Goal: Task Accomplishment & Management: Manage account settings

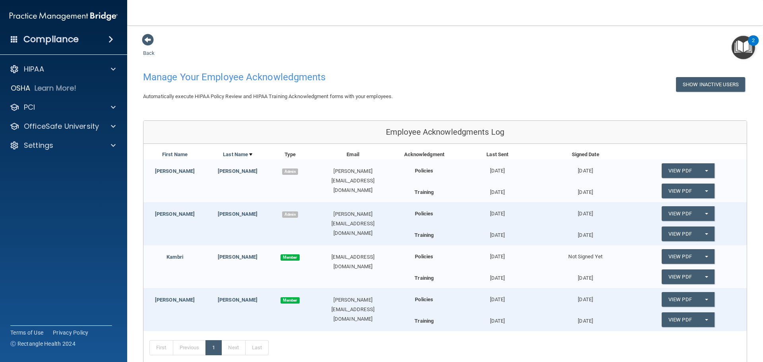
scroll to position [81, 0]
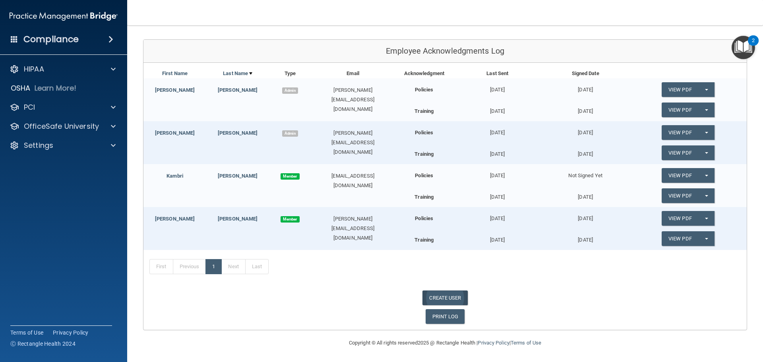
click at [457, 297] on link "CREATE USER" at bounding box center [444, 297] width 45 height 15
select select "practice_admin"
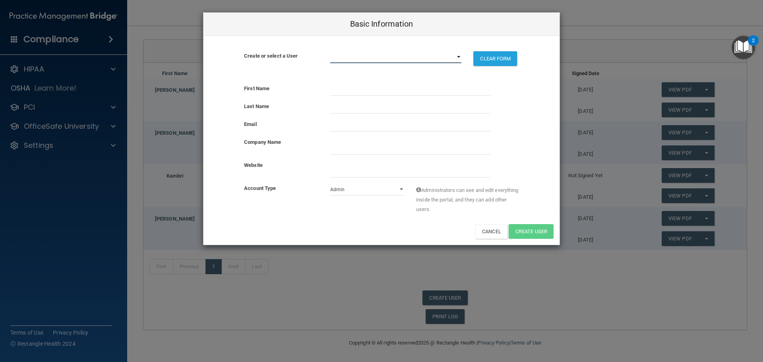
click at [415, 58] on select "angie@hayseyecare.com christy@hayseyecare.com courtney@hayseyecare.com kambri@h…" at bounding box center [395, 57] width 131 height 12
click at [414, 56] on select "angie@hayseyecare.com christy@hayseyecare.com courtney@hayseyecare.com kambri@h…" at bounding box center [395, 57] width 131 height 12
click at [337, 87] on input "text" at bounding box center [410, 90] width 160 height 12
click at [354, 56] on select "angie@hayseyecare.com christy@hayseyecare.com courtney@hayseyecare.com kambri@h…" at bounding box center [395, 57] width 131 height 12
click at [354, 48] on div "Create or select a User angie@hayseyecare.com christy@hayseyecare.com courtney@…" at bounding box center [381, 57] width 356 height 42
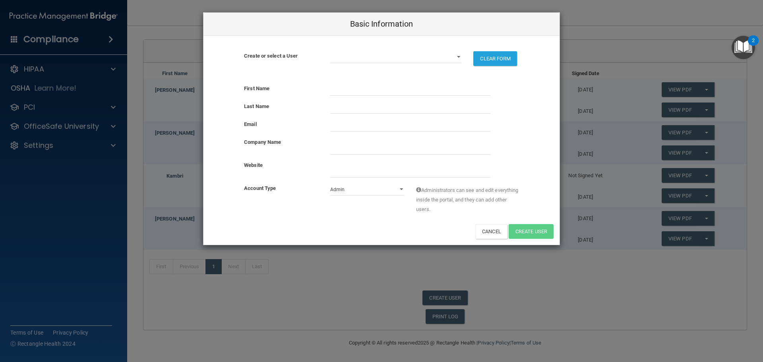
click at [338, 82] on div "First Name Last Name Email Company Name Website Account Type Admin Member Admin…" at bounding box center [381, 161] width 356 height 167
click at [339, 88] on input "text" at bounding box center [410, 90] width 160 height 12
type input "Dee"
type input "Garrison"
type input "dee@hayseyecare.com"
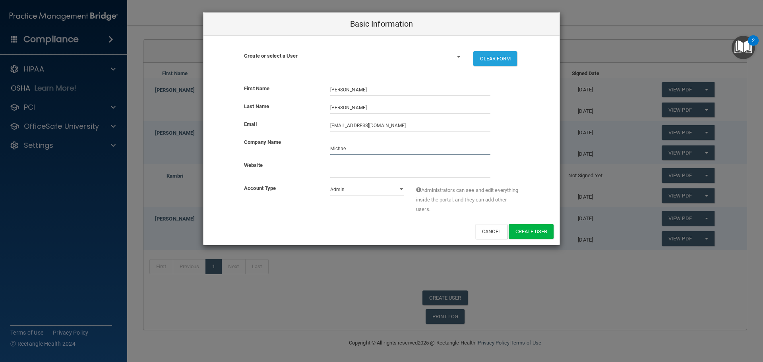
type input "Michael A Hattan OD"
click at [336, 169] on input "website" at bounding box center [410, 172] width 160 height 12
click at [392, 188] on select "Admin Member" at bounding box center [367, 190] width 74 height 12
select select "practice_member"
click at [330, 184] on select "Admin Member" at bounding box center [367, 190] width 74 height 12
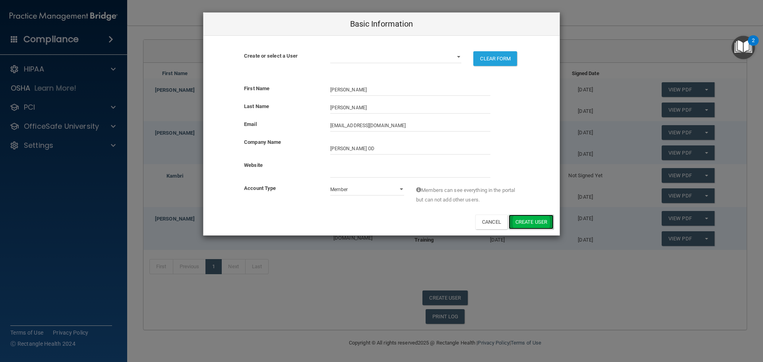
click at [545, 226] on button "Create User" at bounding box center [530, 221] width 45 height 15
click at [390, 49] on div "Create or select a User angie@hayseyecare.com christy@hayseyecare.com courtney@…" at bounding box center [381, 57] width 356 height 42
click at [390, 54] on select "angie@hayseyecare.com christy@hayseyecare.com courtney@hayseyecare.com kambri@h…" at bounding box center [395, 57] width 131 height 12
click at [379, 52] on select "angie@hayseyecare.com christy@hayseyecare.com courtney@hayseyecare.com kambri@h…" at bounding box center [395, 57] width 131 height 12
drag, startPoint x: 494, startPoint y: 224, endPoint x: 476, endPoint y: 231, distance: 19.3
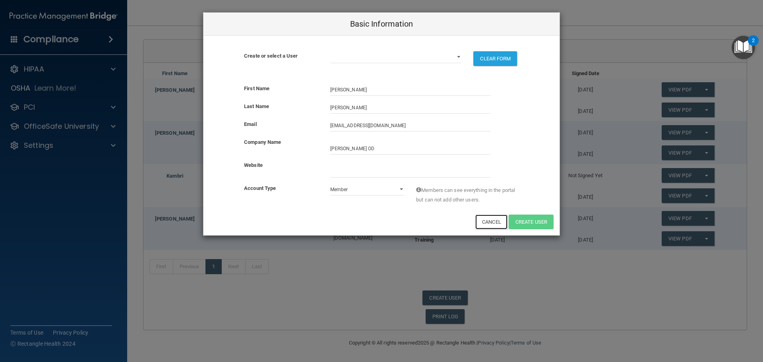
click at [493, 224] on button "Cancel" at bounding box center [491, 221] width 32 height 15
select select "practice_admin"
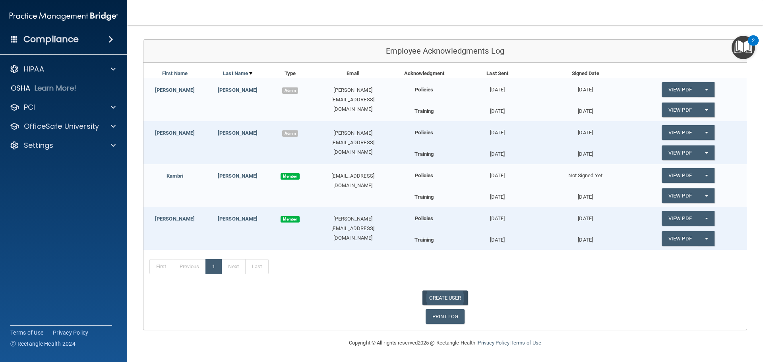
click at [454, 295] on link "CREATE USER" at bounding box center [444, 297] width 45 height 15
select select "practice_admin"
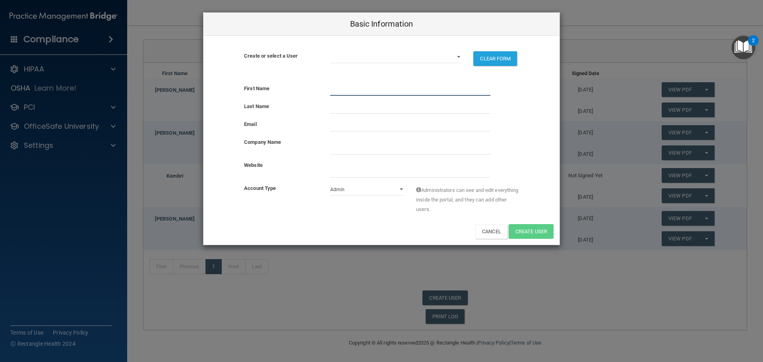
click at [347, 90] on input "text" at bounding box center [410, 90] width 160 height 12
type input "Eloise"
type input "Long"
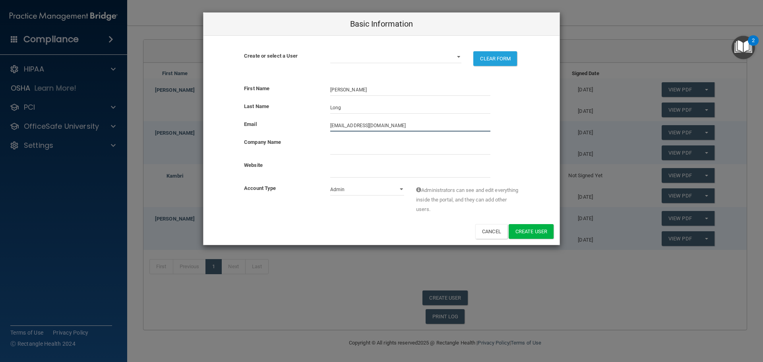
type input "optical@hayseyecare.com"
type input "I"
type input "Michael A Hattan OD"
click at [381, 171] on input "website" at bounding box center [410, 172] width 160 height 12
click at [368, 191] on select "Admin Member" at bounding box center [367, 190] width 74 height 12
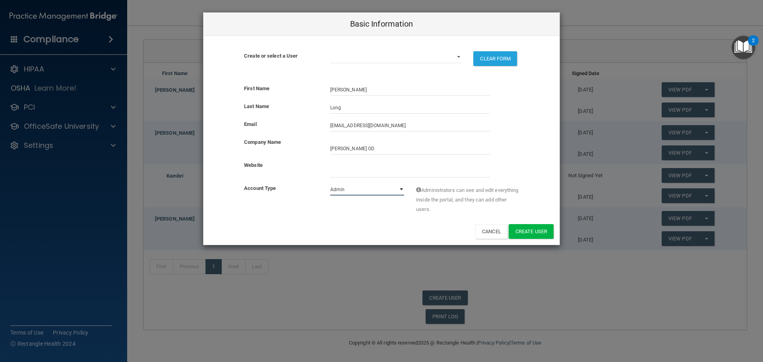
select select "practice_member"
click at [330, 184] on select "Admin Member" at bounding box center [367, 190] width 74 height 12
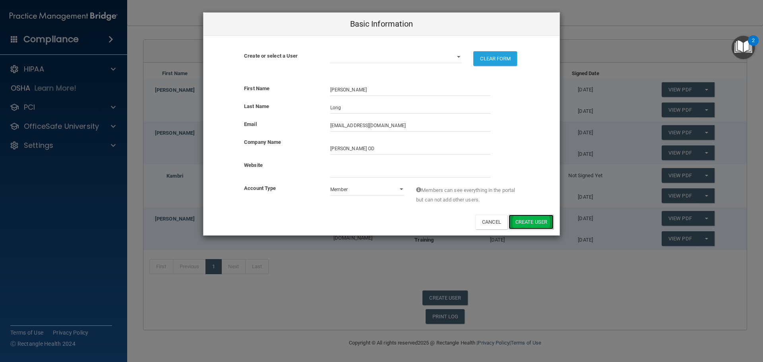
click at [526, 221] on button "Create User" at bounding box center [530, 221] width 45 height 15
click at [495, 222] on button "Cancel" at bounding box center [491, 221] width 32 height 15
select select "practice_admin"
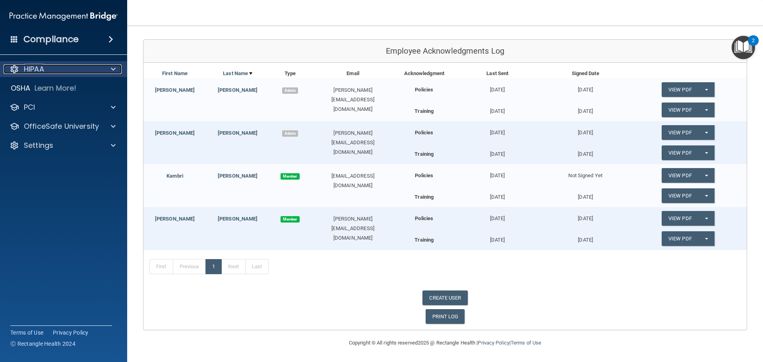
click at [74, 70] on div "HIPAA" at bounding box center [53, 69] width 99 height 10
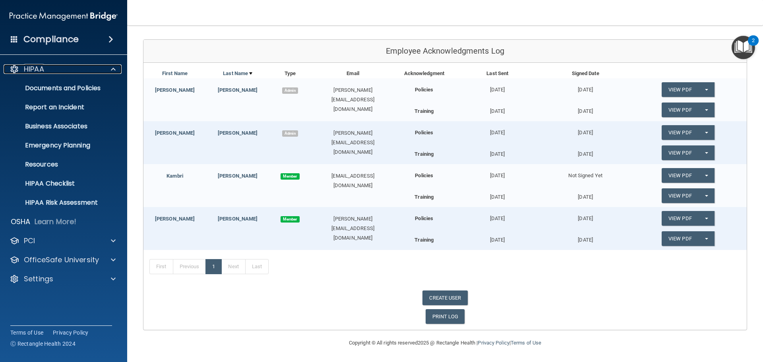
scroll to position [41, 0]
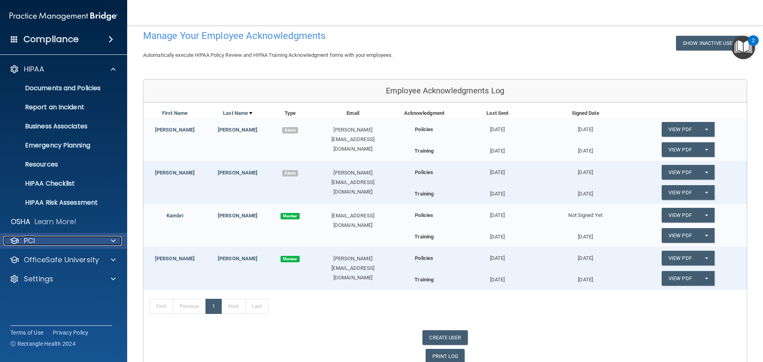
click at [79, 241] on div "PCI" at bounding box center [53, 241] width 99 height 10
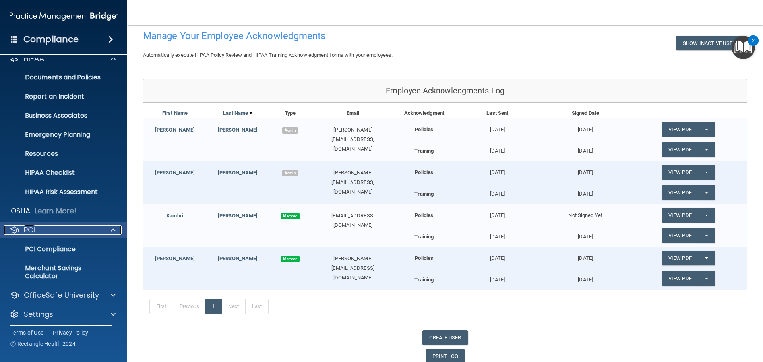
scroll to position [14, 0]
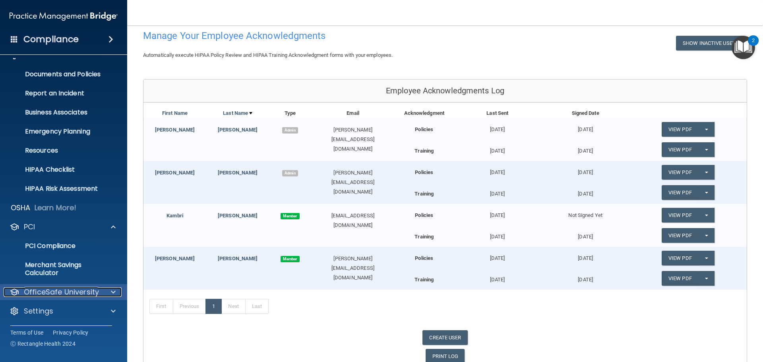
click at [104, 296] on div at bounding box center [112, 292] width 20 height 10
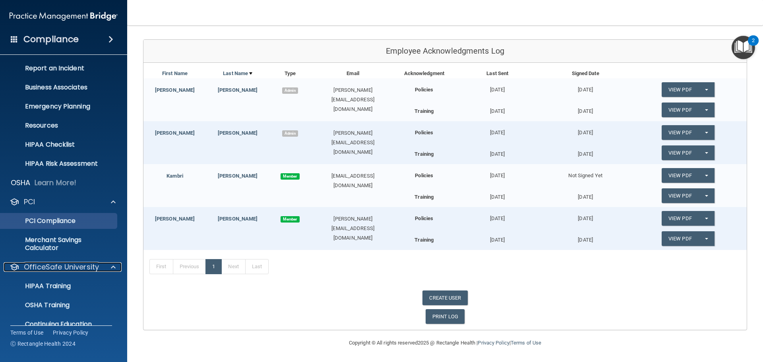
scroll to position [71, 0]
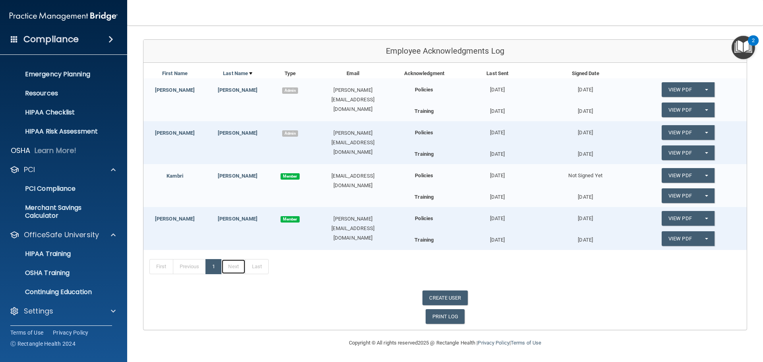
drag, startPoint x: 236, startPoint y: 271, endPoint x: 239, endPoint y: 276, distance: 6.6
click at [236, 270] on link "Next" at bounding box center [233, 266] width 24 height 15
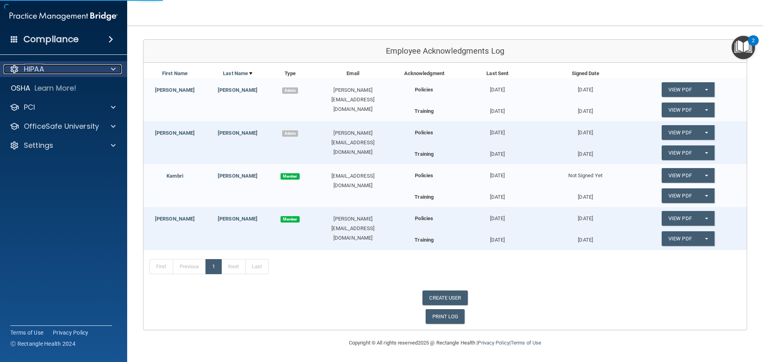
click at [54, 70] on div "HIPAA" at bounding box center [53, 69] width 99 height 10
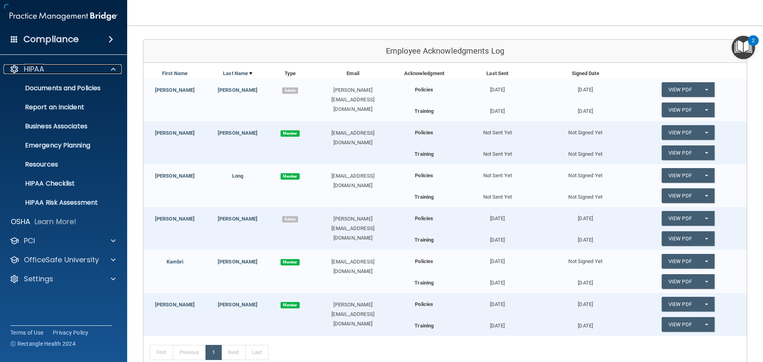
scroll to position [167, 0]
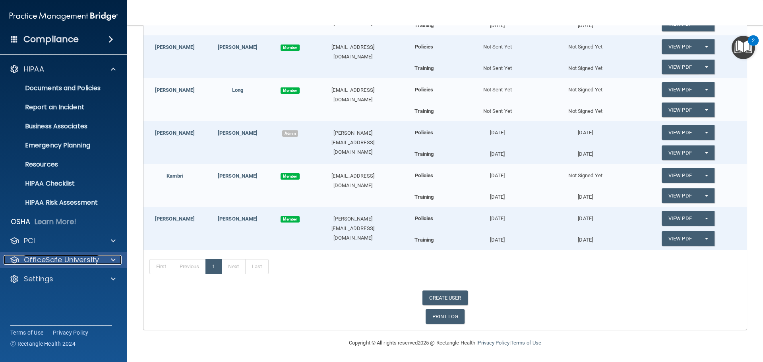
click at [93, 261] on p "OfficeSafe University" at bounding box center [61, 260] width 75 height 10
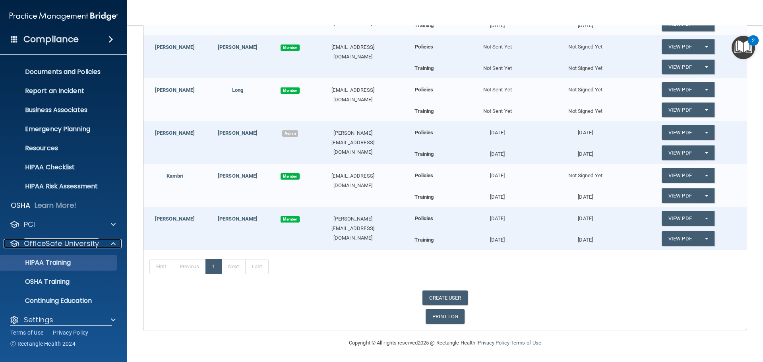
scroll to position [25, 0]
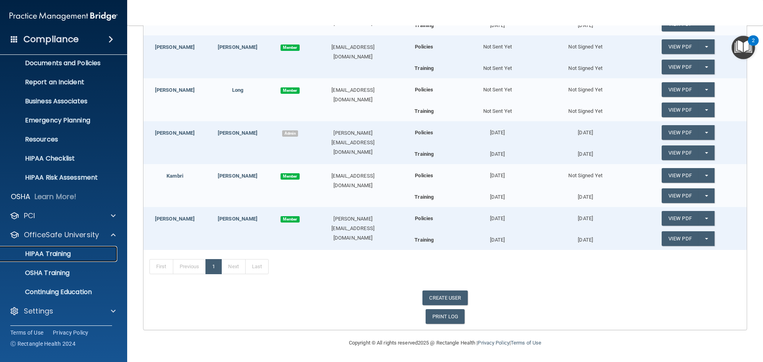
click at [75, 253] on div "HIPAA Training" at bounding box center [59, 254] width 108 height 8
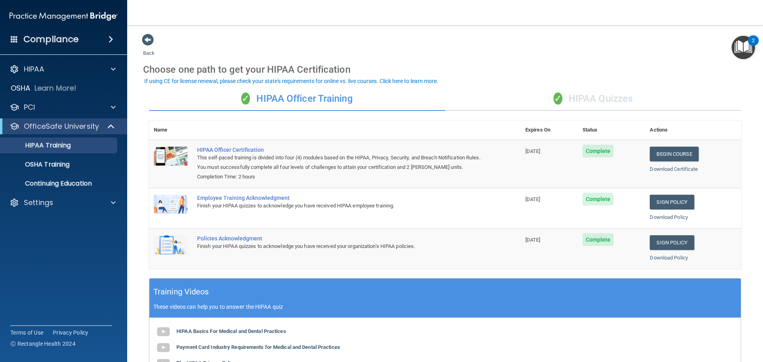
click at [612, 98] on div "✓ HIPAA Quizzes" at bounding box center [593, 99] width 296 height 24
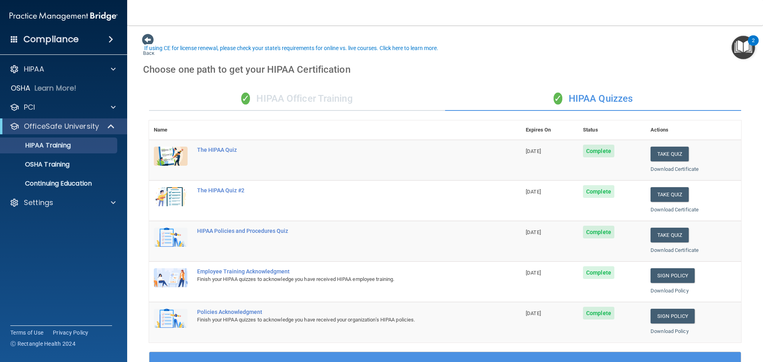
scroll to position [236, 0]
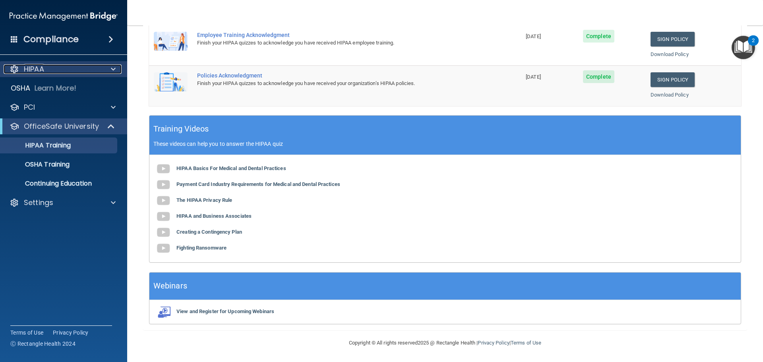
click at [64, 71] on div "HIPAA" at bounding box center [53, 69] width 99 height 10
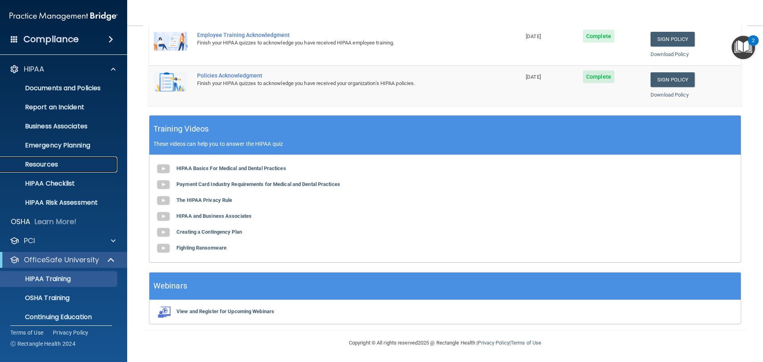
click at [57, 164] on p "Resources" at bounding box center [59, 164] width 108 height 8
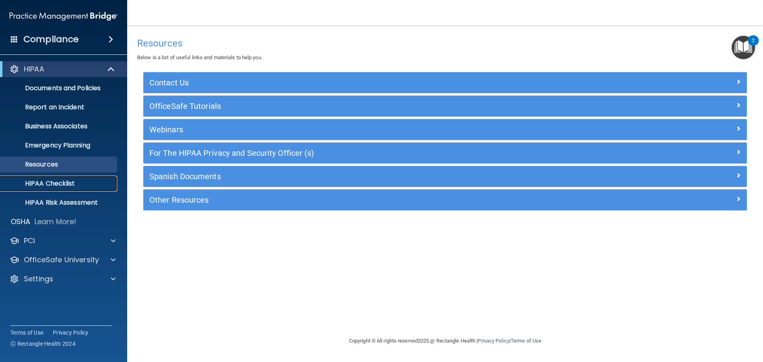
click at [55, 184] on p "HIPAA Checklist" at bounding box center [59, 184] width 108 height 8
click at [55, 186] on p "HIPAA Checklist" at bounding box center [59, 184] width 108 height 8
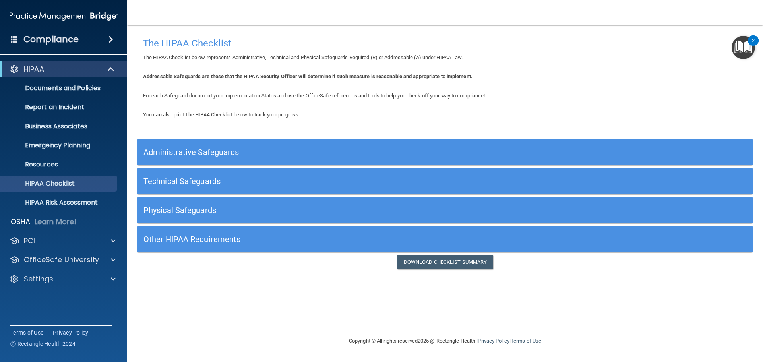
click at [221, 237] on h5 "Other HIPAA Requirements" at bounding box center [367, 239] width 449 height 9
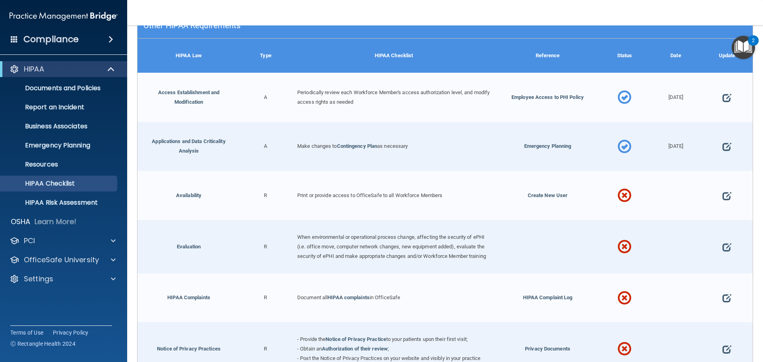
scroll to position [230, 0]
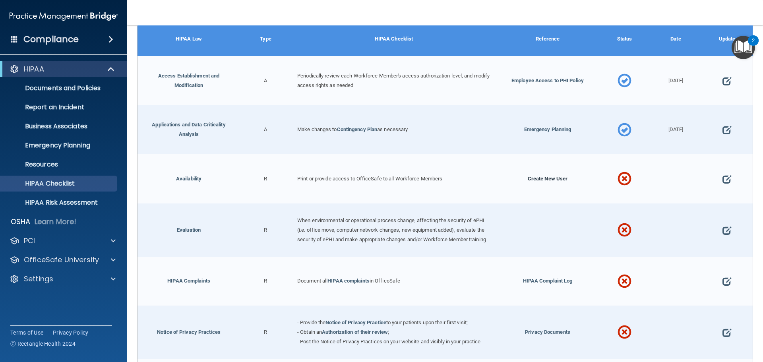
click at [535, 177] on span "Create New User" at bounding box center [548, 179] width 40 height 6
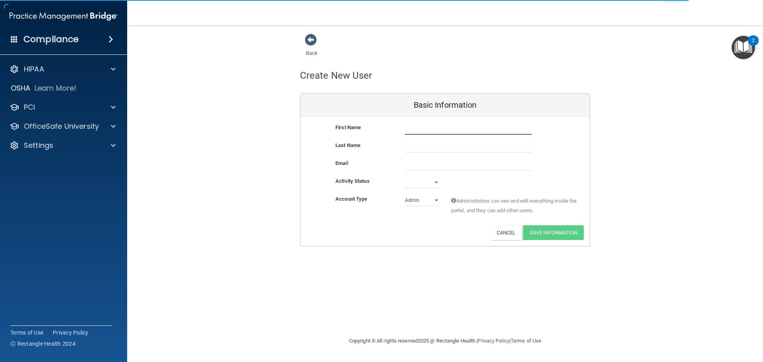
click at [423, 126] on input "text" at bounding box center [468, 129] width 127 height 12
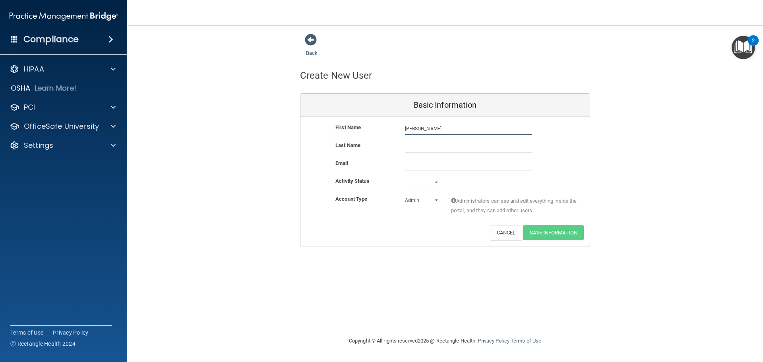
type input "Hannah"
type input "Donaldson"
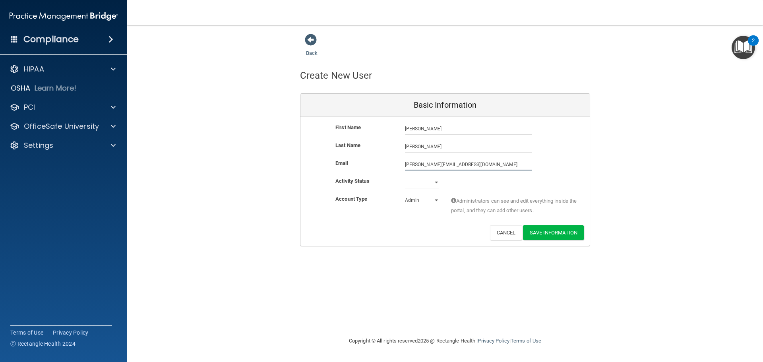
type input "hannah@hayseyecare.com"
click at [430, 180] on select "Active Inactive" at bounding box center [422, 182] width 34 height 12
select select "active"
click at [405, 176] on select "Active Inactive" at bounding box center [422, 182] width 34 height 12
click at [430, 201] on select "Admin Member" at bounding box center [422, 200] width 34 height 12
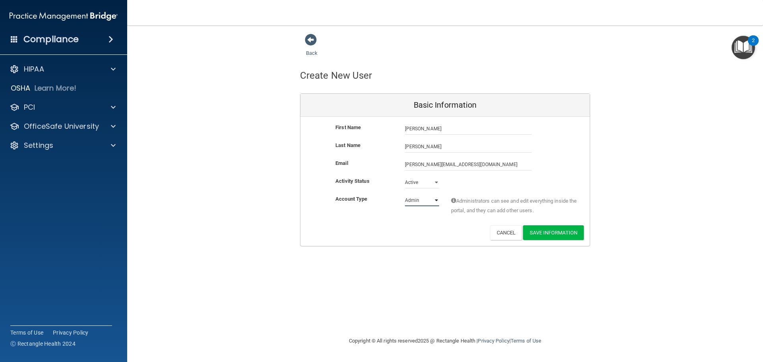
select select "practice_member"
click at [405, 194] on select "Admin Member" at bounding box center [422, 200] width 34 height 12
drag, startPoint x: 553, startPoint y: 232, endPoint x: 557, endPoint y: 235, distance: 5.5
click at [555, 233] on button "Save Information" at bounding box center [553, 232] width 61 height 15
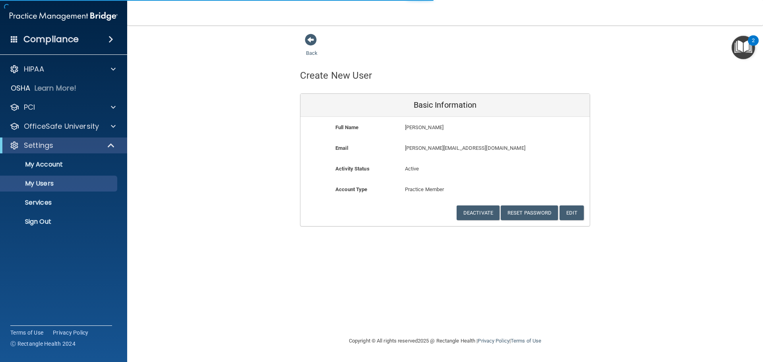
select select "20"
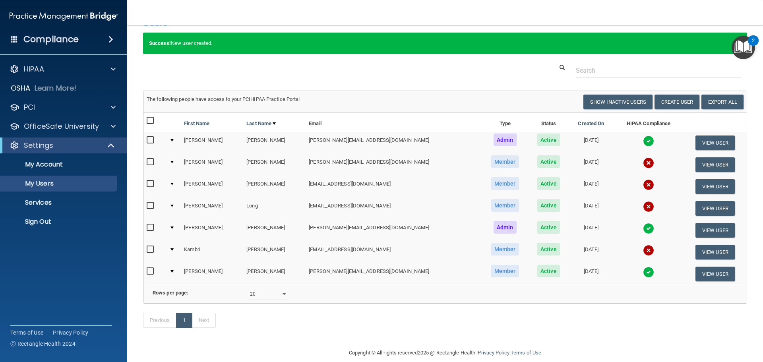
scroll to position [40, 0]
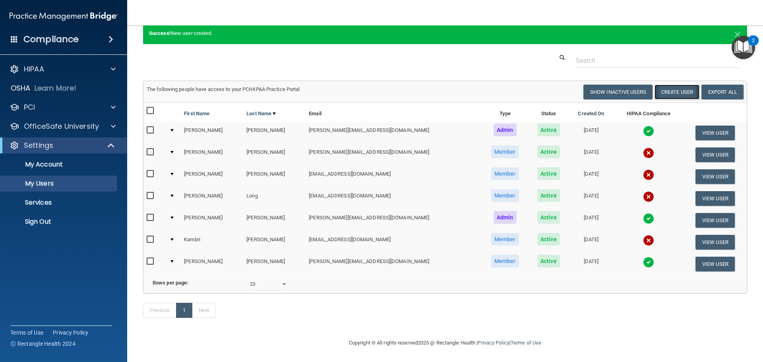
click at [666, 85] on button "Create User" at bounding box center [676, 92] width 45 height 15
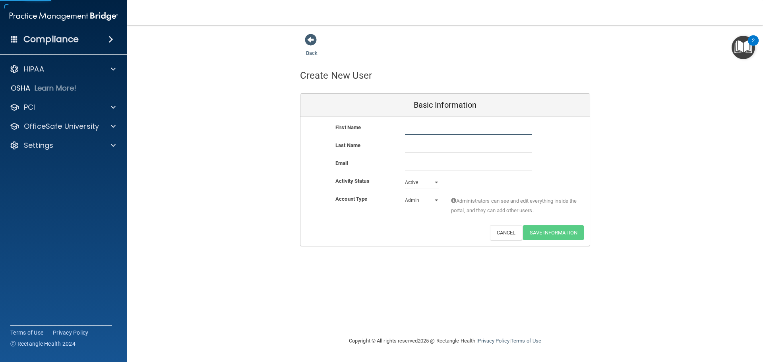
drag, startPoint x: 410, startPoint y: 125, endPoint x: 417, endPoint y: 127, distance: 8.1
click at [411, 125] on input "text" at bounding box center [468, 129] width 127 height 12
type input "Dee"
type input "Garrison"
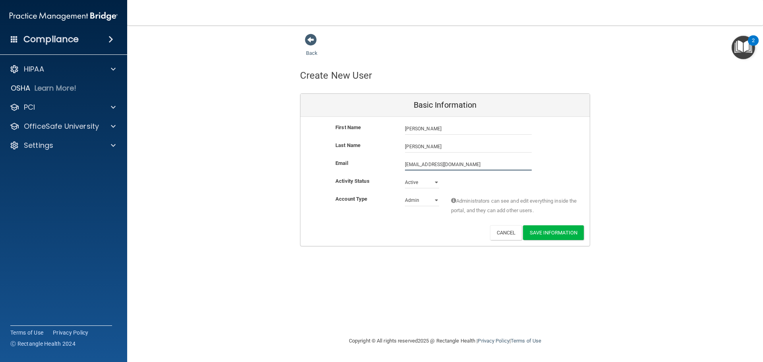
type input "dee@hayseyecare.com"
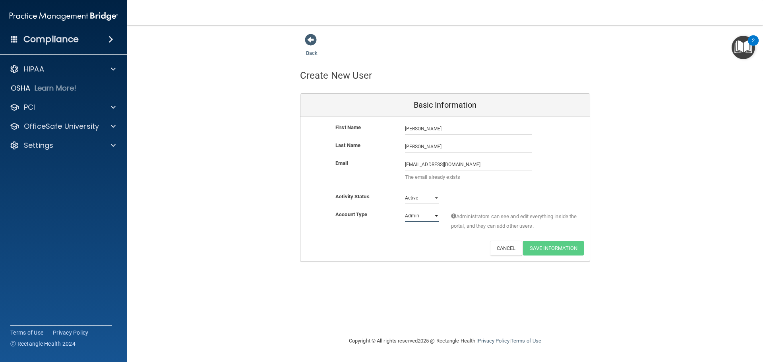
click at [427, 216] on select "Admin Member" at bounding box center [422, 216] width 34 height 12
select select "practice_member"
click at [405, 210] on select "Admin Member" at bounding box center [422, 216] width 34 height 12
click at [311, 42] on span at bounding box center [311, 40] width 12 height 12
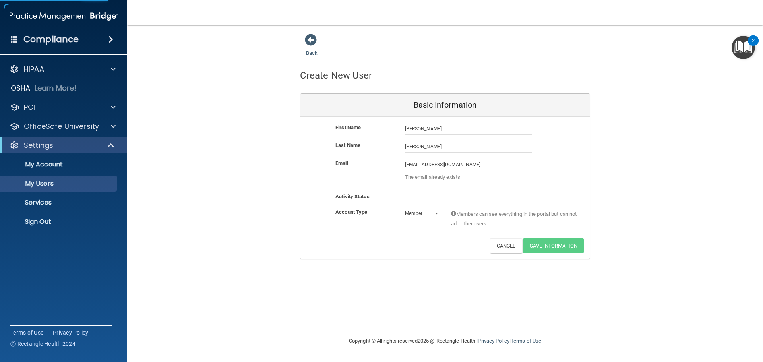
select select "20"
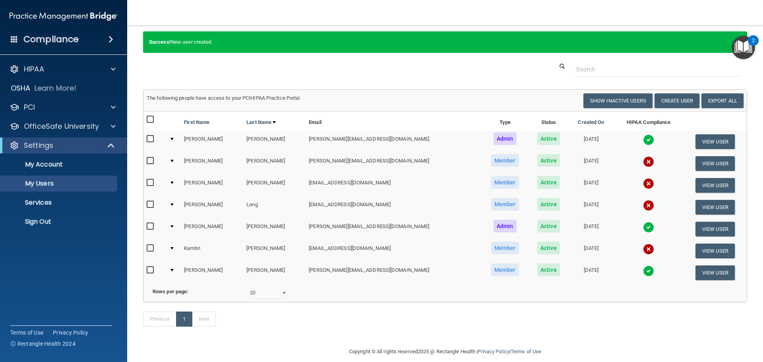
scroll to position [2, 0]
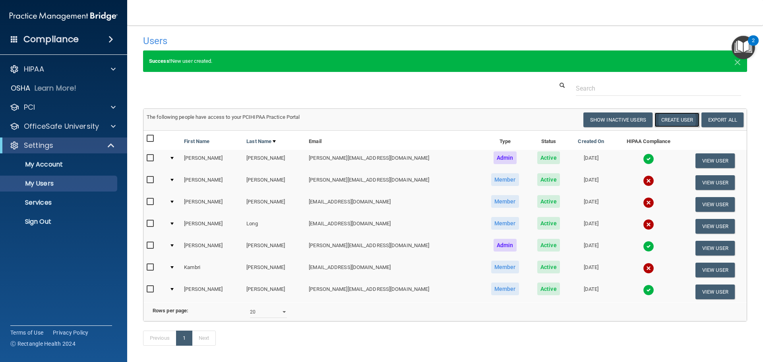
click at [669, 124] on button "Create User" at bounding box center [676, 119] width 45 height 15
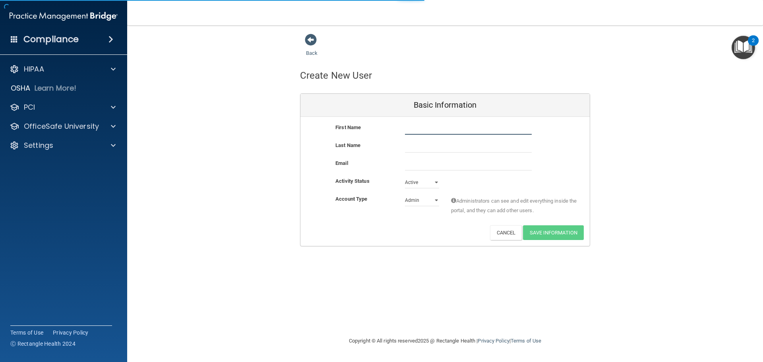
click at [416, 127] on input "text" at bounding box center [468, 129] width 127 height 12
type input "Emma"
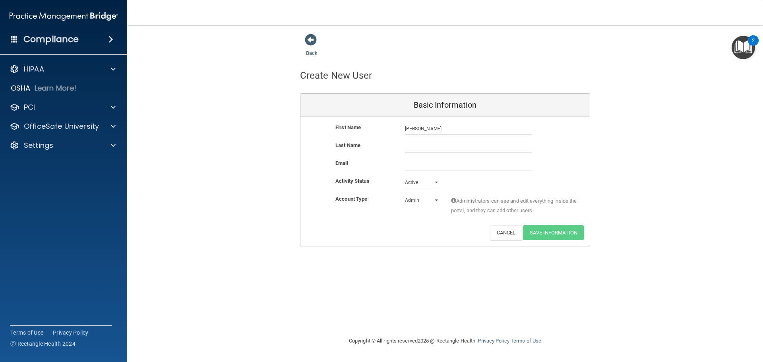
click at [441, 139] on div "First Name Emma Emma" at bounding box center [444, 132] width 289 height 18
click at [435, 145] on input "text" at bounding box center [468, 147] width 127 height 12
type input "Meyer"
type input "emma@hayseyecare.com"
drag, startPoint x: 430, startPoint y: 200, endPoint x: 430, endPoint y: 207, distance: 6.4
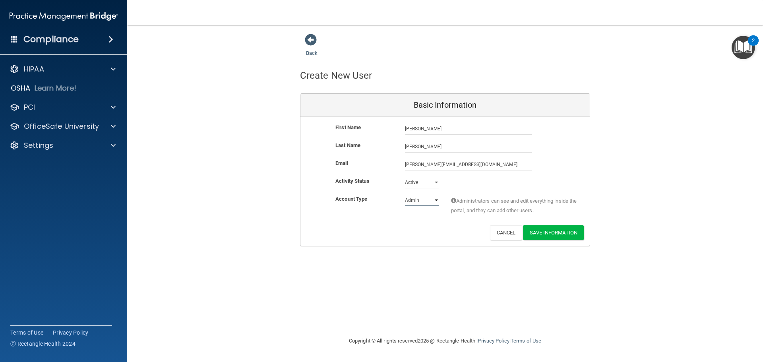
click at [430, 201] on select "Admin Member" at bounding box center [422, 200] width 34 height 12
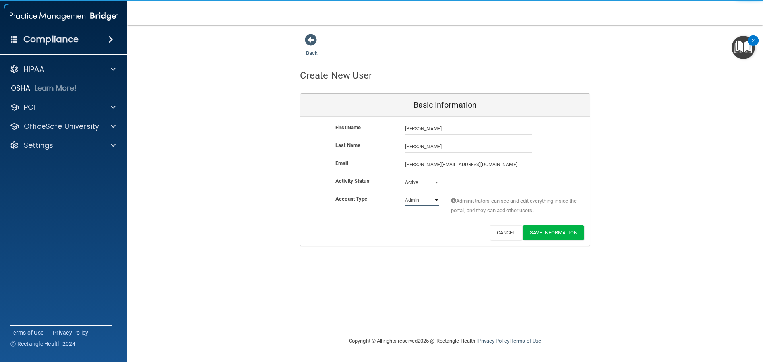
select select "practice_member"
click at [405, 194] on select "Admin Member" at bounding box center [422, 200] width 34 height 12
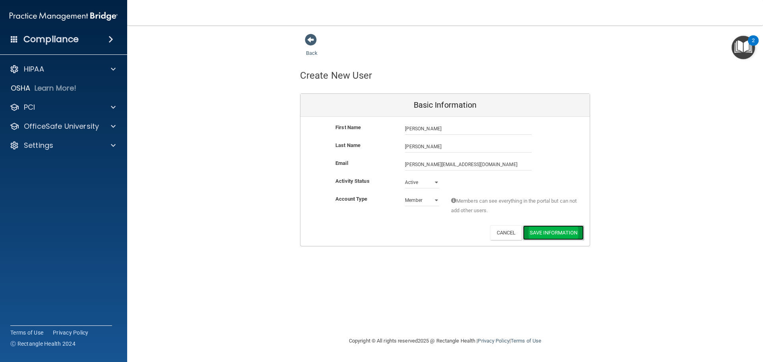
click at [572, 230] on button "Save Information" at bounding box center [553, 232] width 61 height 15
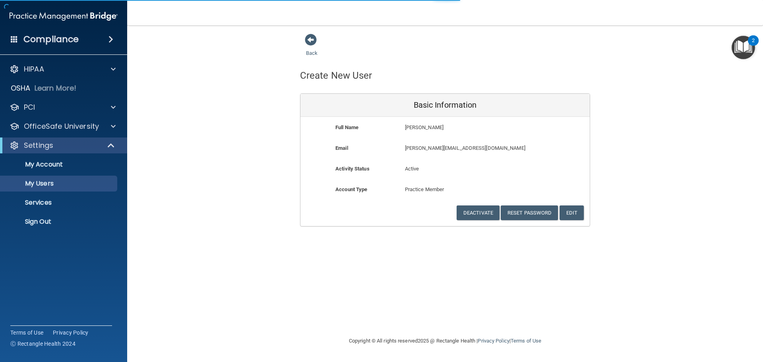
select select "20"
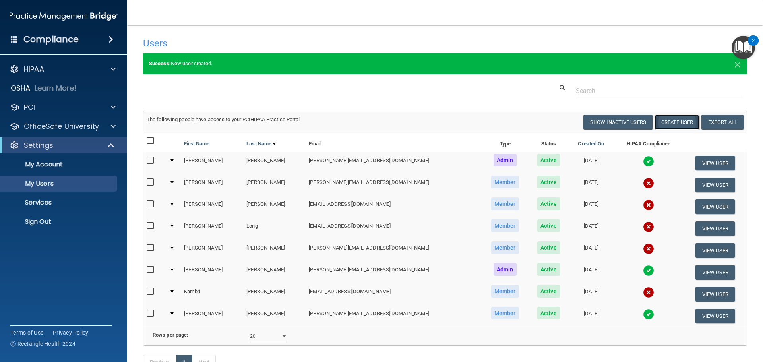
click at [675, 127] on button "Create User" at bounding box center [676, 122] width 45 height 15
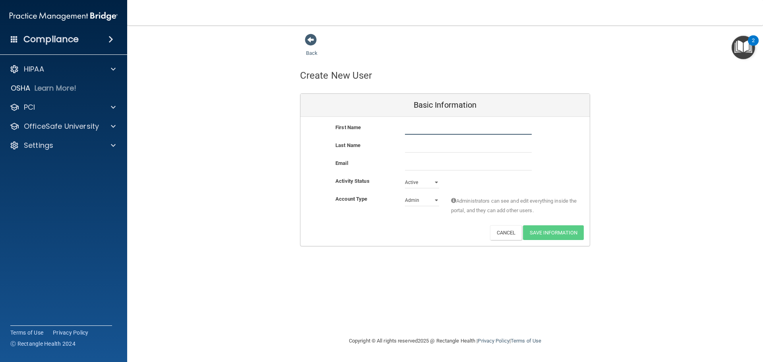
click at [414, 127] on input "text" at bounding box center [468, 129] width 127 height 12
type input "Nicholas"
type input "Mondero"
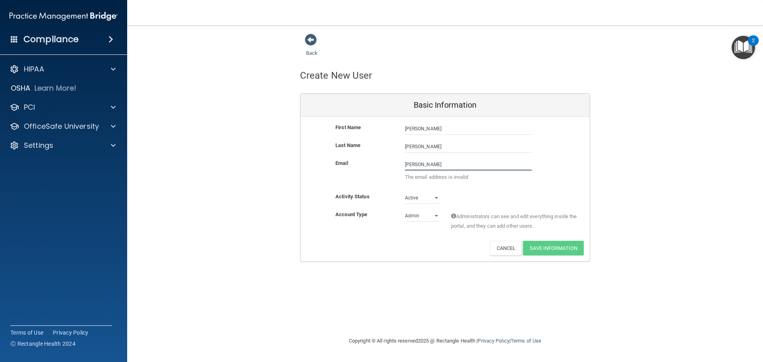
type input "mondero@hayseyecare.com"
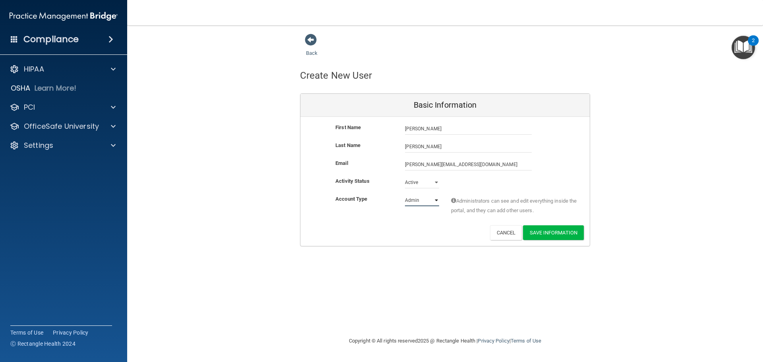
click at [426, 199] on select "Admin Member" at bounding box center [422, 200] width 34 height 12
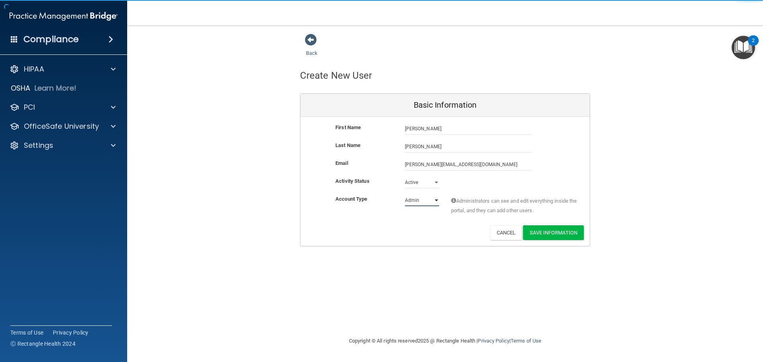
select select "practice_member"
click at [405, 194] on select "Admin Member" at bounding box center [422, 200] width 34 height 12
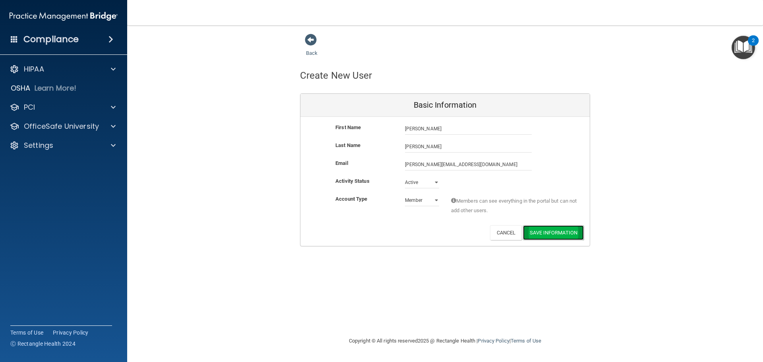
click at [568, 233] on button "Save Information" at bounding box center [553, 232] width 61 height 15
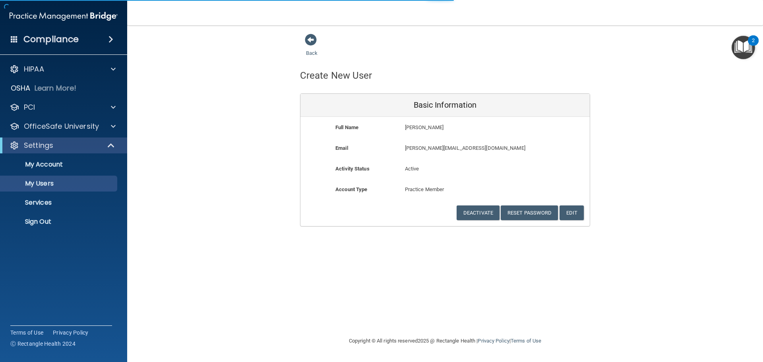
select select "20"
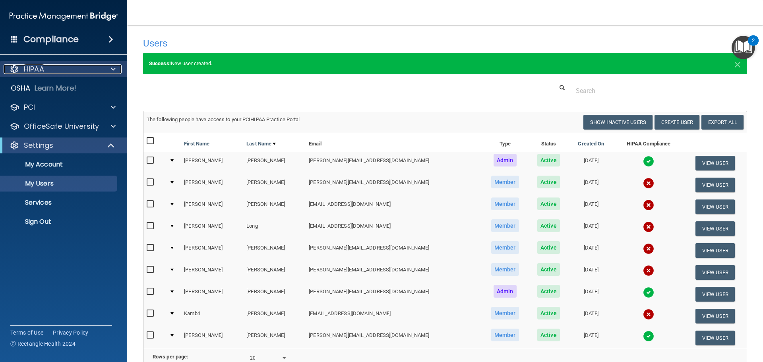
click at [59, 69] on div "HIPAA" at bounding box center [53, 69] width 99 height 10
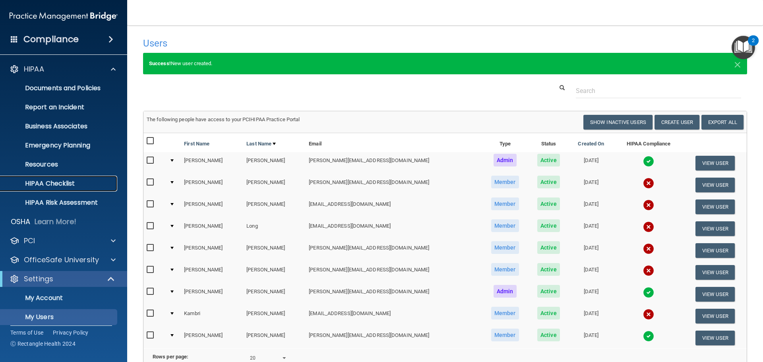
click at [75, 180] on p "HIPAA Checklist" at bounding box center [59, 184] width 108 height 8
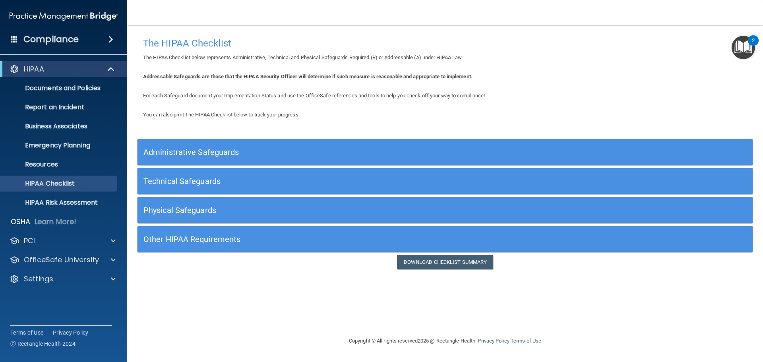
click at [249, 239] on h5 "Other HIPAA Requirements" at bounding box center [367, 239] width 449 height 9
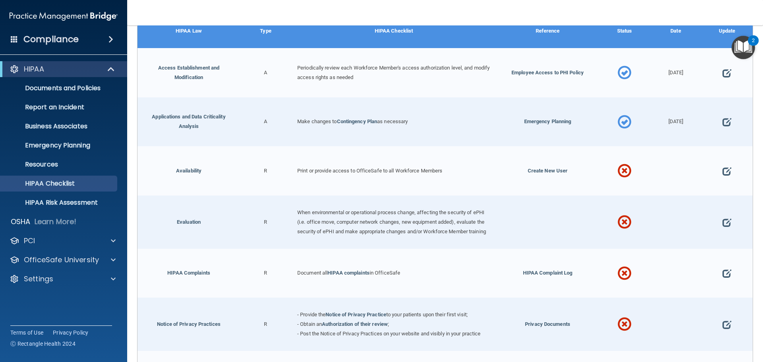
scroll to position [318, 0]
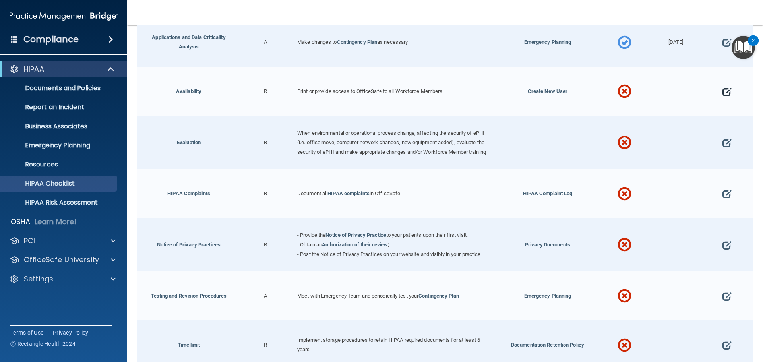
click at [722, 91] on span at bounding box center [726, 91] width 9 height 25
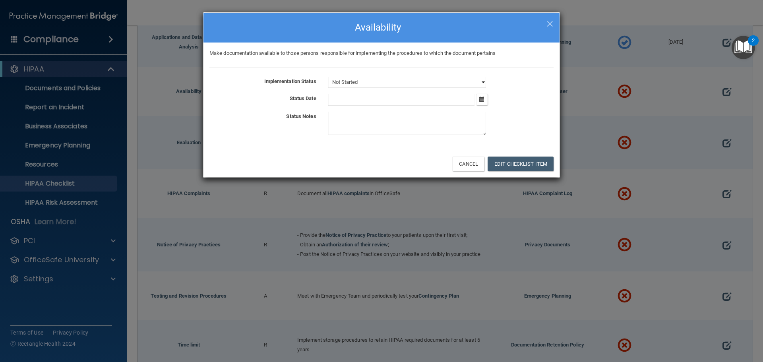
click at [452, 83] on select "Not Started In Progress Completed" at bounding box center [407, 82] width 158 height 11
select select "completed"
click at [328, 77] on select "Not Started In Progress Completed" at bounding box center [407, 82] width 158 height 11
drag, startPoint x: 481, startPoint y: 97, endPoint x: 460, endPoint y: 108, distance: 23.1
click at [480, 97] on icon "button" at bounding box center [481, 99] width 5 height 5
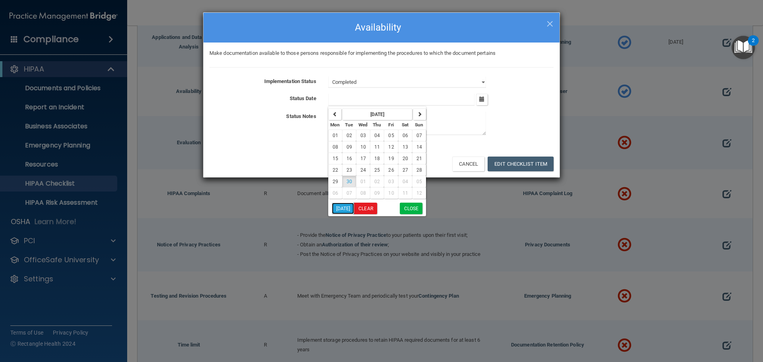
click at [344, 204] on button "Today" at bounding box center [343, 209] width 23 height 12
type input "9/30/25"
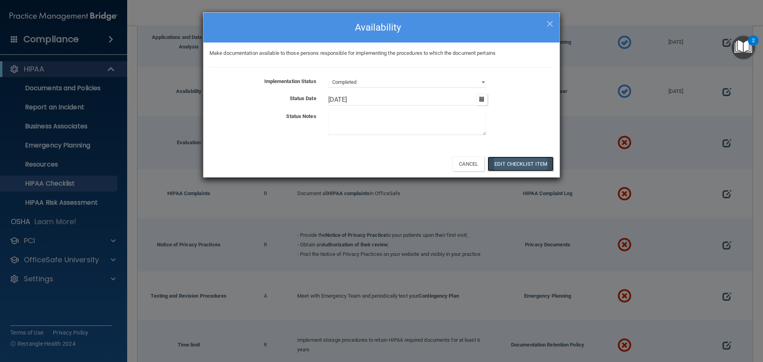
click at [520, 165] on button "Edit Checklist Item" at bounding box center [520, 164] width 66 height 15
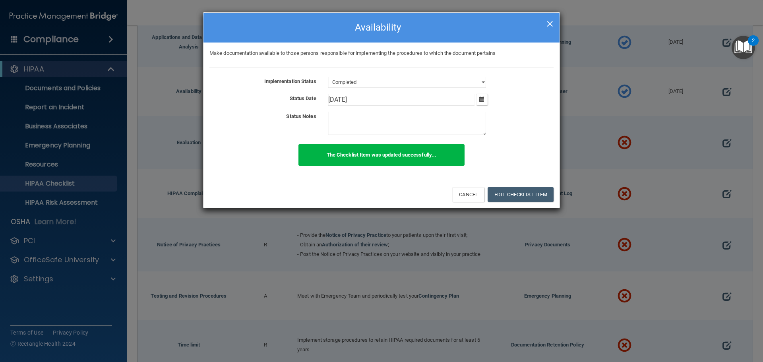
click at [549, 20] on span "×" at bounding box center [549, 23] width 7 height 16
select select "not_started"
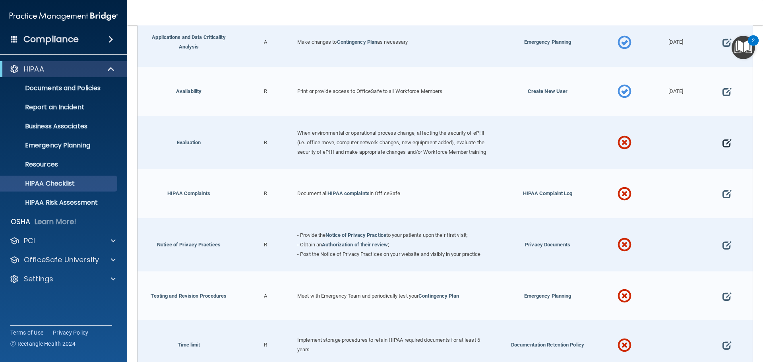
click at [723, 146] on span at bounding box center [726, 143] width 9 height 25
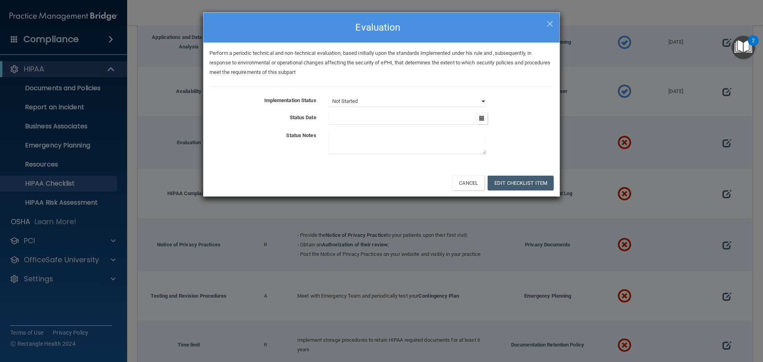
drag, startPoint x: 391, startPoint y: 104, endPoint x: 386, endPoint y: 106, distance: 5.4
click at [391, 105] on select "Not Started In Progress Completed" at bounding box center [407, 101] width 158 height 11
click at [328, 96] on select "Not Started In Progress Completed" at bounding box center [407, 101] width 158 height 11
click at [365, 100] on select "Not Started In Progress Completed" at bounding box center [407, 101] width 158 height 11
select select "completed"
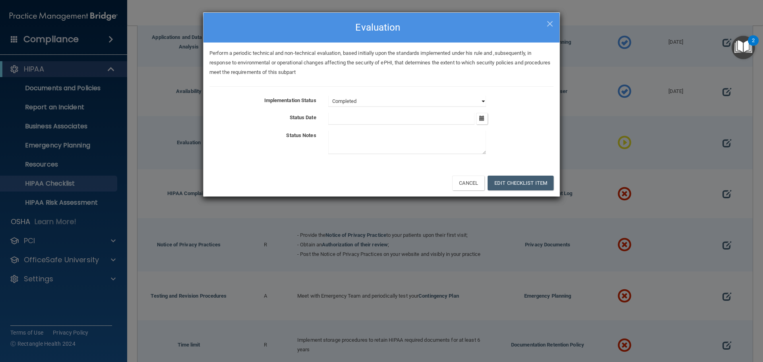
click at [328, 96] on select "Not Started In Progress Completed" at bounding box center [407, 101] width 158 height 11
click at [352, 118] on input "text" at bounding box center [401, 119] width 147 height 12
click at [482, 121] on button "button" at bounding box center [482, 119] width 12 height 12
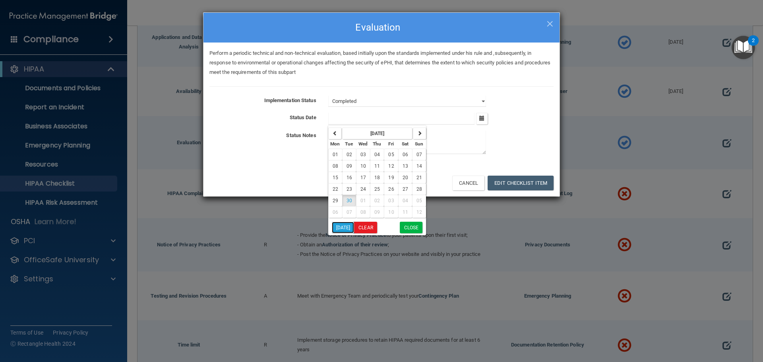
click at [346, 230] on button "Today" at bounding box center [343, 228] width 23 height 12
type input "9/30/25"
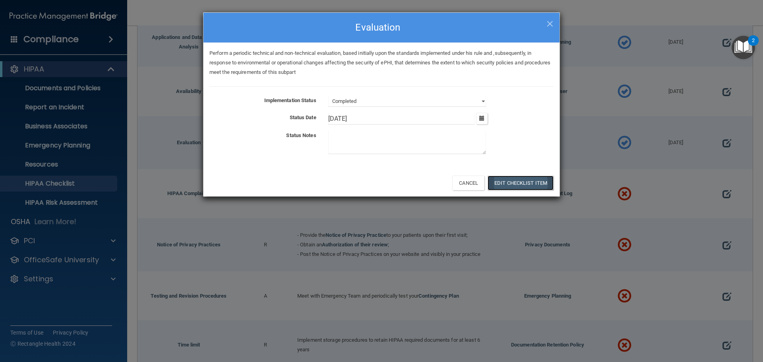
drag, startPoint x: 522, startPoint y: 180, endPoint x: 522, endPoint y: 188, distance: 8.0
click at [522, 181] on button "Edit Checklist Item" at bounding box center [520, 183] width 66 height 15
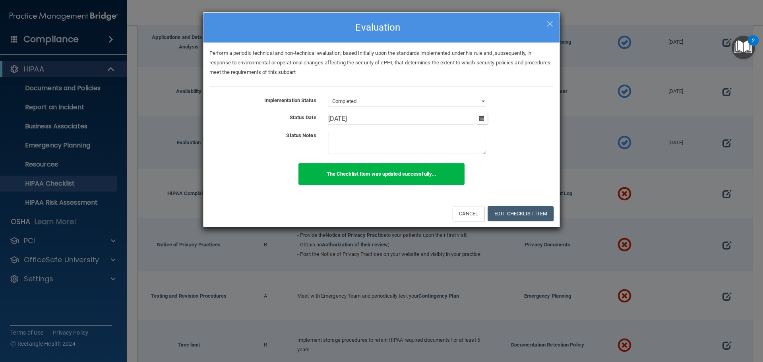
click at [555, 18] on div "× Close Evaluation" at bounding box center [381, 28] width 356 height 30
click at [549, 21] on span "×" at bounding box center [549, 23] width 7 height 16
select select "not_started"
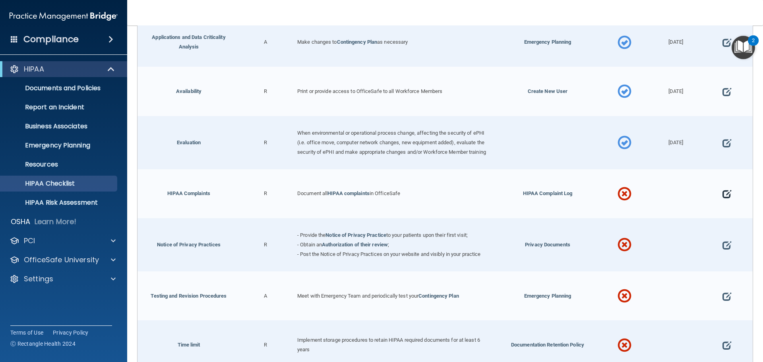
click at [722, 202] on span at bounding box center [726, 194] width 9 height 25
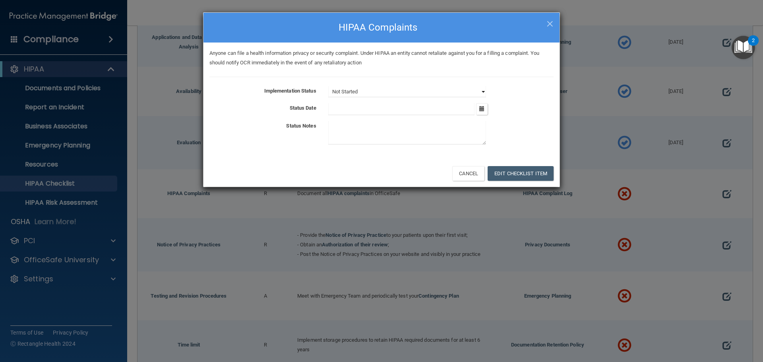
click at [352, 93] on select "Not Started In Progress Completed" at bounding box center [407, 91] width 158 height 11
select select "completed"
click at [328, 86] on select "Not Started In Progress Completed" at bounding box center [407, 91] width 158 height 11
click at [361, 112] on input "text" at bounding box center [401, 109] width 147 height 12
click at [482, 109] on icon "button" at bounding box center [481, 108] width 5 height 5
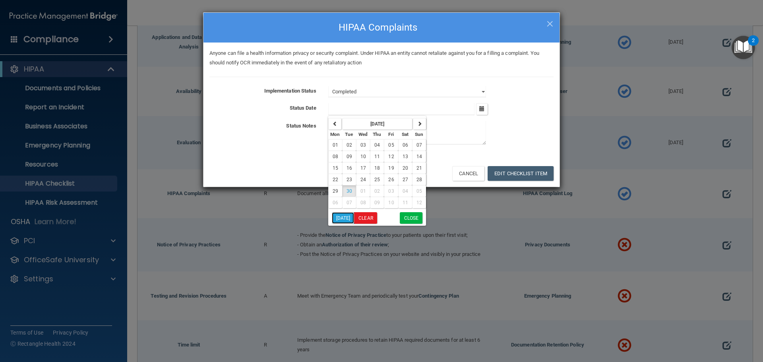
click at [341, 219] on button "Today" at bounding box center [343, 218] width 23 height 12
type input "9/30/25"
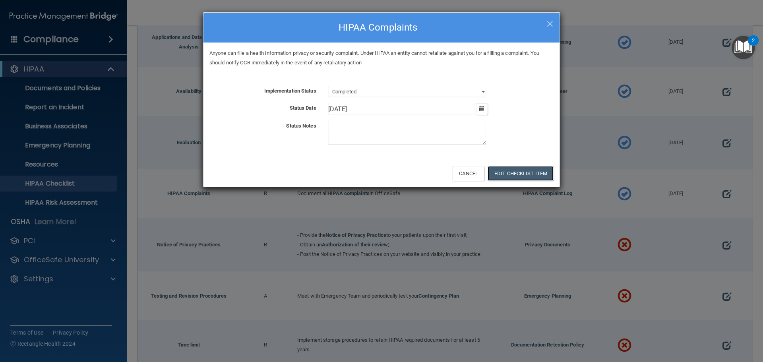
drag, startPoint x: 508, startPoint y: 177, endPoint x: 514, endPoint y: 185, distance: 9.9
click at [510, 177] on button "Edit Checklist Item" at bounding box center [520, 173] width 66 height 15
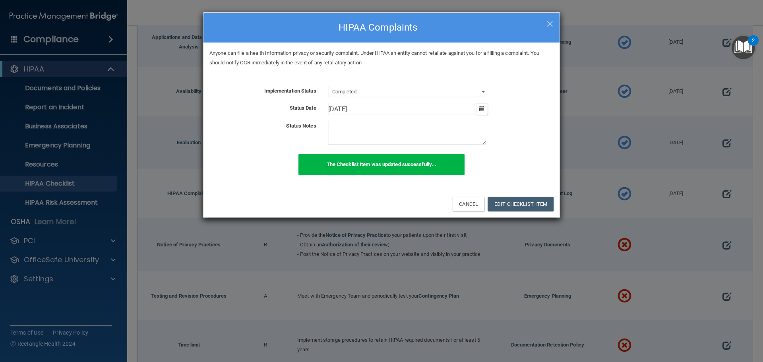
click at [396, 131] on textarea at bounding box center [407, 132] width 158 height 23
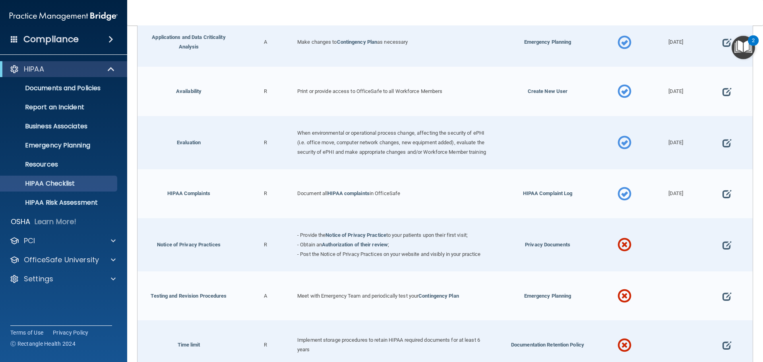
drag, startPoint x: 718, startPoint y: 200, endPoint x: 695, endPoint y: 206, distance: 24.2
click at [716, 199] on div at bounding box center [726, 193] width 51 height 49
click at [722, 204] on span at bounding box center [726, 194] width 9 height 25
select select "completed"
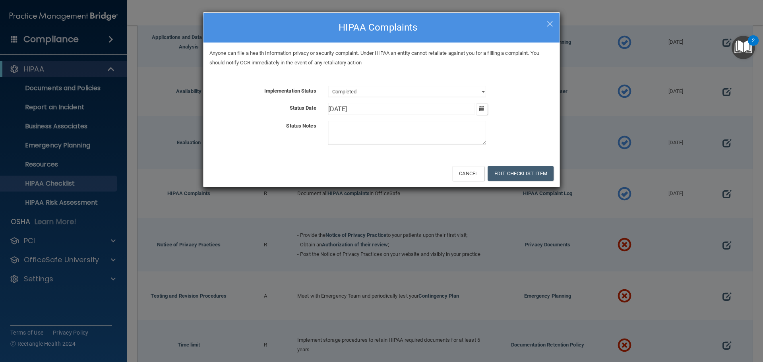
click at [380, 129] on textarea at bounding box center [407, 132] width 158 height 23
type textarea "None"
click at [519, 171] on button "Edit Checklist Item" at bounding box center [520, 173] width 66 height 15
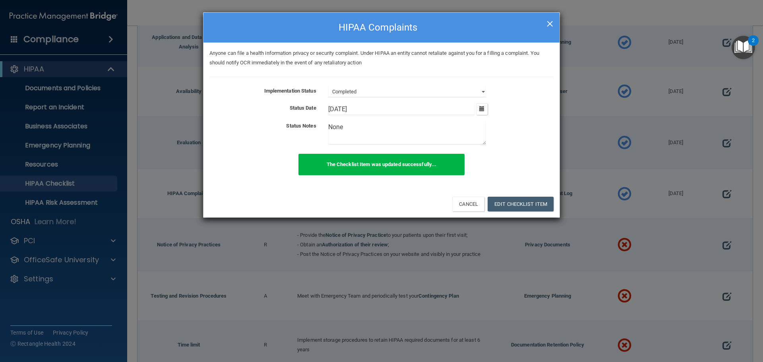
click at [549, 21] on span "×" at bounding box center [549, 23] width 7 height 16
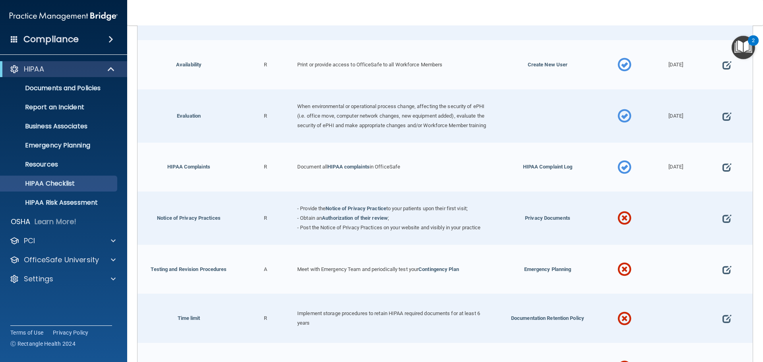
scroll to position [429, 0]
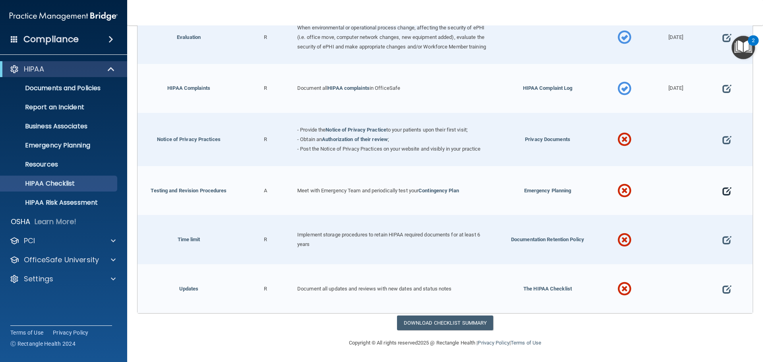
click at [722, 194] on span at bounding box center [726, 191] width 9 height 25
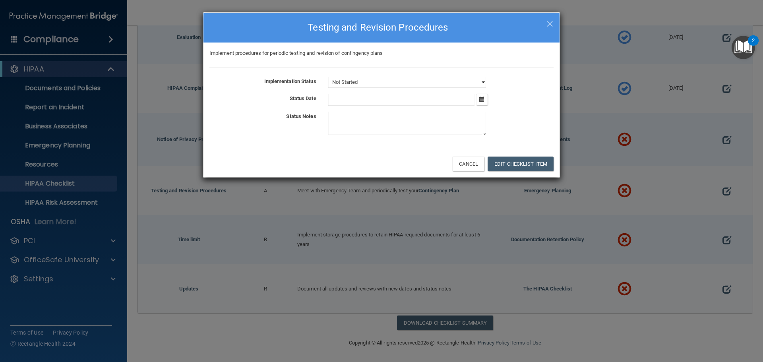
drag, startPoint x: 398, startPoint y: 82, endPoint x: 394, endPoint y: 81, distance: 4.4
click at [398, 82] on select "Not Started In Progress Completed" at bounding box center [407, 82] width 158 height 11
select select "completed"
click at [328, 77] on select "Not Started In Progress Completed" at bounding box center [407, 82] width 158 height 11
click at [477, 101] on button "button" at bounding box center [482, 100] width 12 height 12
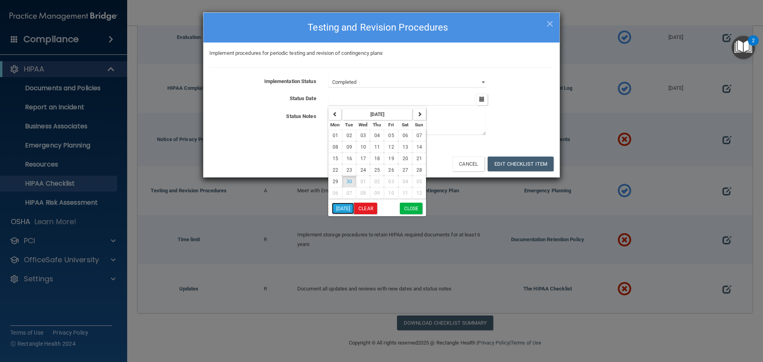
drag, startPoint x: 344, startPoint y: 210, endPoint x: 374, endPoint y: 204, distance: 30.1
click at [344, 210] on button "[DATE]" at bounding box center [343, 209] width 23 height 12
type input "[DATE]"
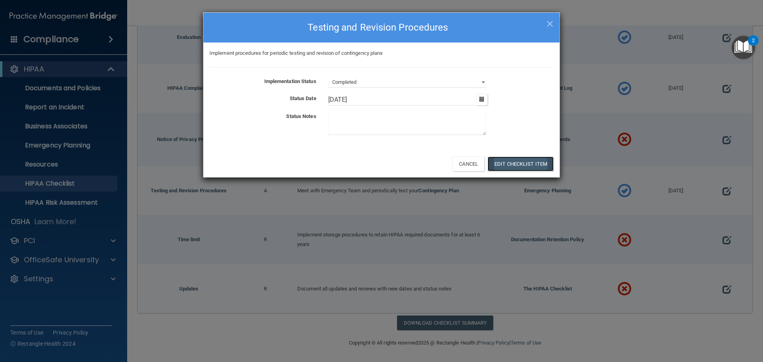
click at [524, 163] on button "Edit Checklist Item" at bounding box center [520, 164] width 66 height 15
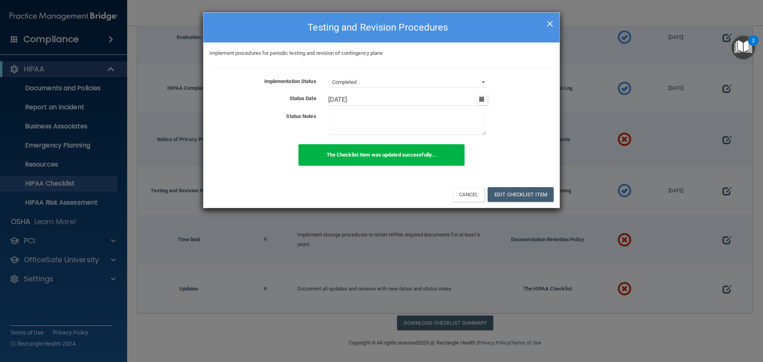
click at [548, 22] on span "×" at bounding box center [549, 23] width 7 height 16
select select "not_started"
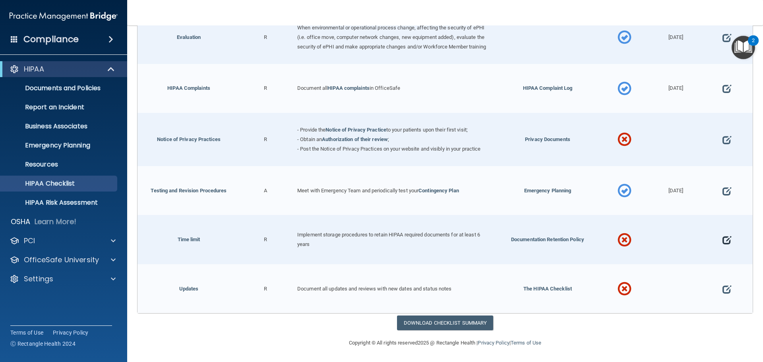
click at [722, 241] on span at bounding box center [726, 240] width 9 height 25
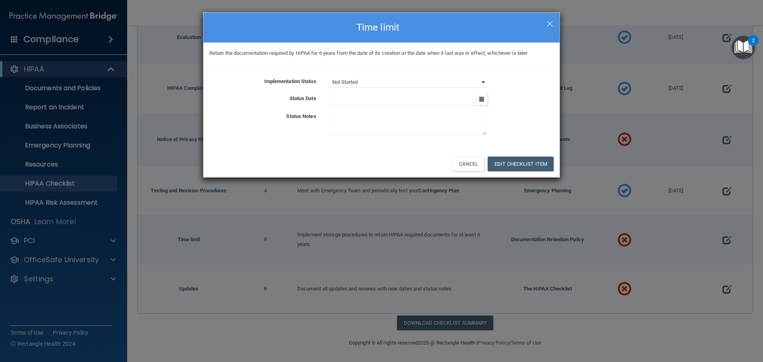
click at [383, 85] on select "Not Started In Progress Completed" at bounding box center [407, 82] width 158 height 11
select select "completed"
click at [328, 77] on select "Not Started In Progress Completed" at bounding box center [407, 82] width 158 height 11
click at [482, 104] on button "button" at bounding box center [482, 100] width 12 height 12
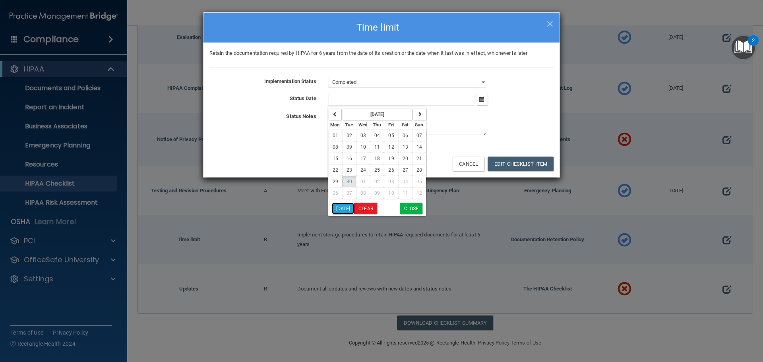
click at [340, 208] on button "[DATE]" at bounding box center [343, 209] width 23 height 12
type input "[DATE]"
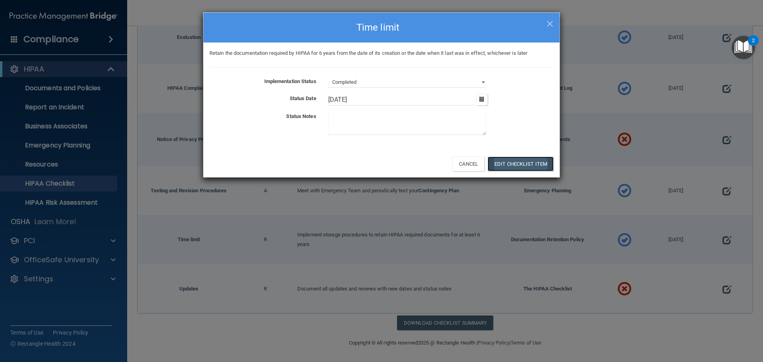
click at [517, 166] on button "Edit Checklist Item" at bounding box center [520, 164] width 66 height 15
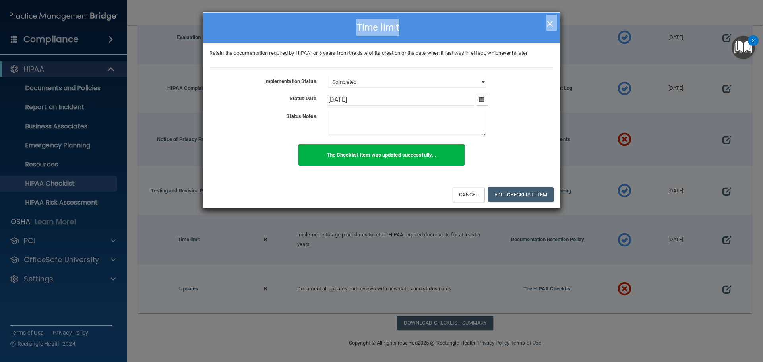
click at [547, 22] on div "× Close Time limit" at bounding box center [381, 28] width 356 height 30
click at [549, 21] on span "×" at bounding box center [549, 23] width 7 height 16
select select "not_started"
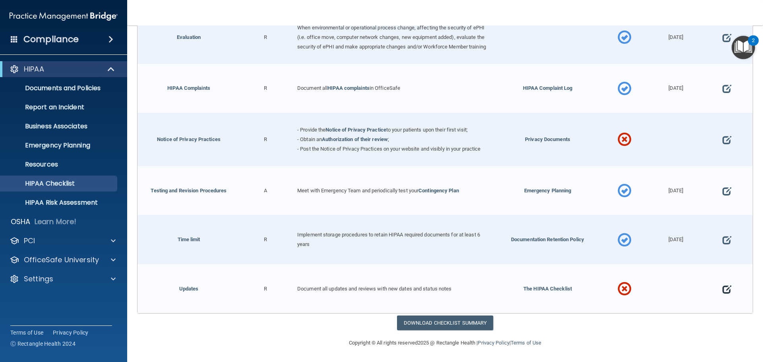
click at [722, 291] on span at bounding box center [726, 289] width 9 height 25
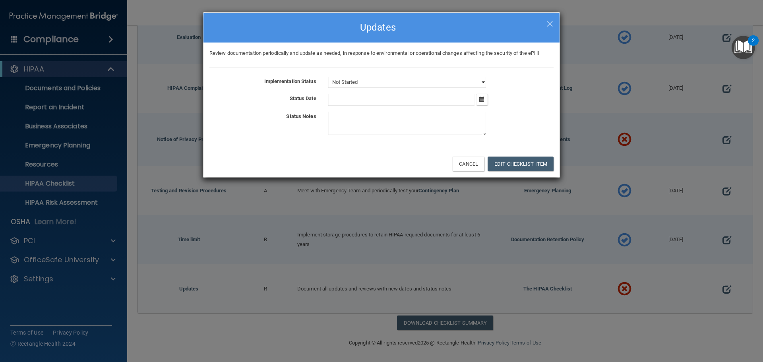
click at [389, 80] on select "Not Started In Progress Completed" at bounding box center [407, 82] width 158 height 11
select select "completed"
click at [328, 77] on select "Not Started In Progress Completed" at bounding box center [407, 82] width 158 height 11
drag, startPoint x: 481, startPoint y: 100, endPoint x: 444, endPoint y: 115, distance: 40.3
click at [481, 100] on icon "button" at bounding box center [481, 99] width 5 height 5
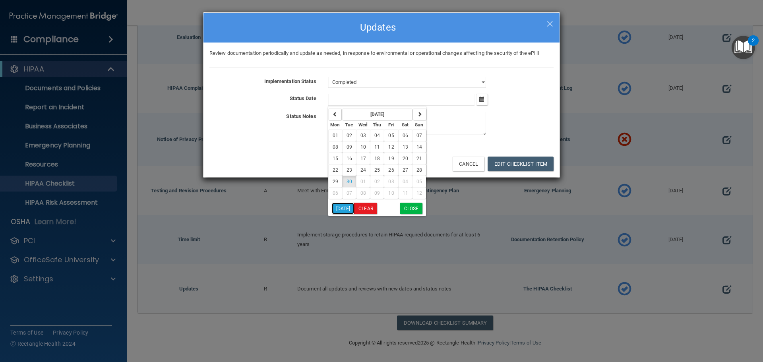
click at [343, 207] on button "[DATE]" at bounding box center [343, 209] width 23 height 12
type input "[DATE]"
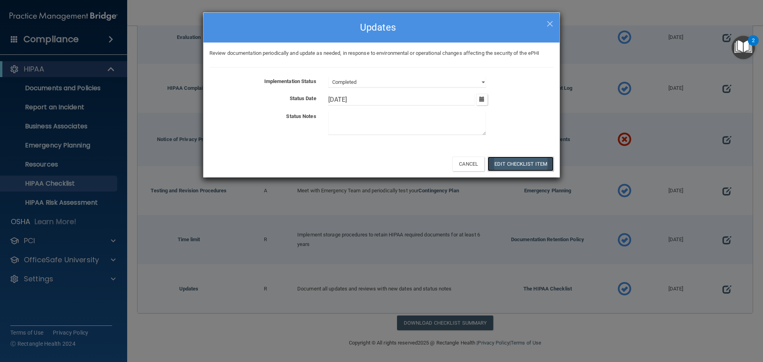
click at [510, 167] on button "Edit Checklist Item" at bounding box center [520, 164] width 66 height 15
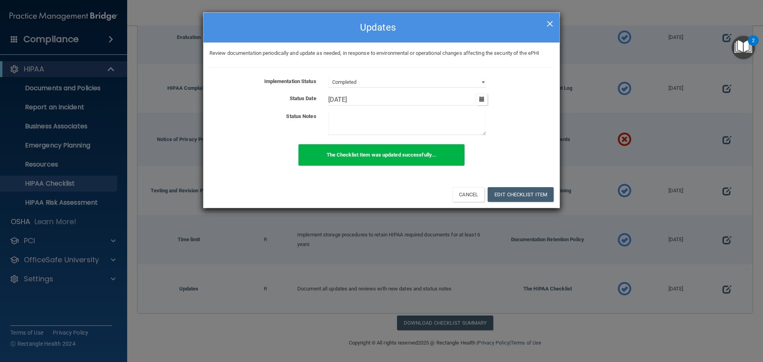
click at [550, 27] on span "×" at bounding box center [549, 23] width 7 height 16
select select "not_started"
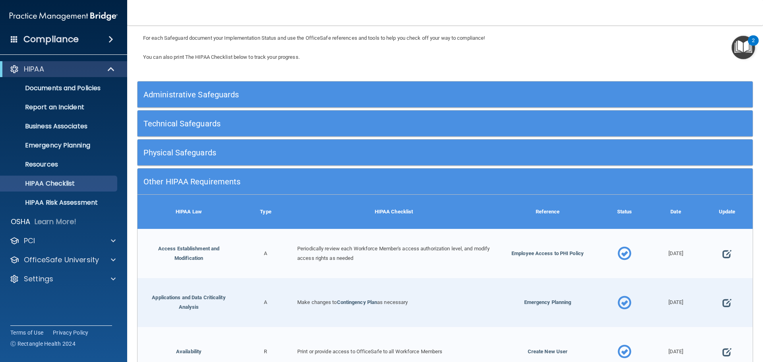
scroll to position [0, 0]
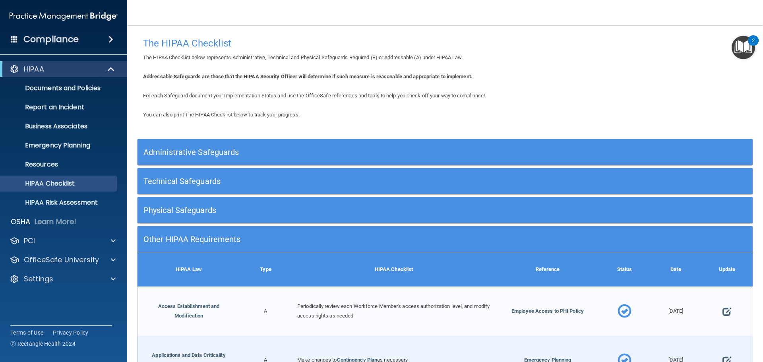
click at [301, 204] on div "Physical Safeguards" at bounding box center [367, 210] width 461 height 18
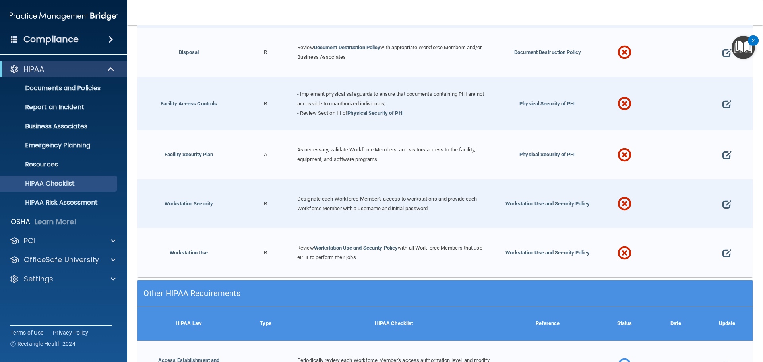
scroll to position [199, 0]
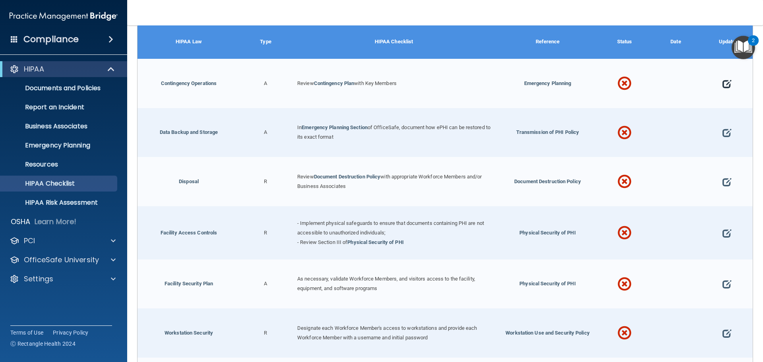
click at [722, 82] on span at bounding box center [726, 83] width 9 height 25
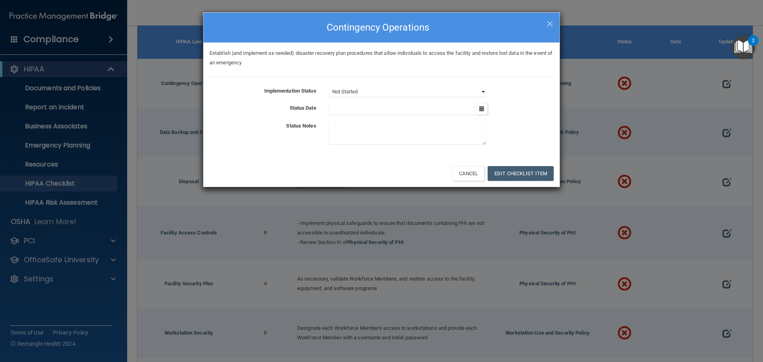
click at [414, 93] on select "Not Started In Progress Completed" at bounding box center [407, 91] width 158 height 11
select select "completed"
click at [328, 86] on select "Not Started In Progress Completed" at bounding box center [407, 91] width 158 height 11
drag, startPoint x: 483, startPoint y: 109, endPoint x: 431, endPoint y: 122, distance: 54.0
click at [482, 110] on icon "button" at bounding box center [481, 108] width 5 height 5
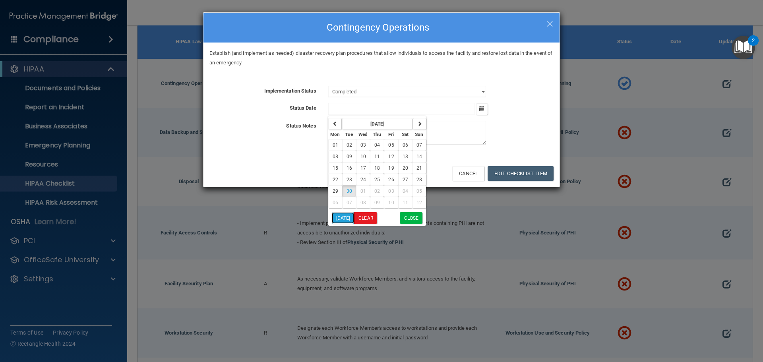
drag, startPoint x: 340, startPoint y: 218, endPoint x: 405, endPoint y: 193, distance: 68.9
click at [341, 217] on button "[DATE]" at bounding box center [343, 218] width 23 height 12
type input "[DATE]"
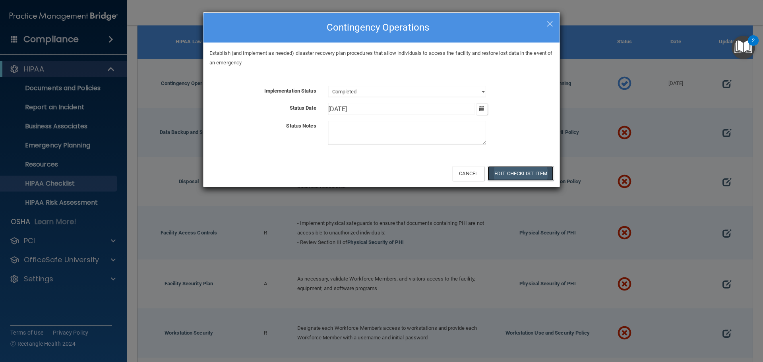
click at [511, 175] on button "Edit Checklist Item" at bounding box center [520, 173] width 66 height 15
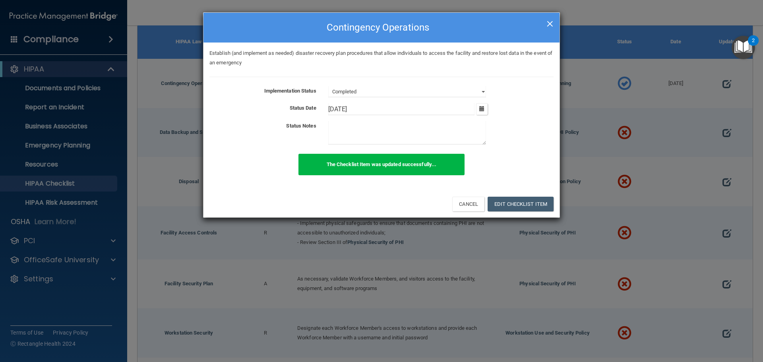
click at [551, 27] on span "×" at bounding box center [549, 23] width 7 height 16
select select "not_started"
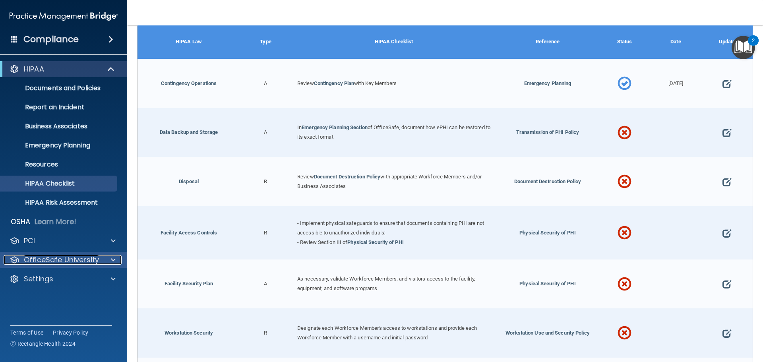
click at [52, 255] on p "OfficeSafe University" at bounding box center [61, 260] width 75 height 10
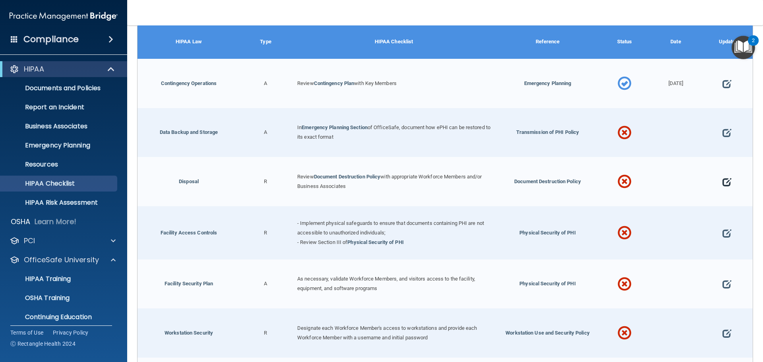
click at [723, 182] on span at bounding box center [726, 182] width 9 height 25
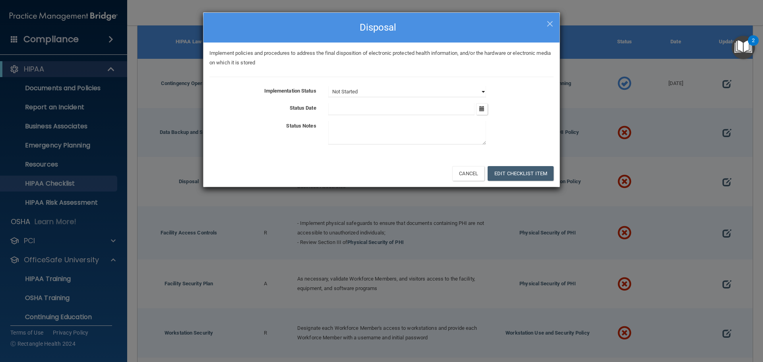
click at [482, 93] on select "Not Started In Progress Completed" at bounding box center [407, 91] width 158 height 11
select select "in_progress"
click at [328, 86] on select "Not Started In Progress Completed" at bounding box center [407, 91] width 158 height 11
drag, startPoint x: 482, startPoint y: 110, endPoint x: 472, endPoint y: 115, distance: 11.0
click at [482, 110] on icon "button" at bounding box center [481, 108] width 5 height 5
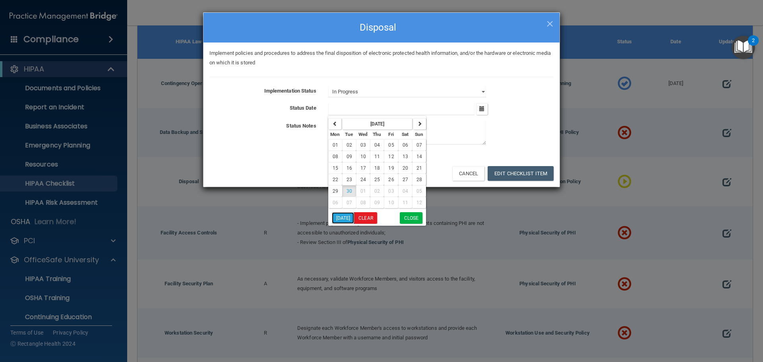
click at [346, 218] on button "[DATE]" at bounding box center [343, 218] width 23 height 12
type input "[DATE]"
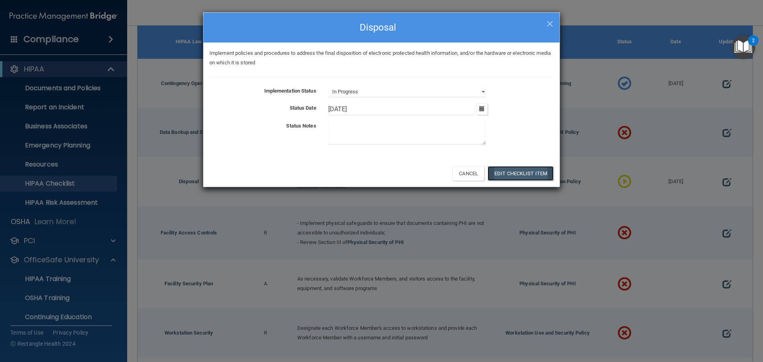
click at [535, 177] on button "Edit Checklist Item" at bounding box center [520, 173] width 66 height 15
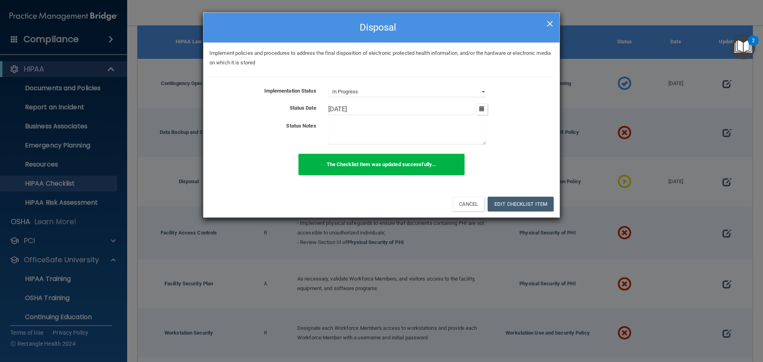
click at [549, 23] on span "×" at bounding box center [549, 23] width 7 height 16
select select "not_started"
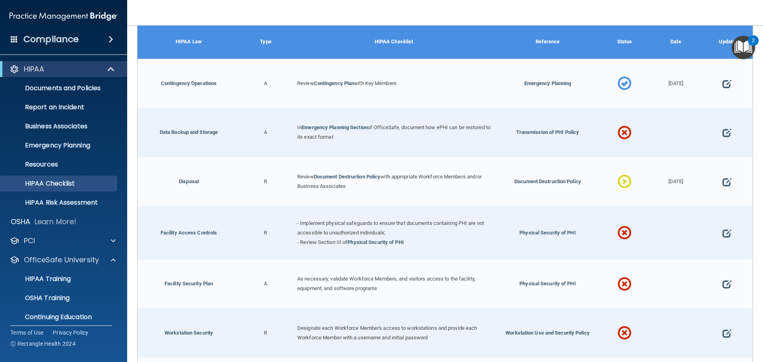
click at [619, 185] on span at bounding box center [624, 182] width 14 height 35
click at [343, 125] on link "Emergency Planning Section" at bounding box center [334, 127] width 66 height 6
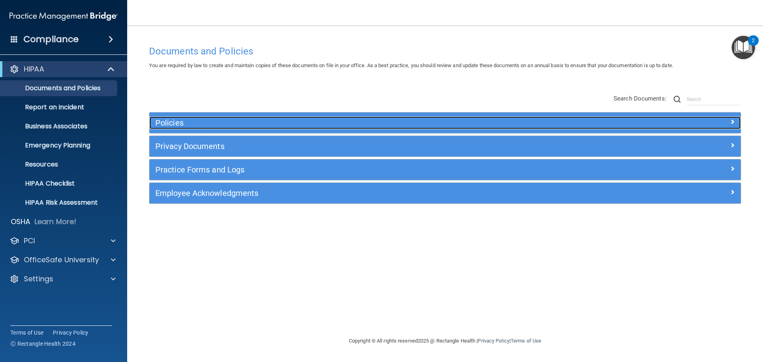
click at [339, 124] on h5 "Policies" at bounding box center [370, 122] width 431 height 9
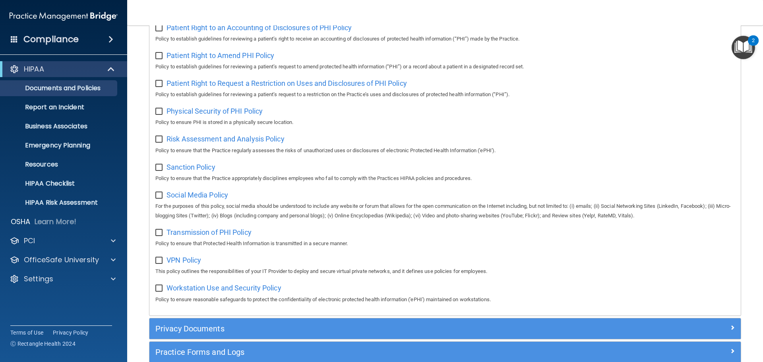
scroll to position [516, 0]
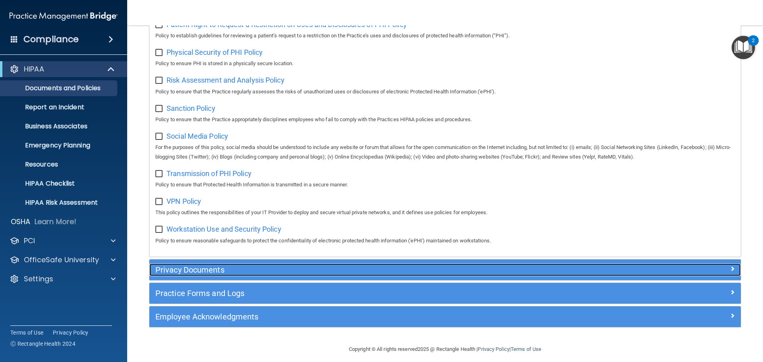
click at [250, 274] on h5 "Privacy Documents" at bounding box center [370, 269] width 431 height 9
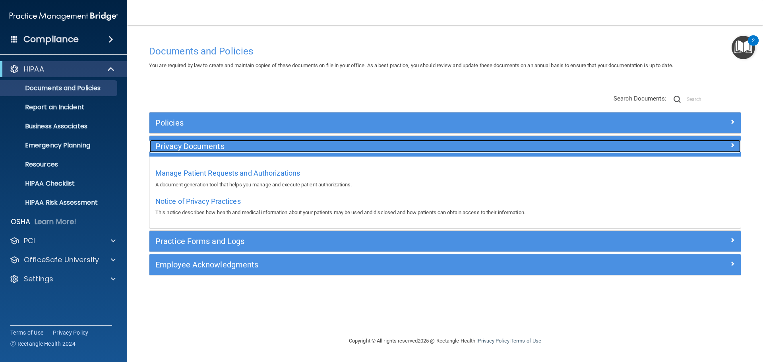
scroll to position [0, 0]
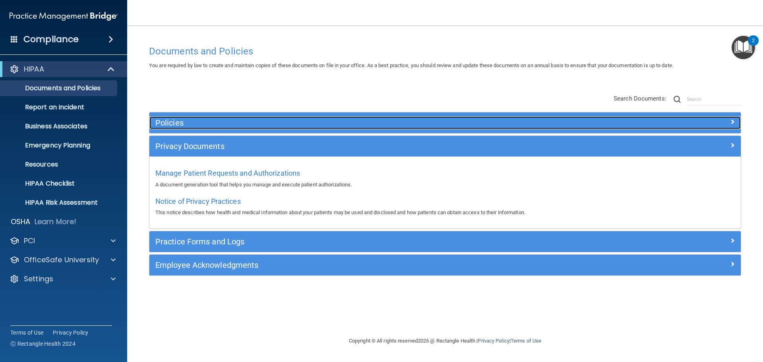
click at [242, 120] on h5 "Policies" at bounding box center [370, 122] width 431 height 9
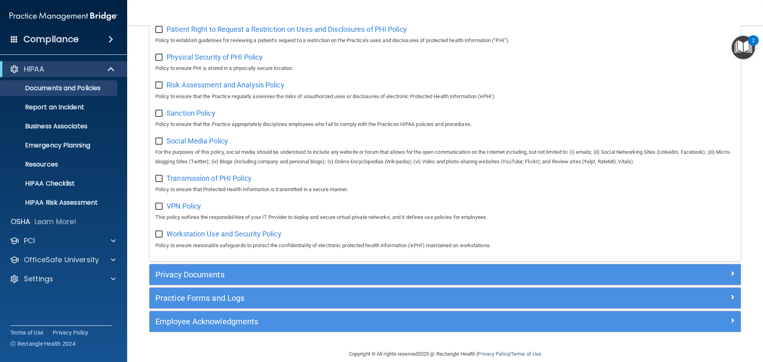
scroll to position [531, 0]
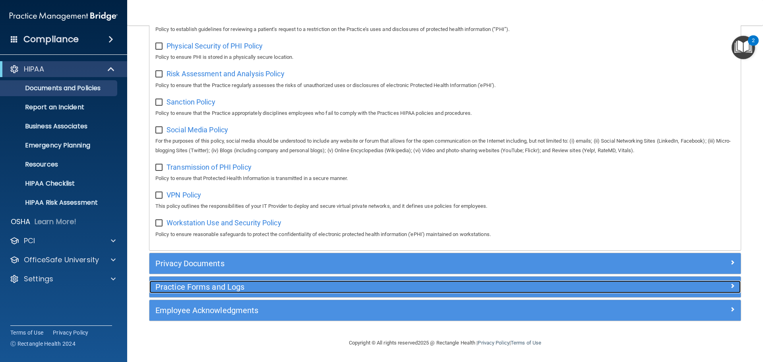
click at [218, 285] on h5 "Practice Forms and Logs" at bounding box center [370, 286] width 431 height 9
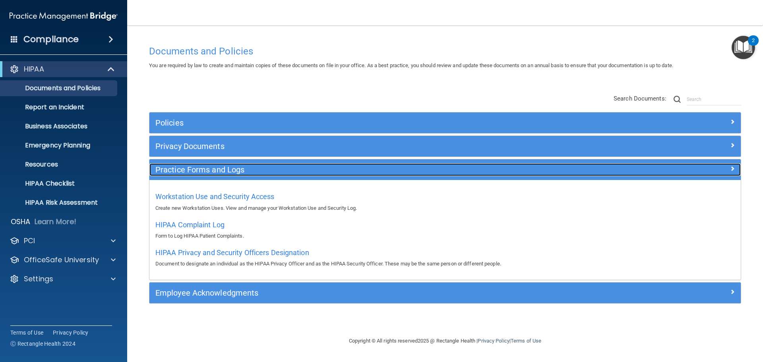
scroll to position [0, 0]
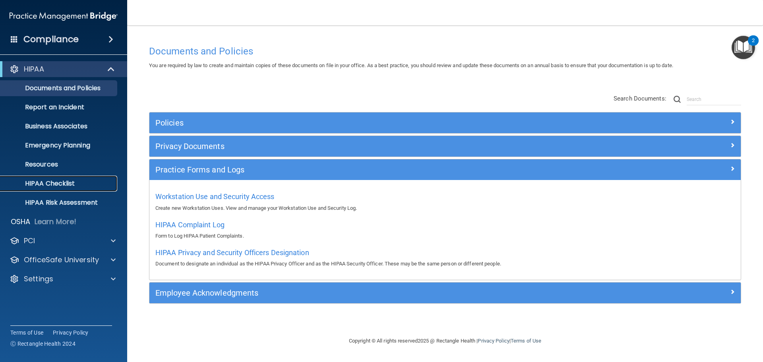
drag, startPoint x: 70, startPoint y: 179, endPoint x: 77, endPoint y: 179, distance: 7.6
click at [69, 180] on p "HIPAA Checklist" at bounding box center [59, 184] width 108 height 8
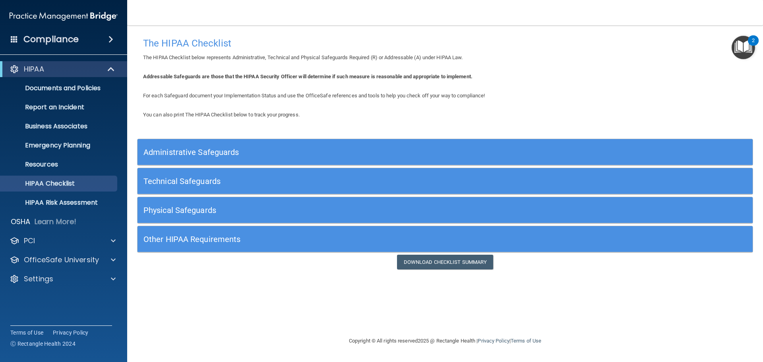
click at [241, 207] on h5 "Physical Safeguards" at bounding box center [367, 210] width 449 height 9
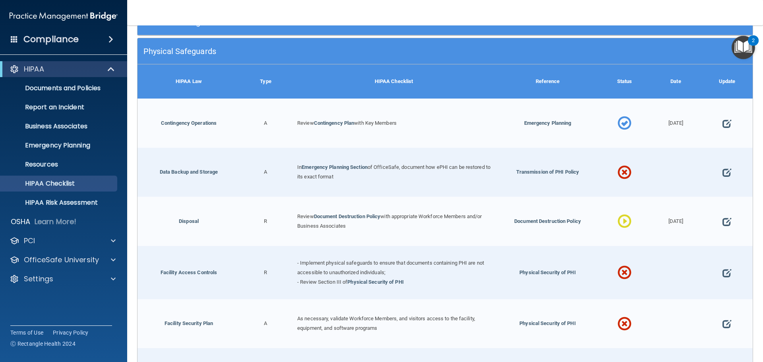
scroll to position [199, 0]
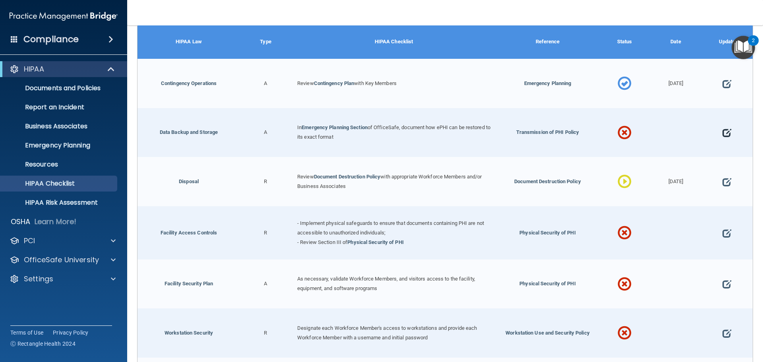
click at [723, 130] on span at bounding box center [726, 133] width 9 height 25
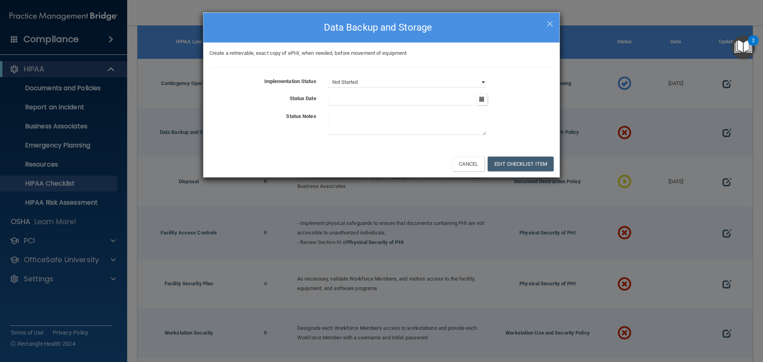
click at [484, 82] on select "Not Started In Progress Completed" at bounding box center [407, 82] width 158 height 11
select select "completed"
click at [328, 77] on select "Not Started In Progress Completed" at bounding box center [407, 82] width 158 height 11
drag, startPoint x: 484, startPoint y: 103, endPoint x: 447, endPoint y: 103, distance: 36.5
click at [481, 101] on button "button" at bounding box center [482, 100] width 12 height 12
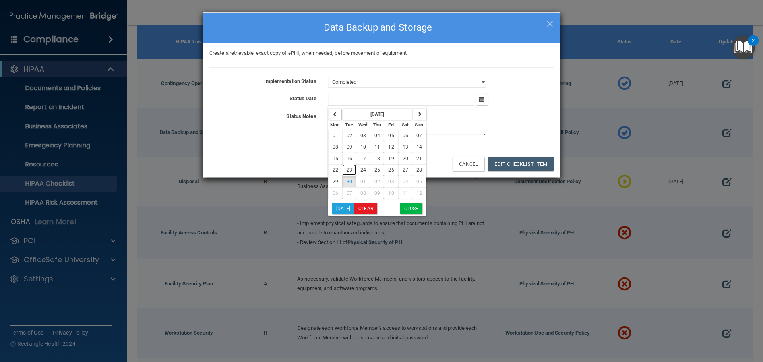
click at [353, 165] on button "23" at bounding box center [349, 170] width 14 height 12
type input "9/23/25"
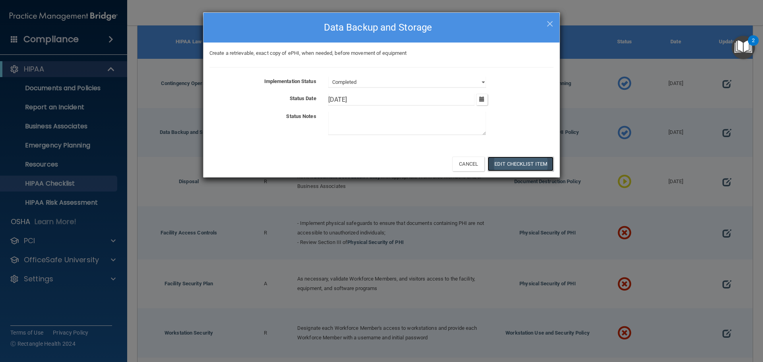
drag, startPoint x: 512, startPoint y: 161, endPoint x: 515, endPoint y: 158, distance: 4.5
click at [513, 162] on button "Edit Checklist Item" at bounding box center [520, 164] width 66 height 15
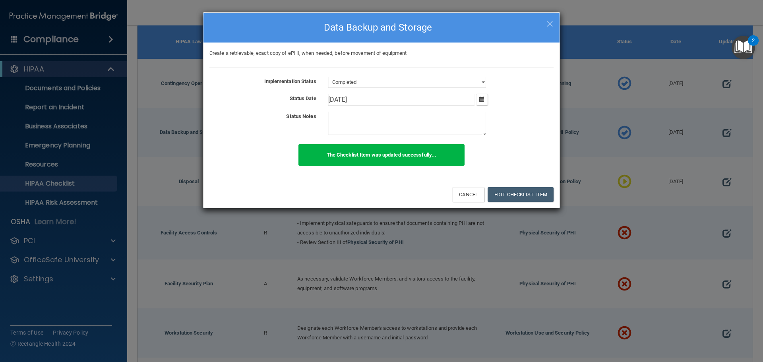
click at [547, 26] on span "×" at bounding box center [549, 23] width 7 height 16
select select "not_started"
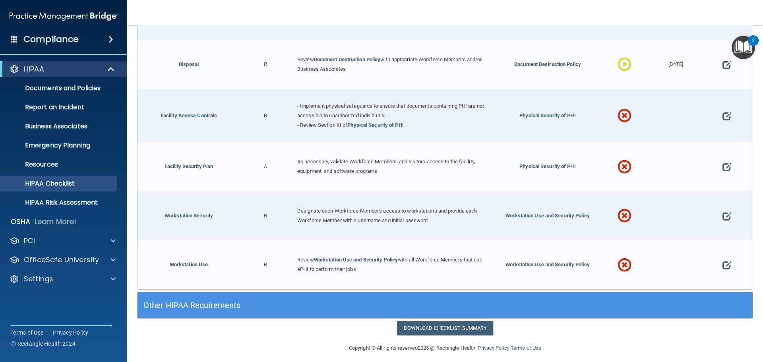
scroll to position [318, 0]
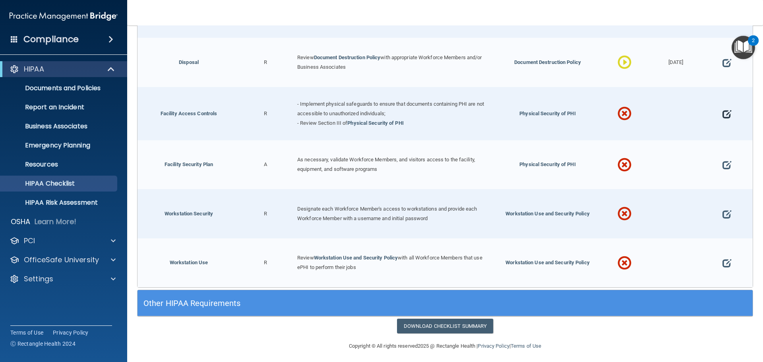
click at [722, 112] on span at bounding box center [726, 114] width 9 height 25
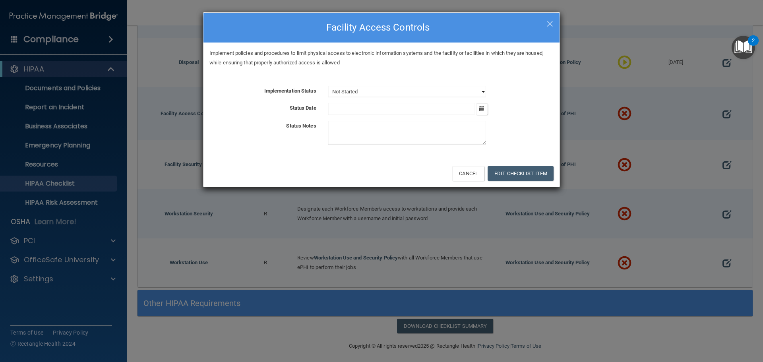
click at [465, 95] on select "Not Started In Progress Completed" at bounding box center [407, 91] width 158 height 11
select select "completed"
click at [328, 86] on select "Not Started In Progress Completed" at bounding box center [407, 91] width 158 height 11
click at [484, 111] on button "button" at bounding box center [482, 109] width 12 height 12
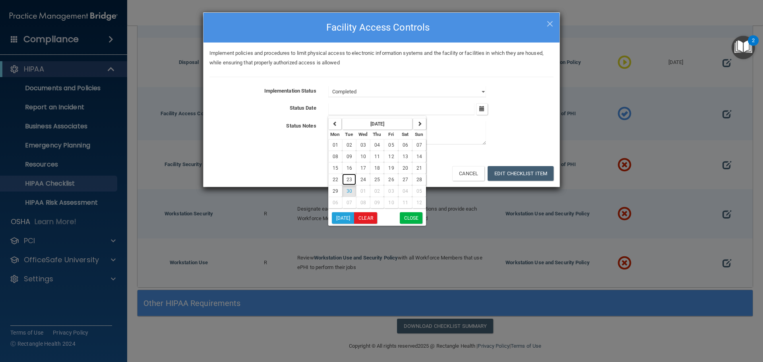
click at [346, 178] on span "23" at bounding box center [349, 180] width 6 height 6
type input "9/23/25"
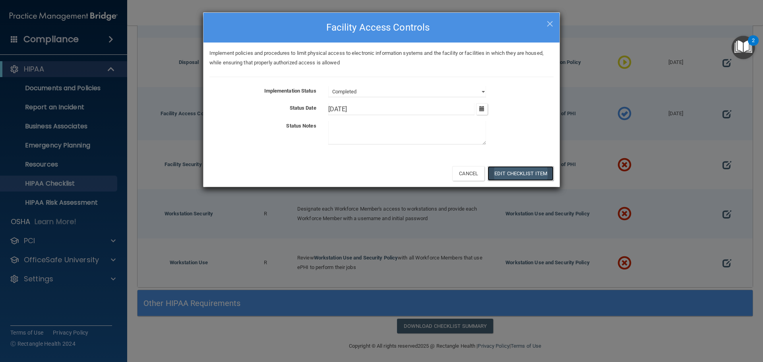
click at [532, 172] on button "Edit Checklist Item" at bounding box center [520, 173] width 66 height 15
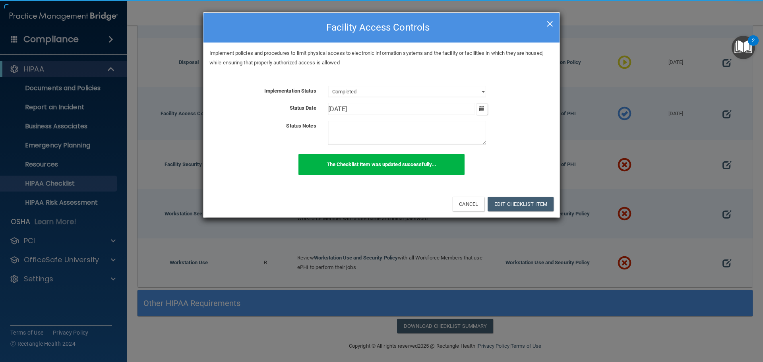
click at [553, 24] on span "×" at bounding box center [549, 23] width 7 height 16
select select "not_started"
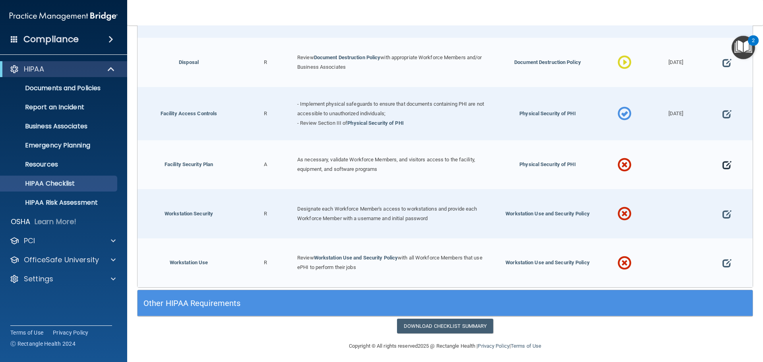
click at [722, 166] on span at bounding box center [726, 165] width 9 height 25
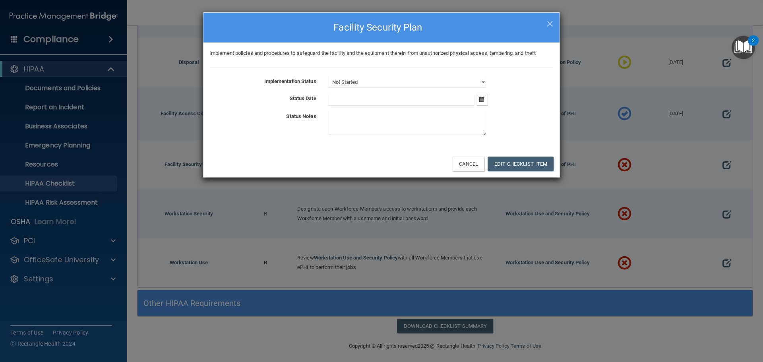
click at [392, 83] on div "Implement policies and procedures to safeguard the facility and the equipment t…" at bounding box center [381, 97] width 356 height 108
click at [388, 82] on select "Not Started In Progress Completed" at bounding box center [407, 82] width 158 height 11
click at [328, 77] on select "Not Started In Progress Completed" at bounding box center [407, 82] width 158 height 11
click at [388, 83] on select "Not Started In Progress Completed" at bounding box center [407, 82] width 158 height 11
select select "completed"
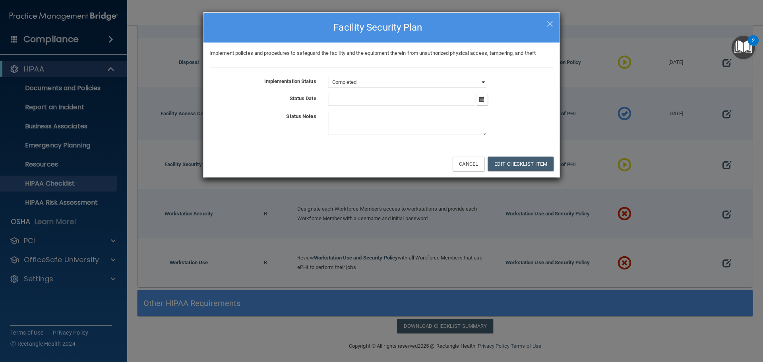
click at [328, 77] on select "Not Started In Progress Completed" at bounding box center [407, 82] width 158 height 11
drag, startPoint x: 482, startPoint y: 99, endPoint x: 450, endPoint y: 111, distance: 33.7
click at [481, 99] on icon "button" at bounding box center [481, 99] width 5 height 5
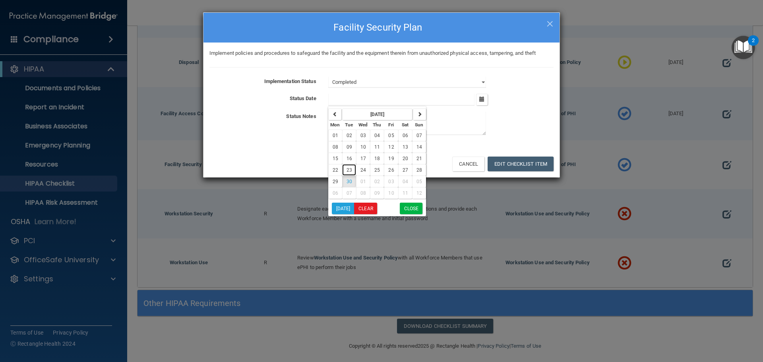
click at [350, 168] on span "23" at bounding box center [349, 170] width 6 height 6
type input "[DATE]"
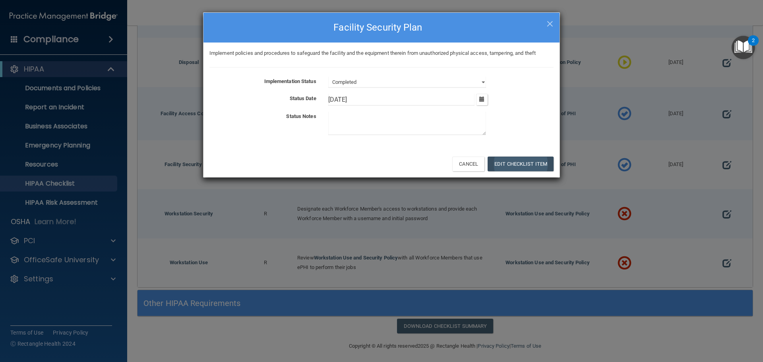
click at [535, 156] on div "Cancel Edit Checklist Item" at bounding box center [381, 163] width 356 height 27
click at [525, 165] on button "Edit Checklist Item" at bounding box center [520, 164] width 66 height 15
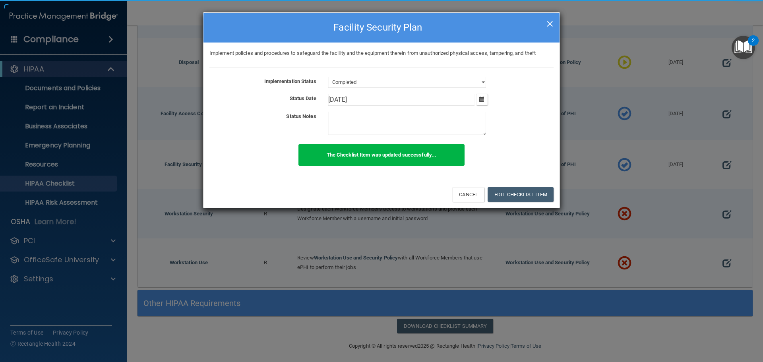
click at [551, 25] on span "×" at bounding box center [549, 23] width 7 height 16
select select "not_started"
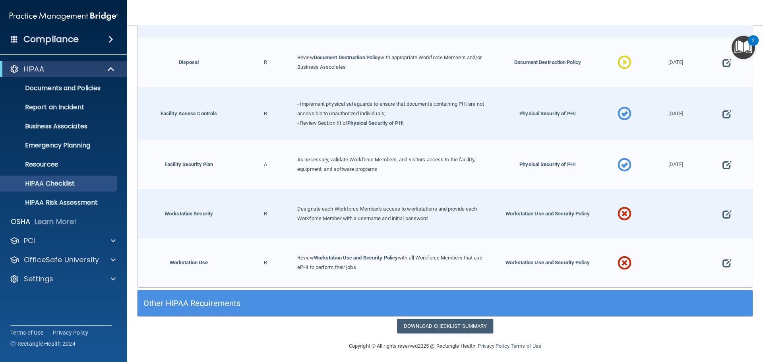
click at [716, 213] on div at bounding box center [726, 213] width 51 height 49
click at [722, 213] on span at bounding box center [726, 214] width 9 height 25
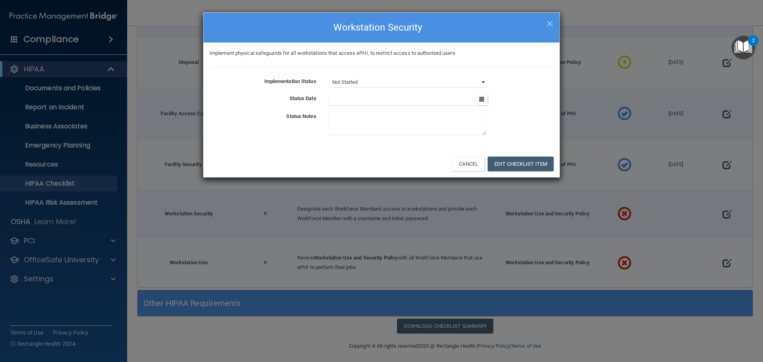
click at [377, 79] on select "Not Started In Progress Completed" at bounding box center [407, 82] width 158 height 11
select select "completed"
click at [328, 77] on select "Not Started In Progress Completed" at bounding box center [407, 82] width 158 height 11
click at [381, 99] on input "text" at bounding box center [401, 100] width 147 height 12
drag, startPoint x: 484, startPoint y: 100, endPoint x: 479, endPoint y: 101, distance: 4.5
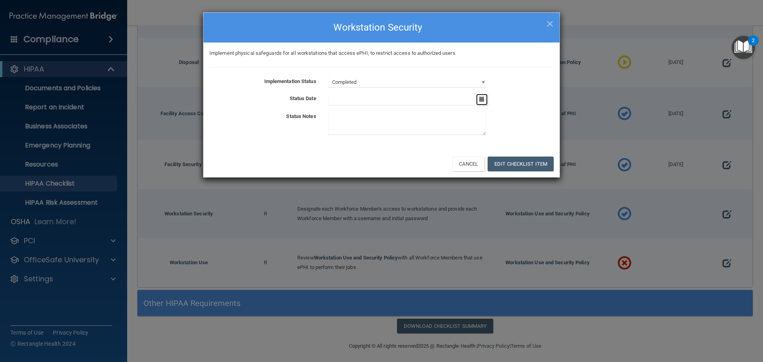
click at [482, 100] on icon "button" at bounding box center [481, 99] width 5 height 5
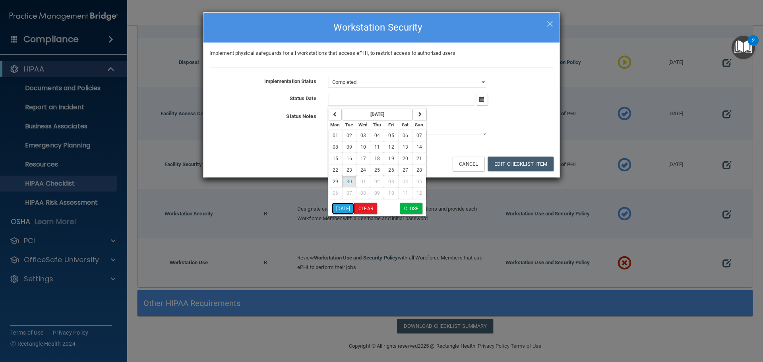
click at [349, 207] on button "[DATE]" at bounding box center [343, 209] width 23 height 12
type input "[DATE]"
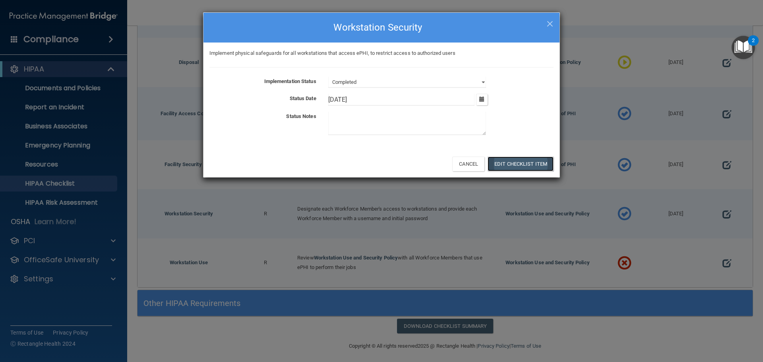
click at [523, 164] on button "Edit Checklist Item" at bounding box center [520, 164] width 66 height 15
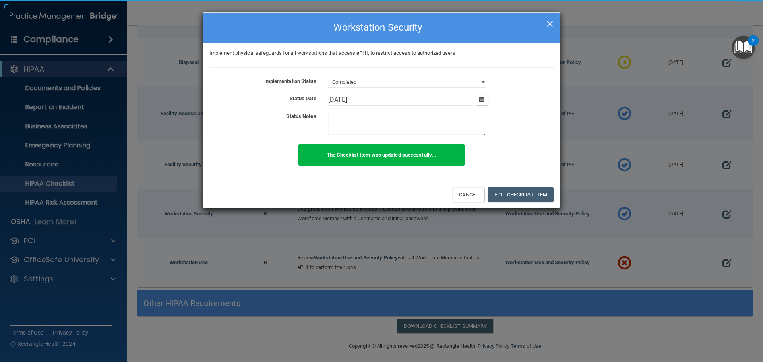
click at [551, 20] on span "×" at bounding box center [549, 23] width 7 height 16
select select "not_started"
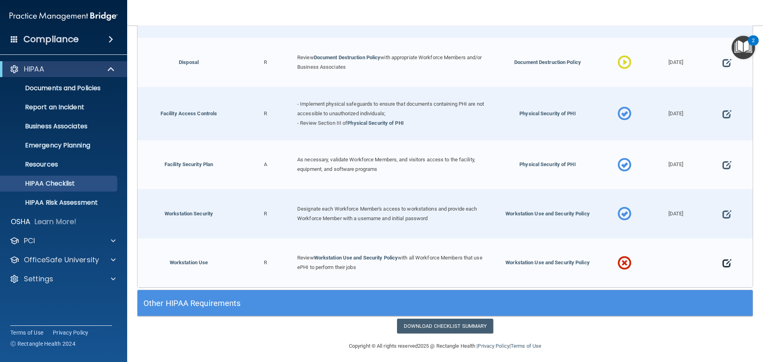
click at [722, 261] on span at bounding box center [726, 263] width 9 height 25
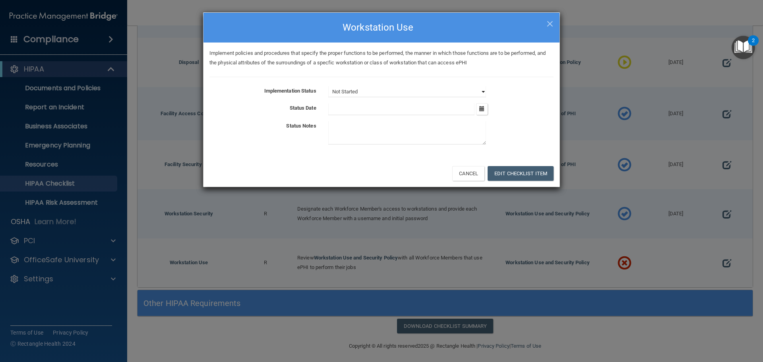
drag, startPoint x: 482, startPoint y: 90, endPoint x: 471, endPoint y: 96, distance: 12.4
click at [483, 91] on select "Not Started In Progress Completed" at bounding box center [407, 91] width 158 height 11
select select "completed"
click at [328, 86] on select "Not Started In Progress Completed" at bounding box center [407, 91] width 158 height 11
drag, startPoint x: 483, startPoint y: 110, endPoint x: 422, endPoint y: 133, distance: 64.9
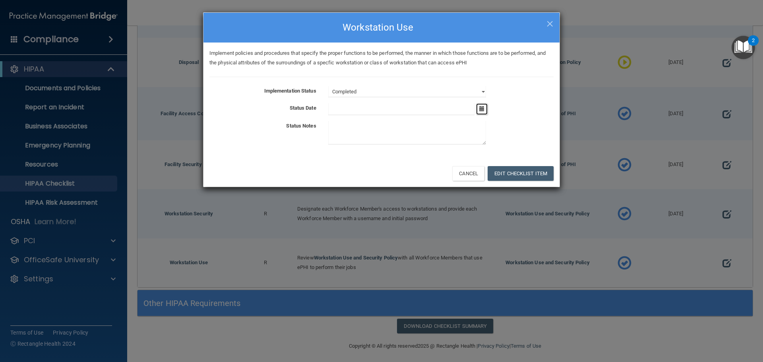
click at [483, 111] on icon "button" at bounding box center [481, 108] width 5 height 5
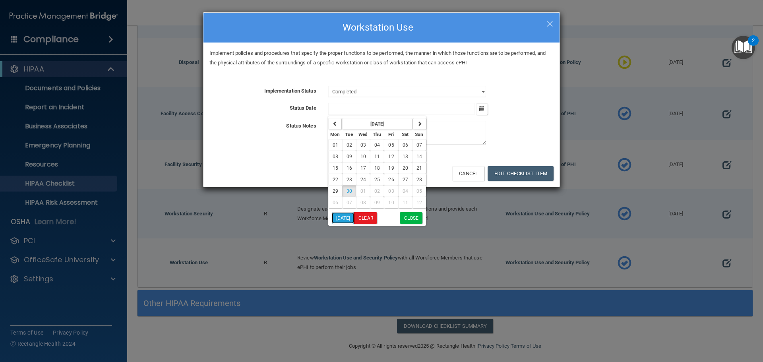
click at [342, 220] on button "[DATE]" at bounding box center [343, 218] width 23 height 12
type input "[DATE]"
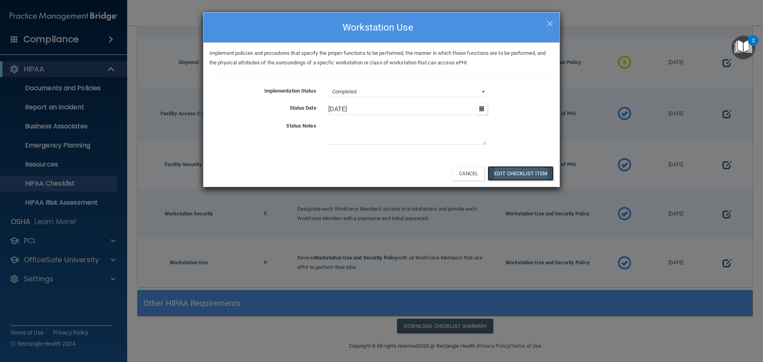
drag, startPoint x: 516, startPoint y: 172, endPoint x: 522, endPoint y: 172, distance: 6.8
click at [516, 172] on button "Edit Checklist Item" at bounding box center [520, 173] width 66 height 15
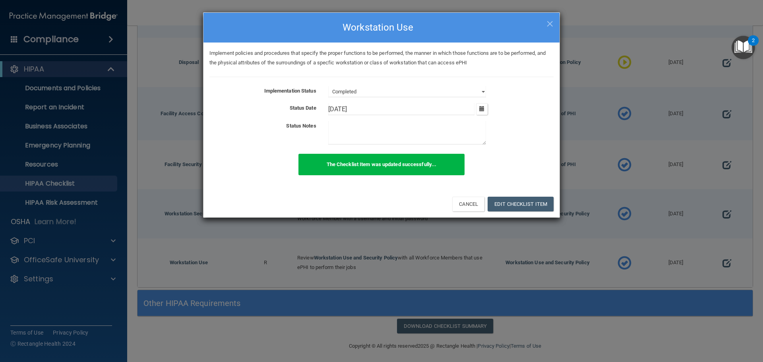
drag, startPoint x: 552, startPoint y: 21, endPoint x: 548, endPoint y: 23, distance: 4.4
click at [549, 22] on span "×" at bounding box center [549, 23] width 7 height 16
select select "not_started"
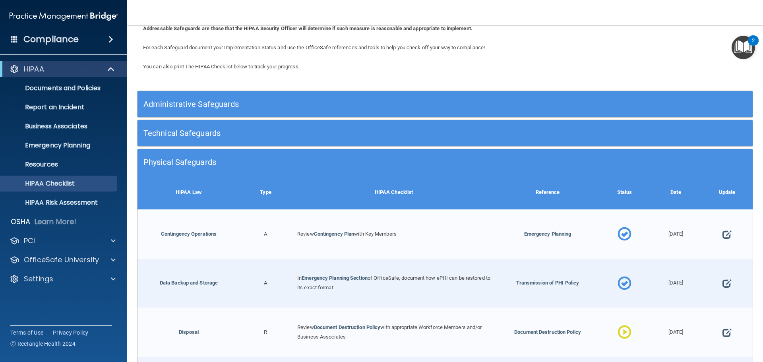
scroll to position [40, 0]
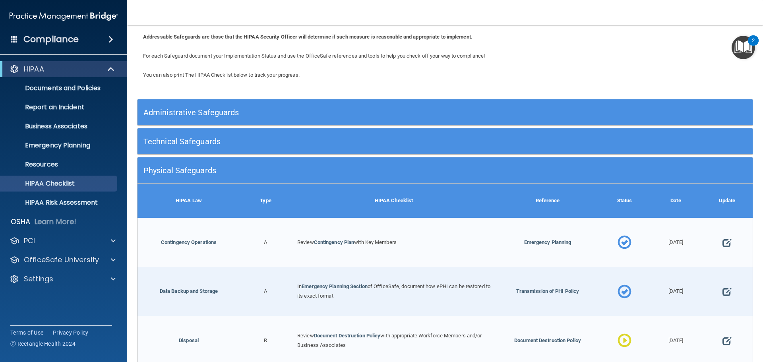
click at [296, 145] on div "Technical Safeguards" at bounding box center [367, 141] width 461 height 18
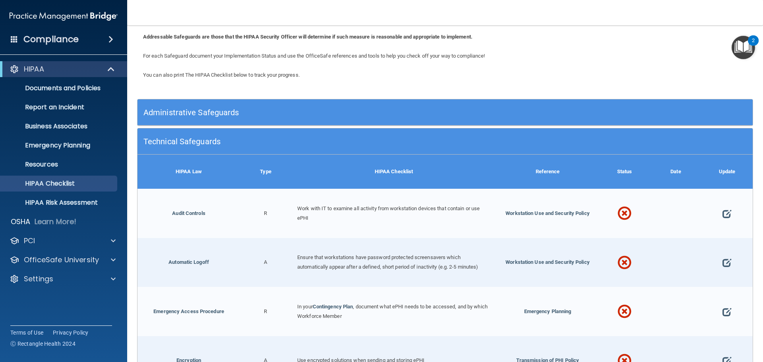
drag, startPoint x: 370, startPoint y: 108, endPoint x: 368, endPoint y: 100, distance: 8.3
click at [369, 108] on h5 "Administrative Safeguards" at bounding box center [367, 112] width 449 height 9
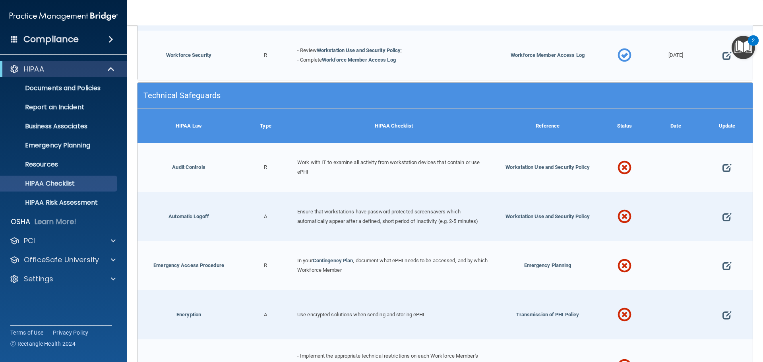
scroll to position [993, 0]
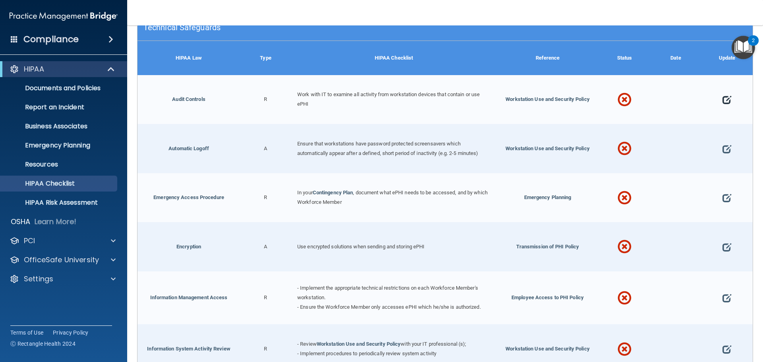
click at [722, 102] on span at bounding box center [726, 99] width 9 height 25
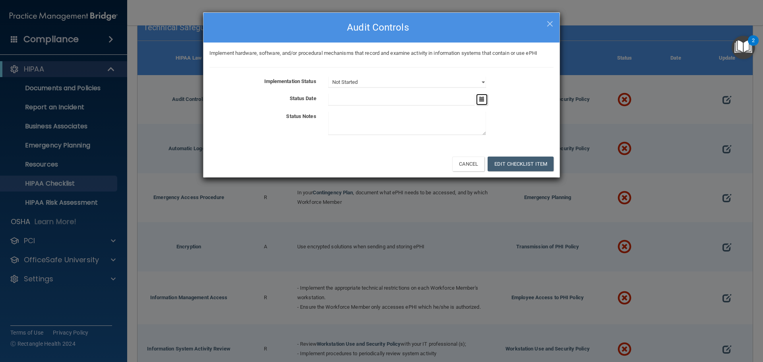
click at [485, 99] on button "button" at bounding box center [482, 100] width 12 height 12
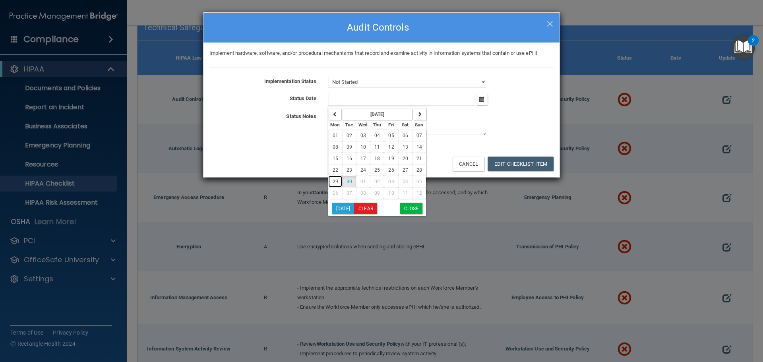
click at [336, 182] on span "29" at bounding box center [335, 182] width 6 height 6
type input "[DATE]"
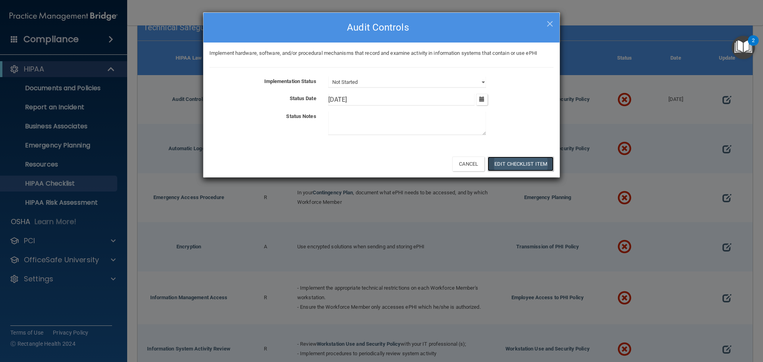
click at [514, 168] on button "Edit Checklist Item" at bounding box center [520, 164] width 66 height 15
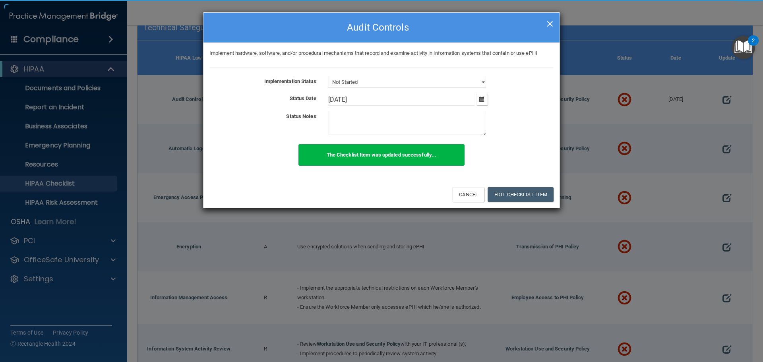
click at [550, 22] on span "×" at bounding box center [549, 23] width 7 height 16
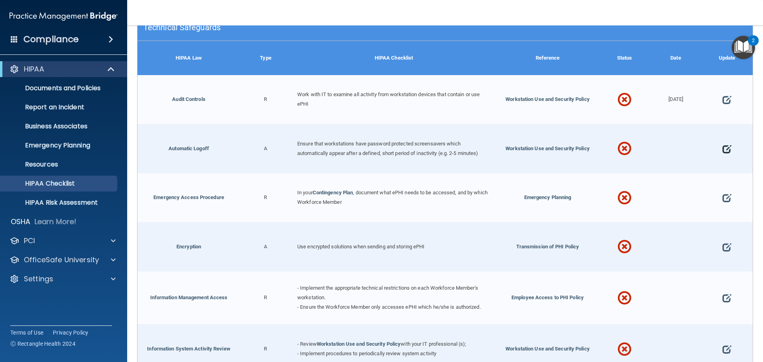
click at [722, 150] on span at bounding box center [726, 149] width 9 height 25
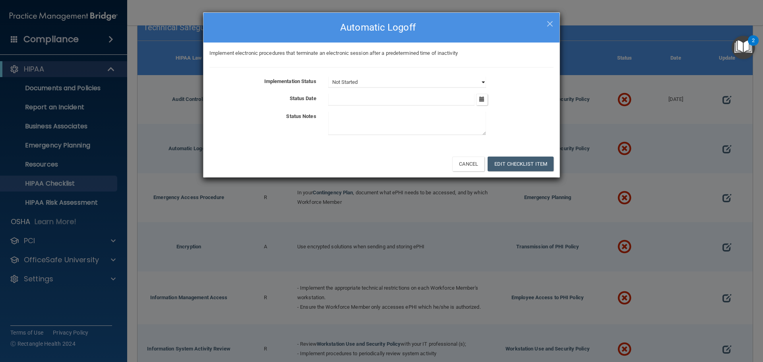
click at [402, 81] on select "Not Started In Progress Completed" at bounding box center [407, 82] width 158 height 11
click at [328, 77] on select "Not Started In Progress Completed" at bounding box center [407, 82] width 158 height 11
click at [393, 87] on select "Not Started In Progress Completed" at bounding box center [407, 82] width 158 height 11
select select "completed"
click at [328, 77] on select "Not Started In Progress Completed" at bounding box center [407, 82] width 158 height 11
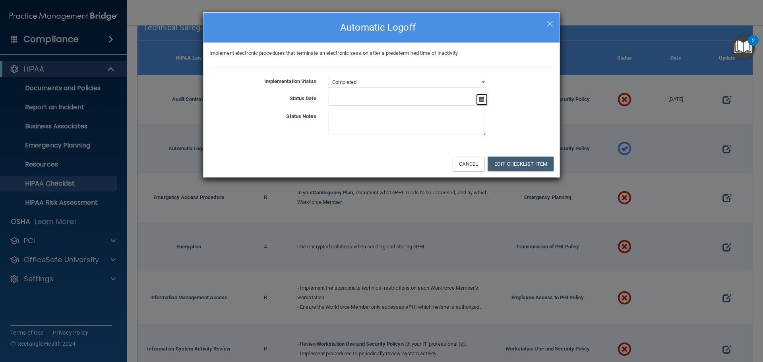
click at [483, 100] on icon "button" at bounding box center [481, 99] width 5 height 5
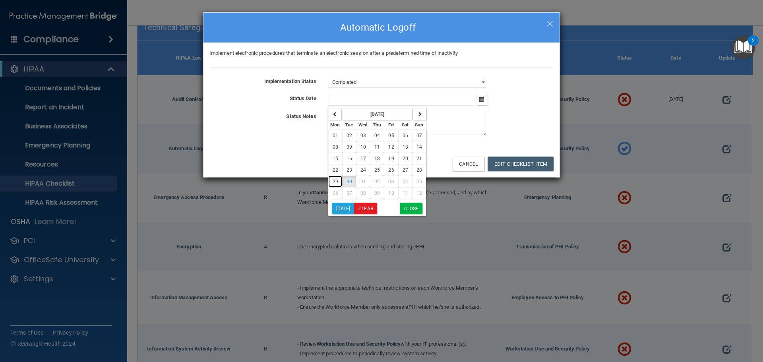
click at [336, 182] on span "29" at bounding box center [335, 182] width 6 height 6
type input "[DATE]"
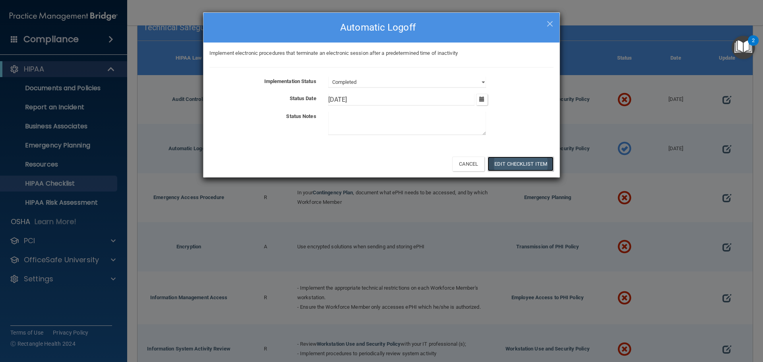
drag, startPoint x: 510, startPoint y: 159, endPoint x: 531, endPoint y: 163, distance: 21.4
click at [510, 160] on button "Edit Checklist Item" at bounding box center [520, 164] width 66 height 15
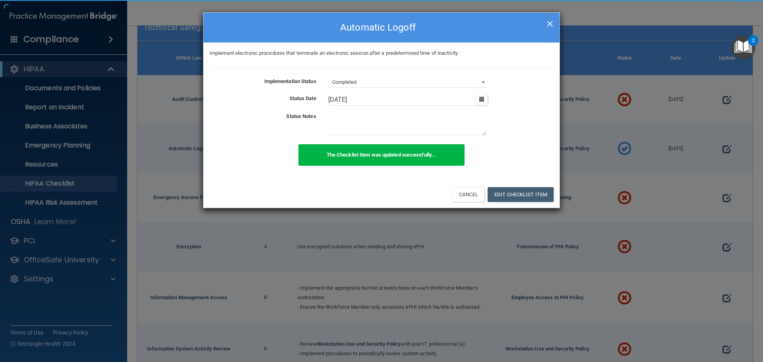
drag, startPoint x: 547, startPoint y: 22, endPoint x: 553, endPoint y: 26, distance: 7.2
click at [549, 22] on span "×" at bounding box center [549, 23] width 7 height 16
select select "not_started"
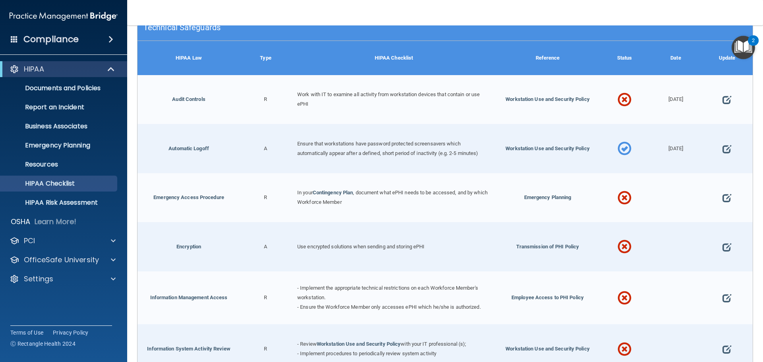
click at [716, 105] on div at bounding box center [726, 99] width 51 height 49
click at [722, 102] on span at bounding box center [726, 99] width 9 height 25
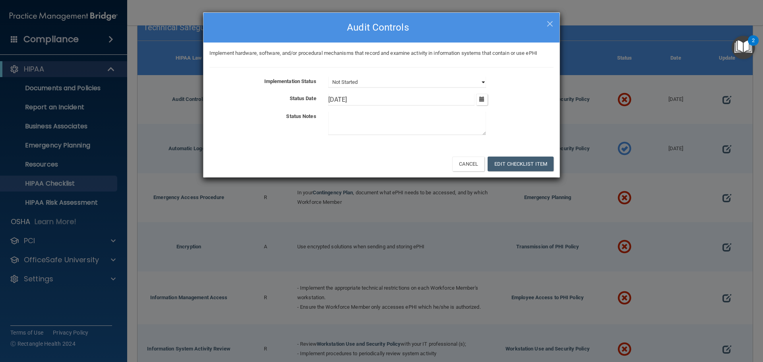
drag, startPoint x: 392, startPoint y: 82, endPoint x: 386, endPoint y: 84, distance: 5.9
click at [390, 82] on select "Not Started In Progress Completed" at bounding box center [407, 82] width 158 height 11
click at [328, 77] on select "Not Started In Progress Completed" at bounding box center [407, 82] width 158 height 11
click at [522, 166] on button "Edit Checklist Item" at bounding box center [520, 164] width 66 height 15
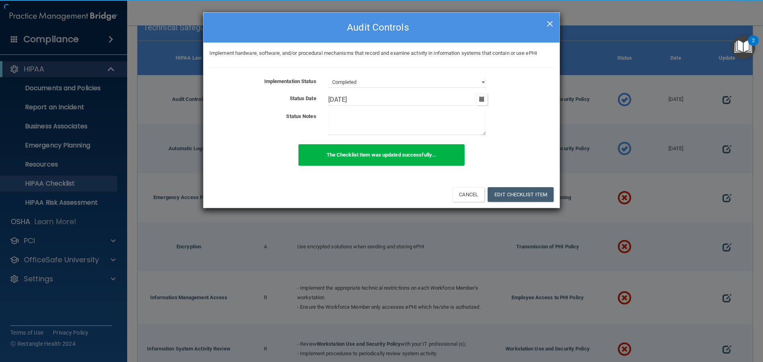
click at [550, 24] on span "×" at bounding box center [549, 23] width 7 height 16
select select "not_started"
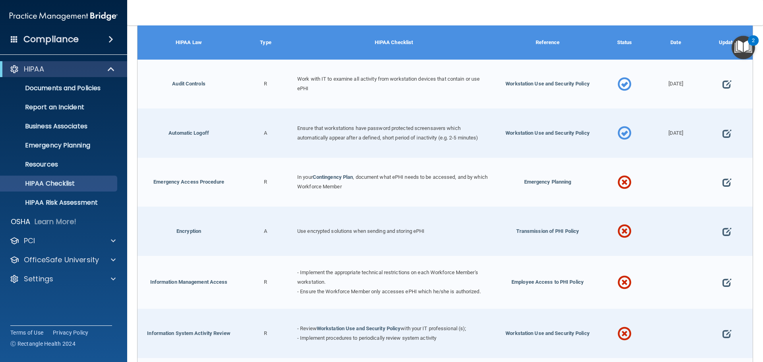
scroll to position [1033, 0]
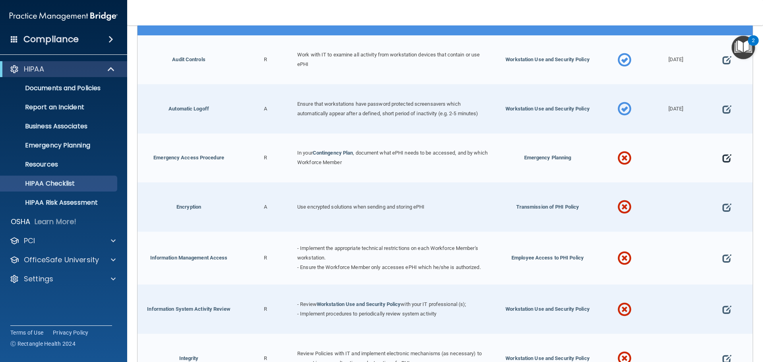
click at [722, 159] on span at bounding box center [726, 158] width 9 height 25
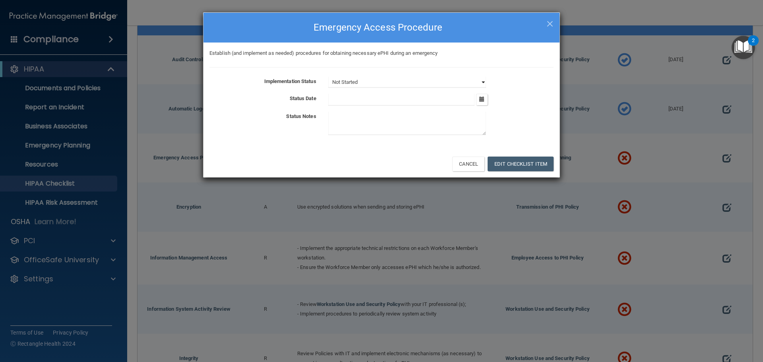
drag, startPoint x: 351, startPoint y: 80, endPoint x: 353, endPoint y: 87, distance: 7.3
click at [352, 83] on select "Not Started In Progress Completed" at bounding box center [407, 82] width 158 height 11
select select "completed"
click at [328, 77] on select "Not Started In Progress Completed" at bounding box center [407, 82] width 158 height 11
drag, startPoint x: 483, startPoint y: 100, endPoint x: 471, endPoint y: 107, distance: 14.2
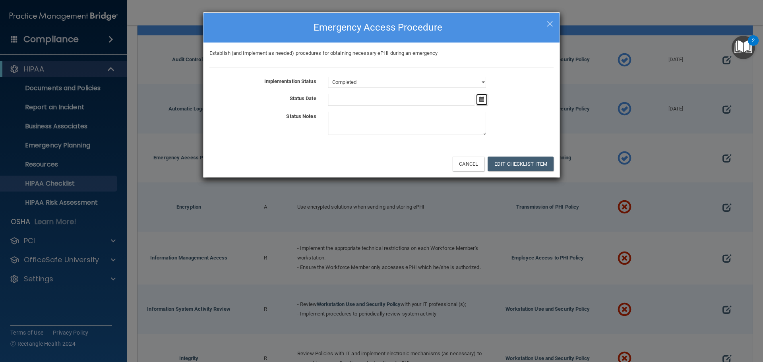
click at [483, 101] on icon "button" at bounding box center [481, 99] width 5 height 5
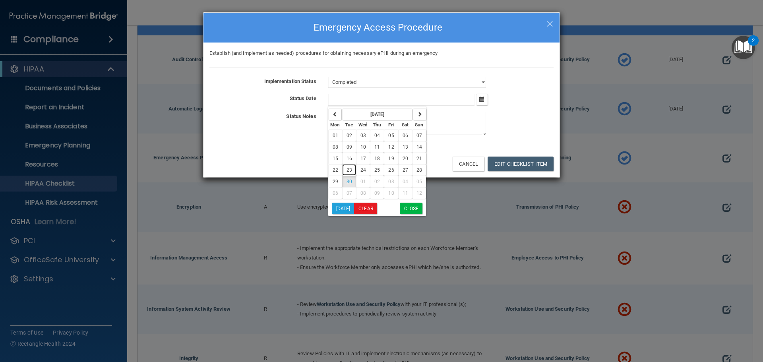
drag, startPoint x: 354, startPoint y: 170, endPoint x: 361, endPoint y: 182, distance: 14.4
click at [353, 170] on button "23" at bounding box center [349, 170] width 14 height 12
type input "[DATE]"
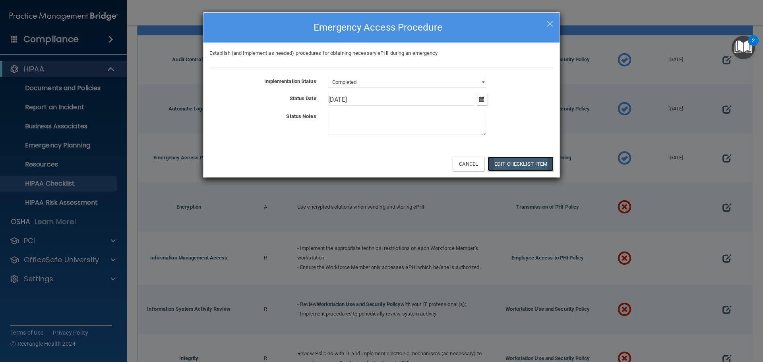
click at [519, 168] on button "Edit Checklist Item" at bounding box center [520, 164] width 66 height 15
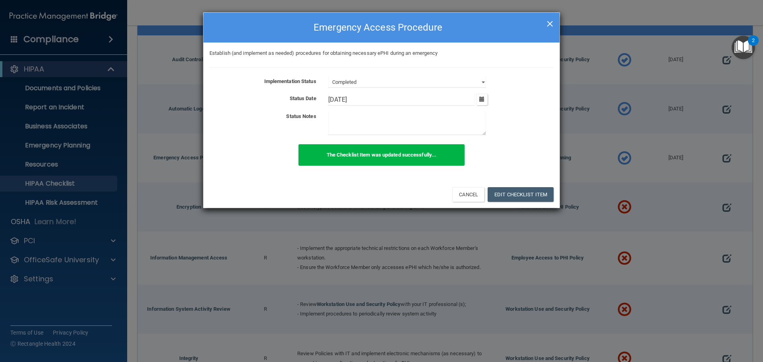
click at [547, 25] on span "×" at bounding box center [549, 23] width 7 height 16
select select "not_started"
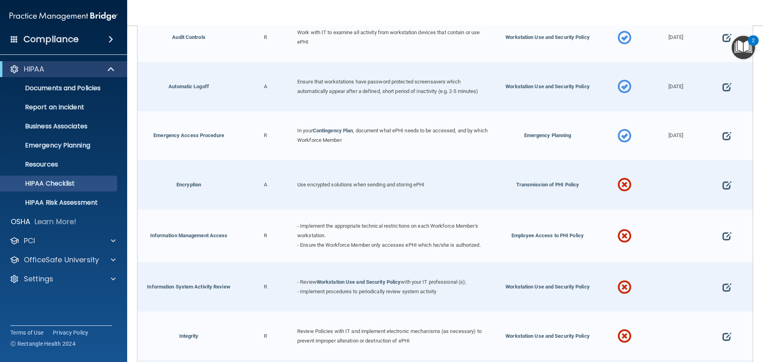
scroll to position [1072, 0]
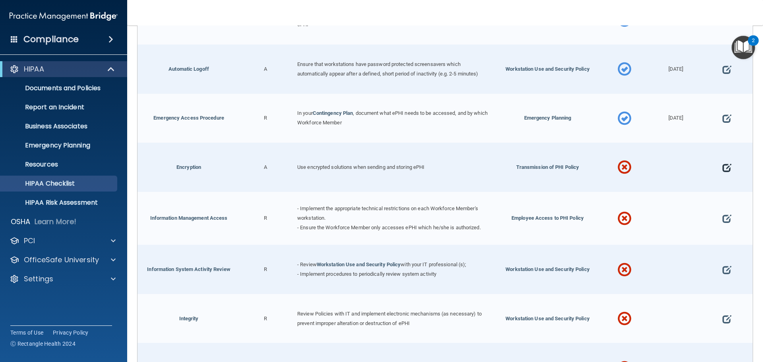
click at [722, 170] on span at bounding box center [726, 167] width 9 height 25
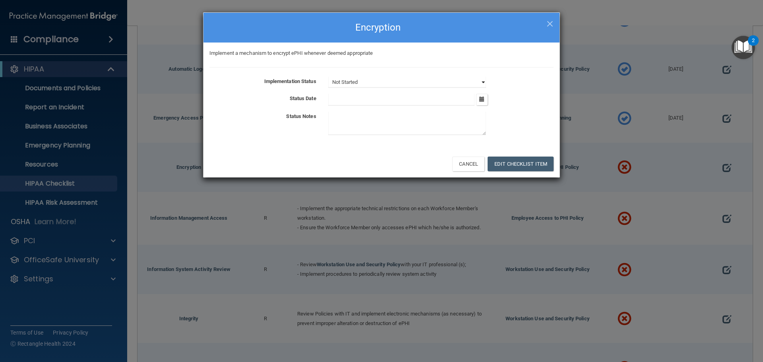
click at [481, 80] on select "Not Started In Progress Completed" at bounding box center [407, 82] width 158 height 11
select select "completed"
click at [328, 77] on select "Not Started In Progress Completed" at bounding box center [407, 82] width 158 height 11
click at [477, 102] on button "button" at bounding box center [482, 100] width 12 height 12
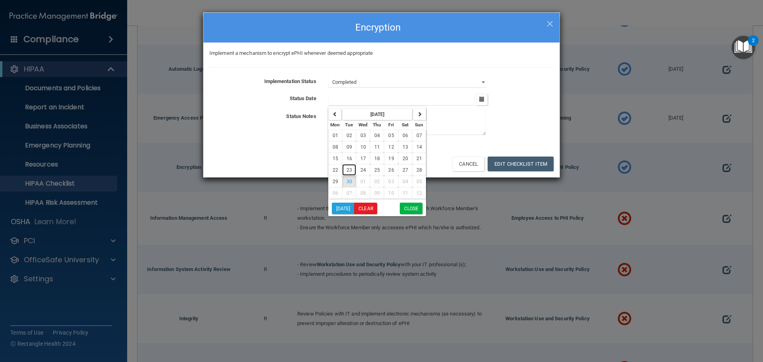
click at [350, 172] on span "23" at bounding box center [349, 170] width 6 height 6
type input "[DATE]"
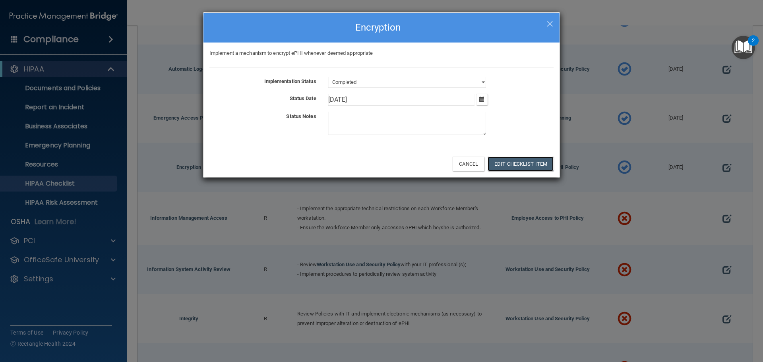
drag, startPoint x: 522, startPoint y: 167, endPoint x: 547, endPoint y: 151, distance: 29.1
click at [523, 168] on button "Edit Checklist Item" at bounding box center [520, 164] width 66 height 15
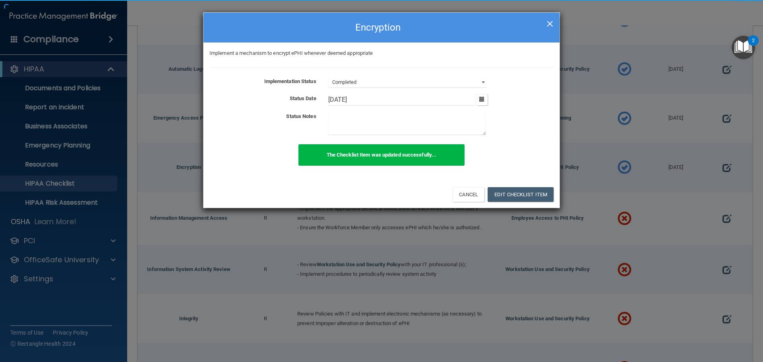
click at [550, 24] on span "×" at bounding box center [549, 23] width 7 height 16
select select "not_started"
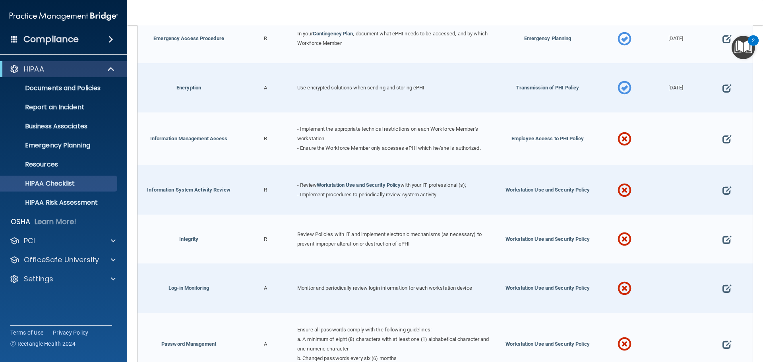
scroll to position [1192, 0]
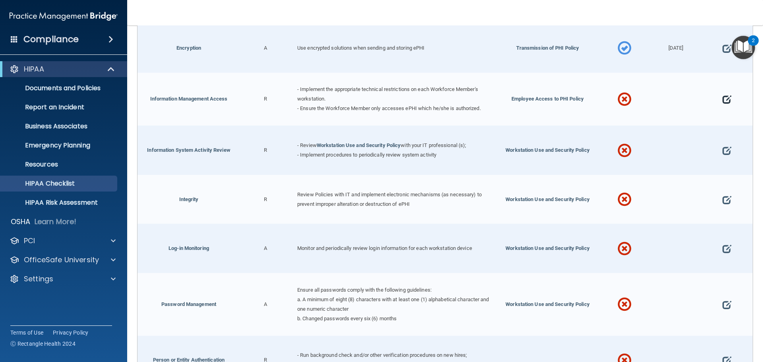
click at [723, 100] on span at bounding box center [726, 99] width 9 height 25
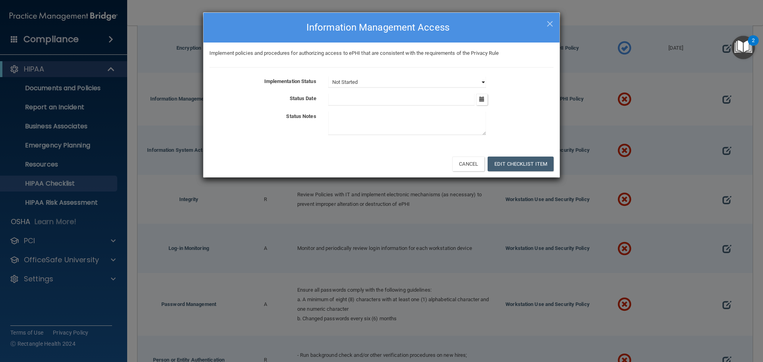
click at [365, 84] on select "Not Started In Progress Completed" at bounding box center [407, 82] width 158 height 11
select select "completed"
click at [328, 77] on select "Not Started In Progress Completed" at bounding box center [407, 82] width 158 height 11
drag, startPoint x: 484, startPoint y: 103, endPoint x: 472, endPoint y: 108, distance: 13.6
click at [483, 103] on button "button" at bounding box center [482, 100] width 12 height 12
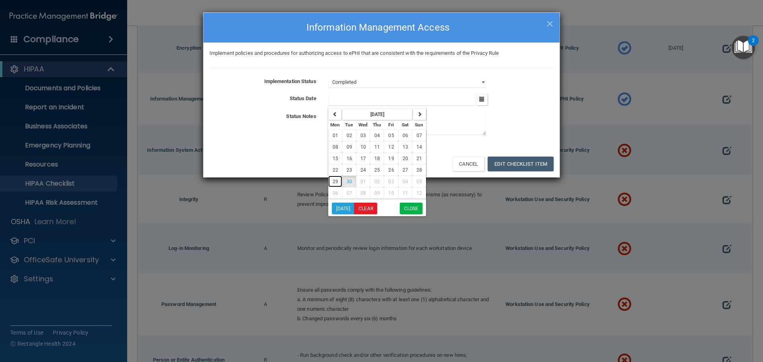
drag, startPoint x: 335, startPoint y: 181, endPoint x: 349, endPoint y: 198, distance: 22.1
click at [335, 181] on span "29" at bounding box center [335, 182] width 6 height 6
type input "[DATE]"
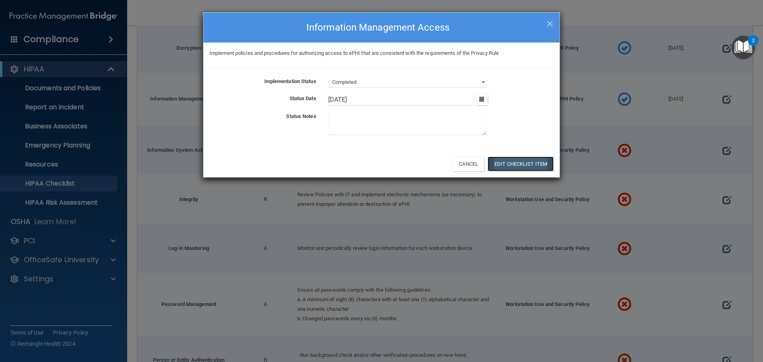
click at [520, 161] on button "Edit Checklist Item" at bounding box center [520, 164] width 66 height 15
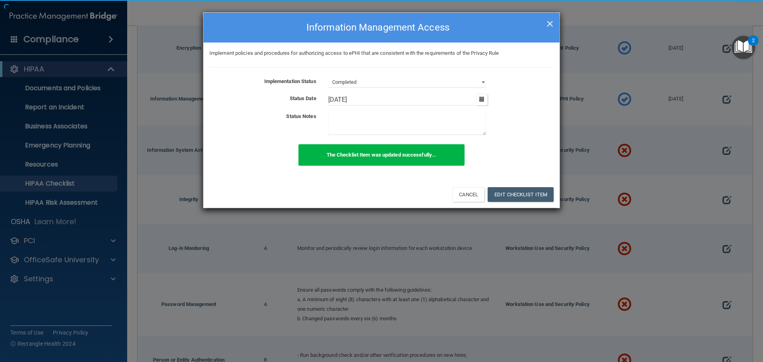
click at [554, 22] on div "× Close Information Management Access" at bounding box center [381, 28] width 356 height 30
click at [548, 23] on span "×" at bounding box center [549, 23] width 7 height 16
select select "not_started"
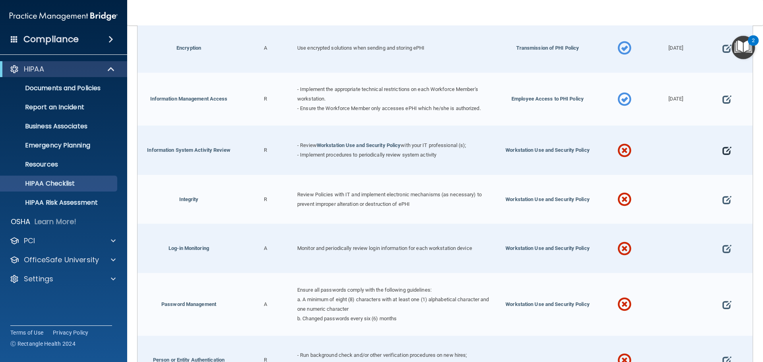
click at [722, 149] on span at bounding box center [726, 150] width 9 height 25
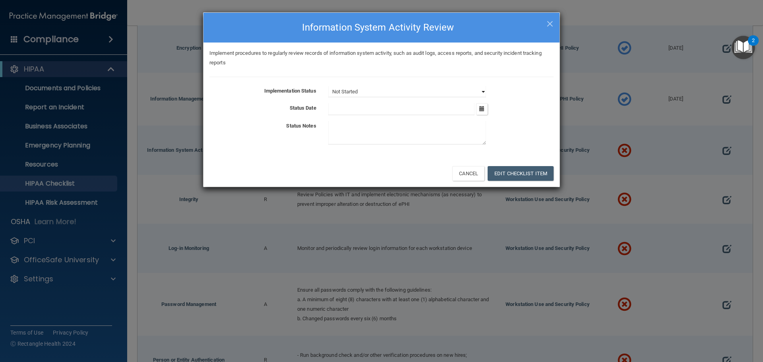
click at [378, 87] on select "Not Started In Progress Completed" at bounding box center [407, 91] width 158 height 11
select select "completed"
click at [328, 86] on select "Not Started In Progress Completed" at bounding box center [407, 91] width 158 height 11
drag, startPoint x: 372, startPoint y: 102, endPoint x: 375, endPoint y: 104, distance: 4.3
click at [371, 102] on div "Implementation Status Not Started In Progress Completed Status Date September 2…" at bounding box center [381, 117] width 344 height 62
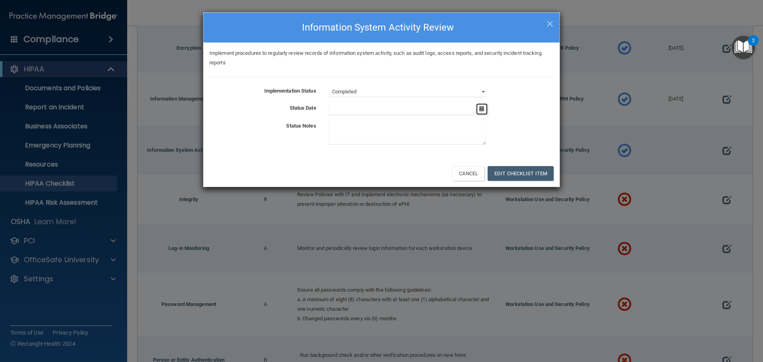
click at [483, 111] on icon "button" at bounding box center [481, 108] width 5 height 5
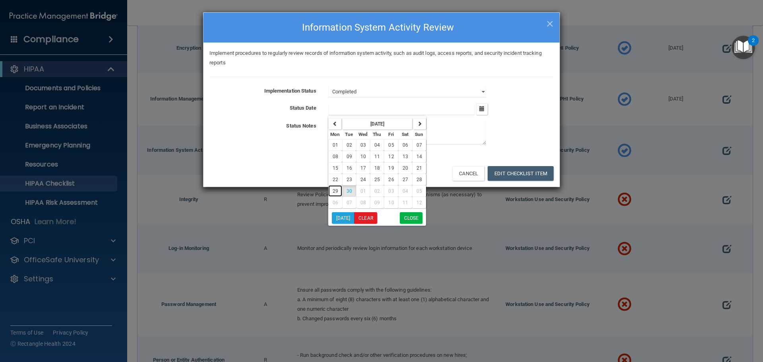
click at [334, 190] on span "29" at bounding box center [335, 191] width 6 height 6
type input "[DATE]"
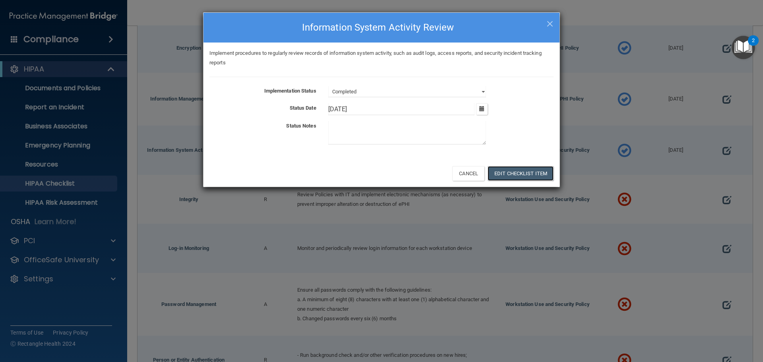
drag, startPoint x: 514, startPoint y: 168, endPoint x: 518, endPoint y: 158, distance: 10.8
click at [514, 168] on button "Edit Checklist Item" at bounding box center [520, 173] width 66 height 15
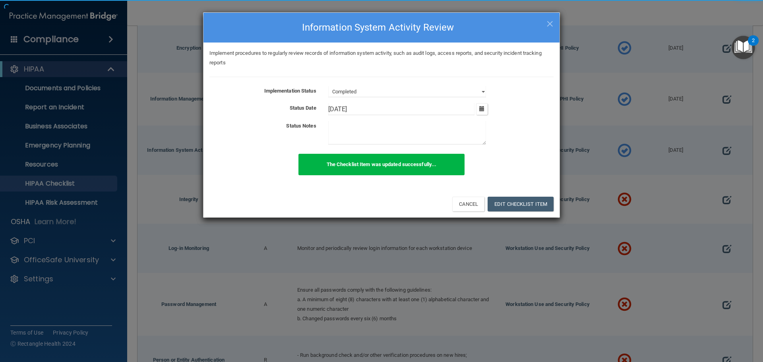
click at [553, 23] on span "×" at bounding box center [549, 23] width 7 height 16
select select "not_started"
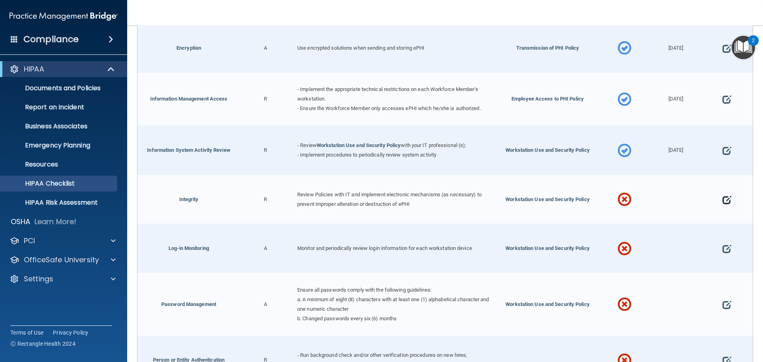
click at [722, 199] on span at bounding box center [726, 199] width 9 height 25
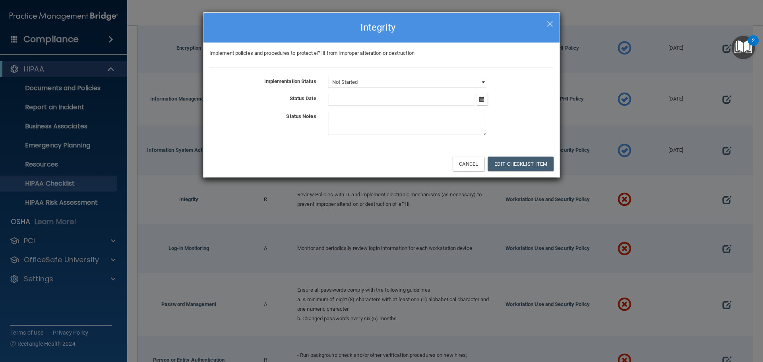
click at [352, 82] on select "Not Started In Progress Completed" at bounding box center [407, 82] width 158 height 11
select select "completed"
click at [328, 77] on select "Not Started In Progress Completed" at bounding box center [407, 82] width 158 height 11
click at [392, 97] on input "text" at bounding box center [401, 100] width 147 height 12
click at [481, 100] on icon "button" at bounding box center [481, 99] width 5 height 5
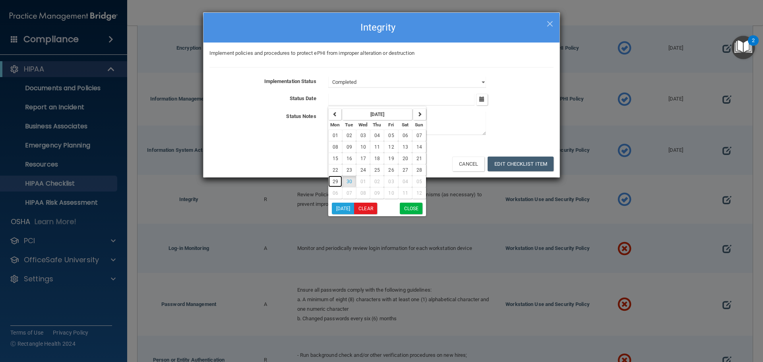
drag, startPoint x: 331, startPoint y: 180, endPoint x: 335, endPoint y: 183, distance: 5.4
click at [331, 181] on button "29" at bounding box center [335, 182] width 14 height 12
type input "[DATE]"
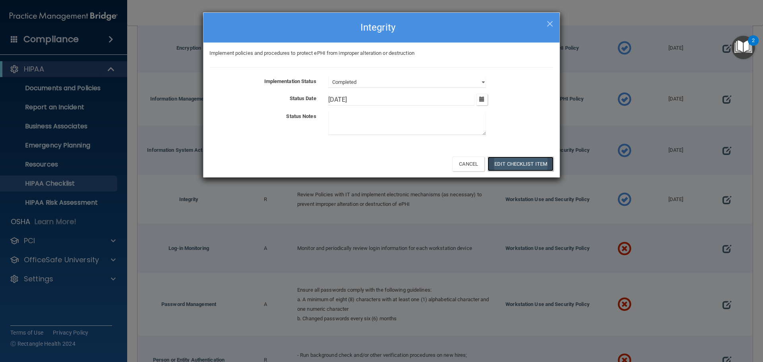
click at [512, 161] on button "Edit Checklist Item" at bounding box center [520, 164] width 66 height 15
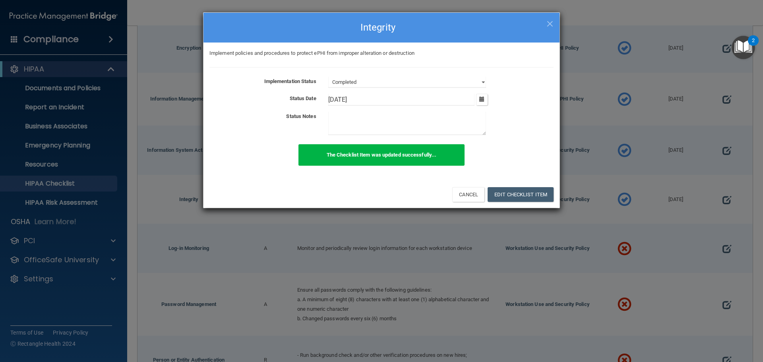
drag, startPoint x: 550, startPoint y: 23, endPoint x: 559, endPoint y: 49, distance: 27.8
click at [550, 23] on span "×" at bounding box center [549, 23] width 7 height 16
select select "not_started"
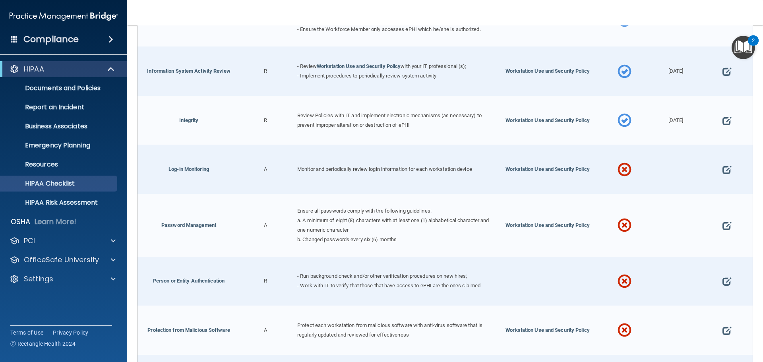
scroll to position [1271, 0]
click at [722, 169] on span at bounding box center [726, 169] width 9 height 25
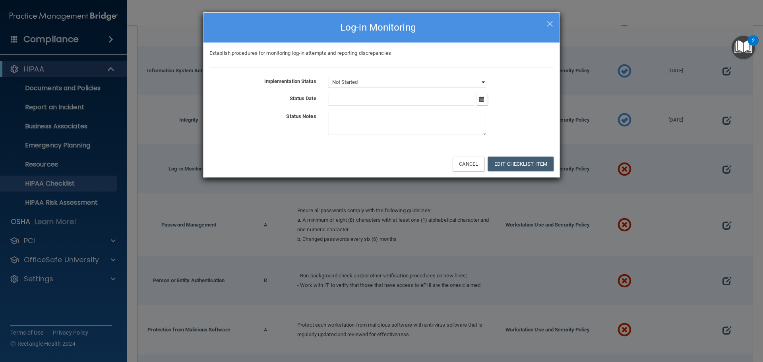
drag, startPoint x: 380, startPoint y: 79, endPoint x: 380, endPoint y: 86, distance: 6.4
click at [381, 81] on select "Not Started In Progress Completed" at bounding box center [407, 82] width 158 height 11
select select "completed"
click at [328, 77] on select "Not Started In Progress Completed" at bounding box center [407, 82] width 158 height 11
click at [487, 101] on button "button" at bounding box center [482, 100] width 12 height 12
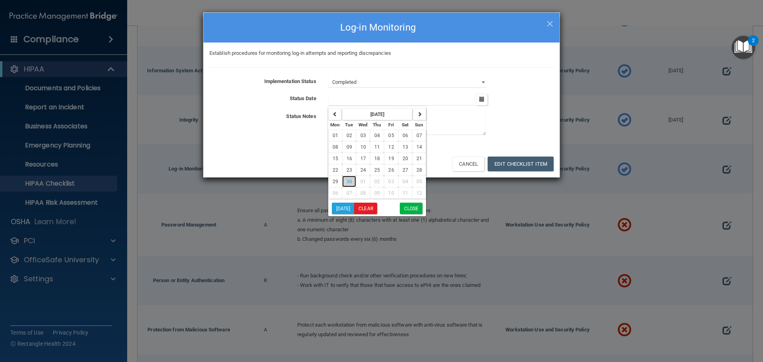
click at [348, 179] on span "30" at bounding box center [349, 182] width 6 height 6
type input "[DATE]"
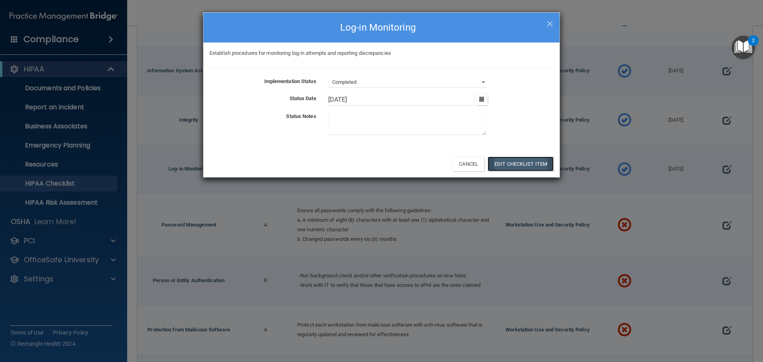
drag, startPoint x: 513, startPoint y: 166, endPoint x: 517, endPoint y: 167, distance: 4.5
click at [513, 166] on button "Edit Checklist Item" at bounding box center [520, 164] width 66 height 15
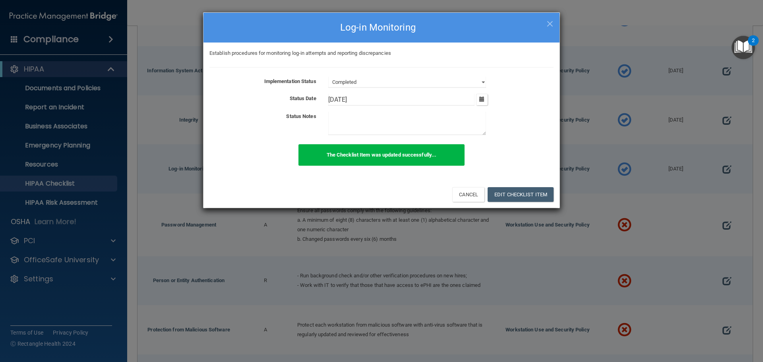
drag, startPoint x: 551, startPoint y: 21, endPoint x: 549, endPoint y: 25, distance: 4.4
click at [548, 22] on span "×" at bounding box center [549, 23] width 7 height 16
select select "not_started"
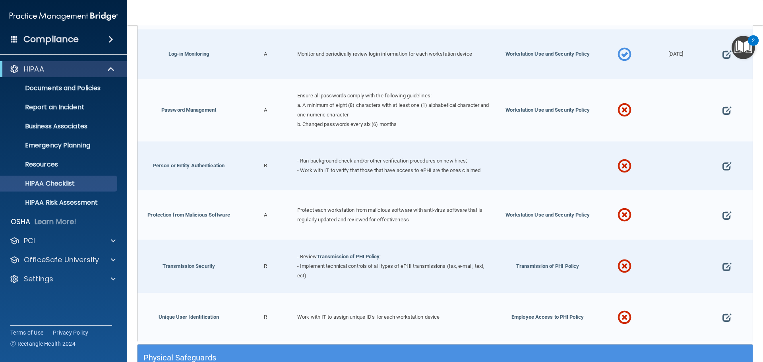
scroll to position [1390, 0]
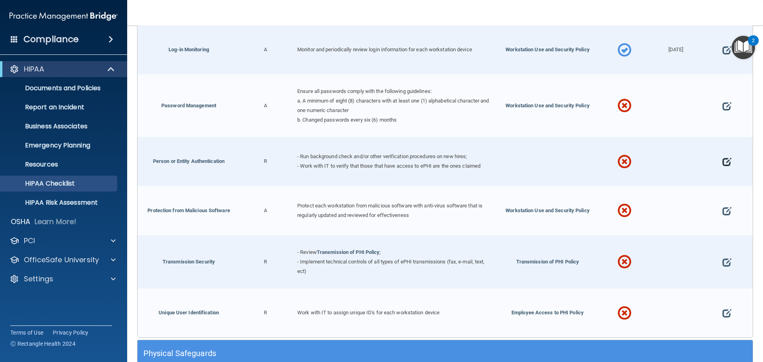
click at [723, 160] on span at bounding box center [726, 162] width 9 height 25
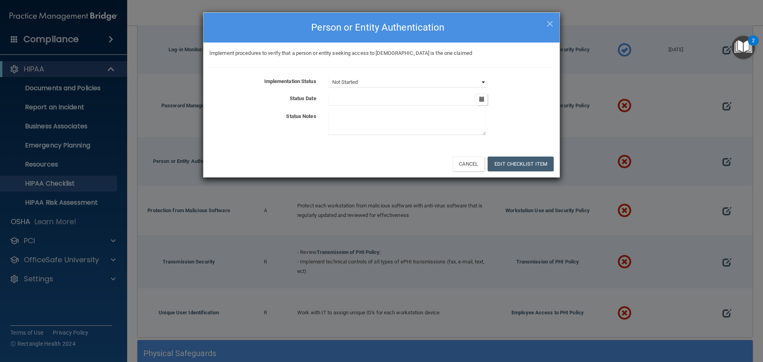
drag, startPoint x: 362, startPoint y: 83, endPoint x: 361, endPoint y: 87, distance: 4.1
click at [361, 83] on select "Not Started In Progress Completed" at bounding box center [407, 82] width 158 height 11
select select "in_progress"
click at [328, 77] on select "Not Started In Progress Completed" at bounding box center [407, 82] width 158 height 11
click at [485, 100] on button "button" at bounding box center [482, 100] width 12 height 12
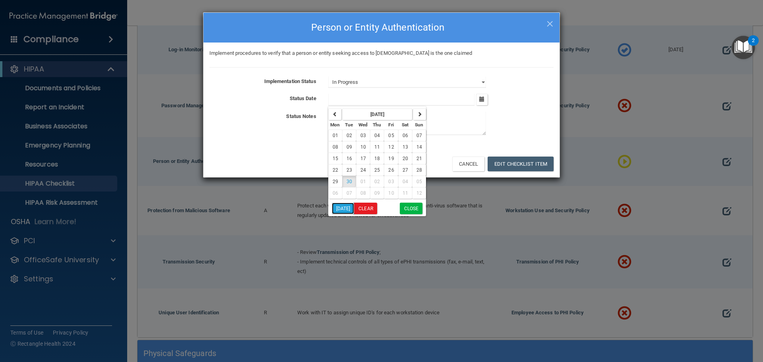
click at [344, 211] on button "[DATE]" at bounding box center [343, 209] width 23 height 12
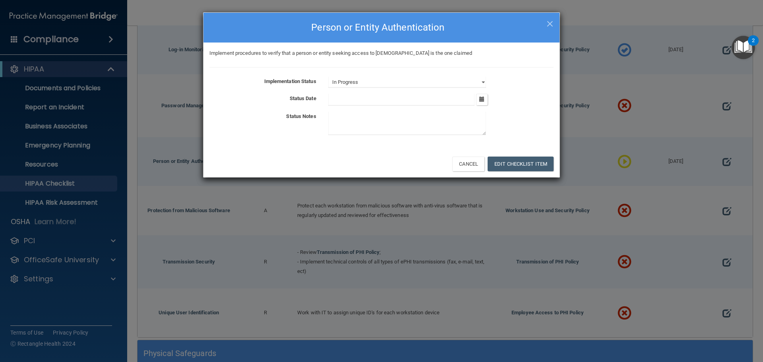
type input "[DATE]"
click at [521, 163] on button "Edit Checklist Item" at bounding box center [520, 164] width 66 height 15
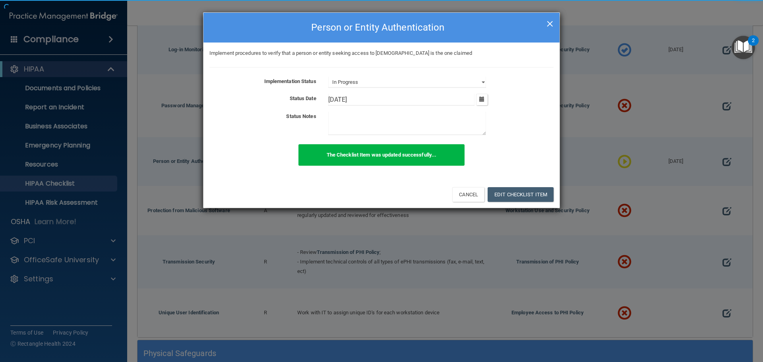
click at [549, 21] on span "×" at bounding box center [549, 23] width 7 height 16
select select "not_started"
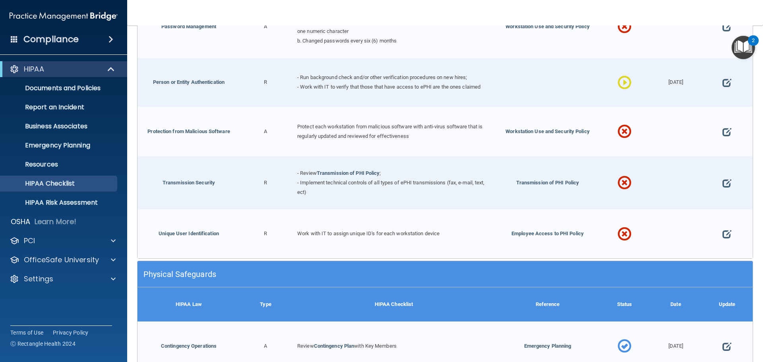
scroll to position [1470, 0]
click at [722, 128] on span at bounding box center [726, 131] width 9 height 25
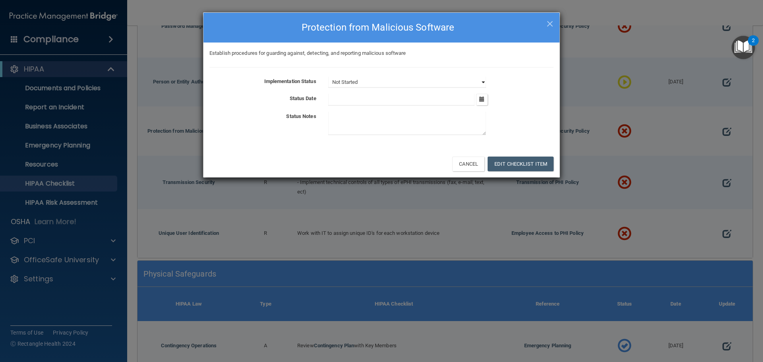
drag, startPoint x: 362, startPoint y: 77, endPoint x: 363, endPoint y: 87, distance: 10.0
click at [363, 79] on select "Not Started In Progress Completed" at bounding box center [407, 82] width 158 height 11
select select "completed"
click at [328, 77] on select "Not Started In Progress Completed" at bounding box center [407, 82] width 158 height 11
click at [363, 100] on input "text" at bounding box center [401, 100] width 147 height 12
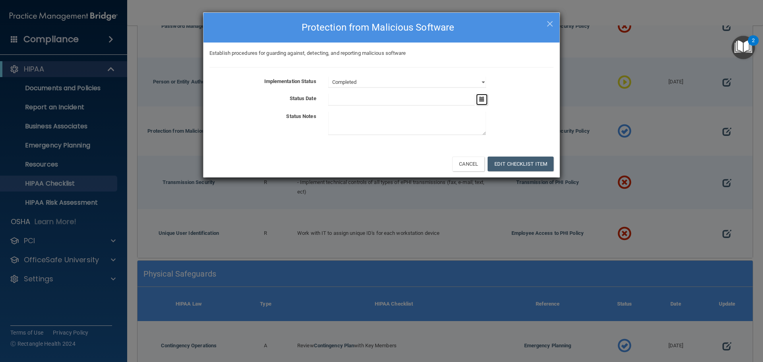
drag, startPoint x: 482, startPoint y: 99, endPoint x: 461, endPoint y: 109, distance: 23.3
click at [481, 100] on icon "button" at bounding box center [481, 99] width 5 height 5
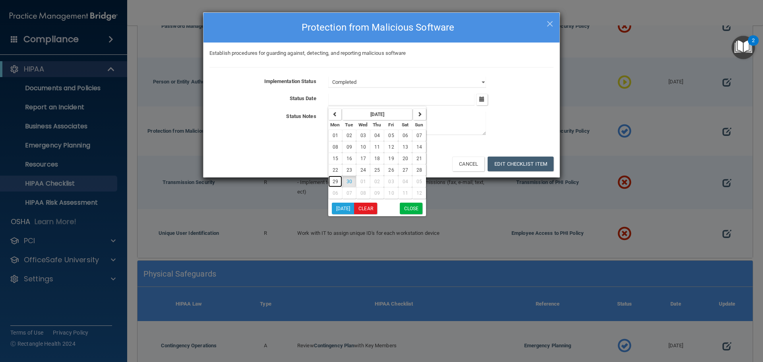
click at [337, 181] on span "29" at bounding box center [335, 182] width 6 height 6
type input "[DATE]"
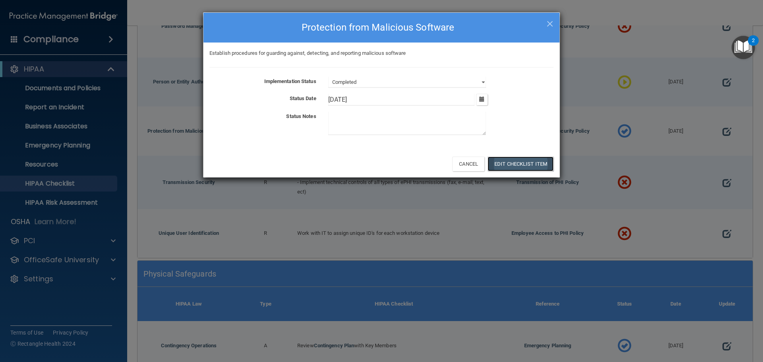
click at [517, 165] on button "Edit Checklist Item" at bounding box center [520, 164] width 66 height 15
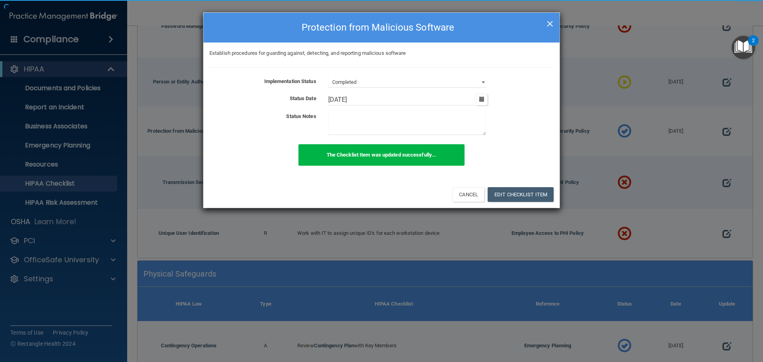
click at [548, 25] on span "×" at bounding box center [549, 23] width 7 height 16
select select "not_started"
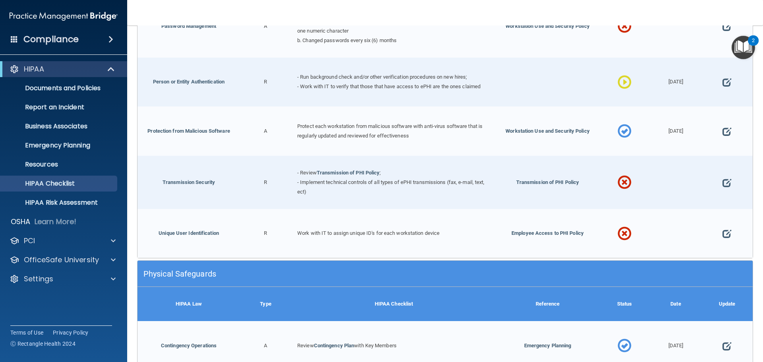
drag, startPoint x: 357, startPoint y: 168, endPoint x: 383, endPoint y: 177, distance: 27.8
click at [358, 170] on link "Transmission of PHI Policy" at bounding box center [348, 173] width 63 height 6
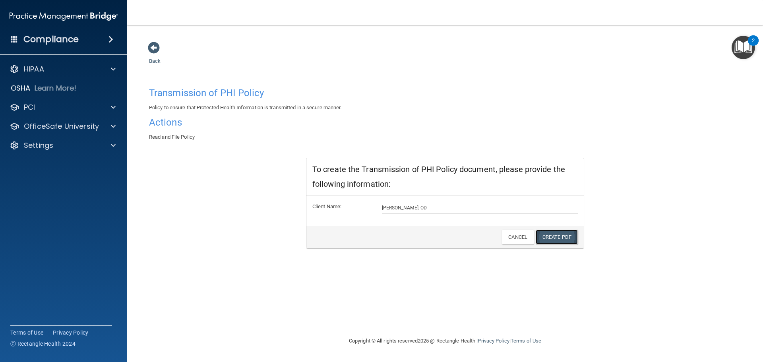
click at [557, 234] on link "Create PDF" at bounding box center [556, 237] width 42 height 15
drag, startPoint x: 151, startPoint y: 52, endPoint x: 155, endPoint y: 55, distance: 4.5
click at [152, 52] on span at bounding box center [154, 48] width 12 height 12
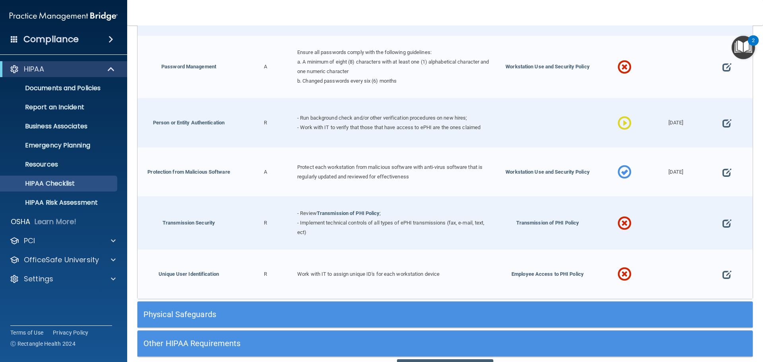
scroll to position [628, 0]
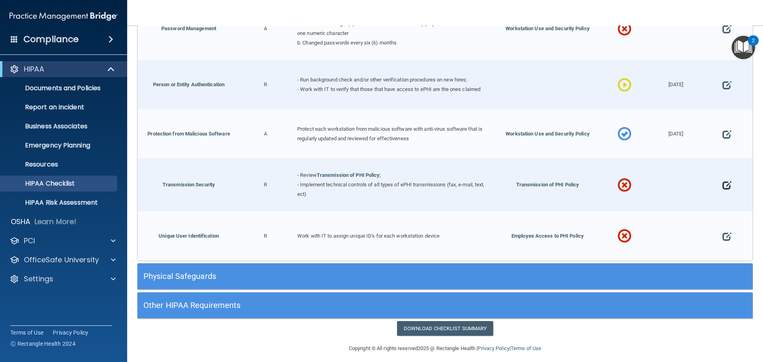
click at [724, 178] on span at bounding box center [726, 185] width 9 height 25
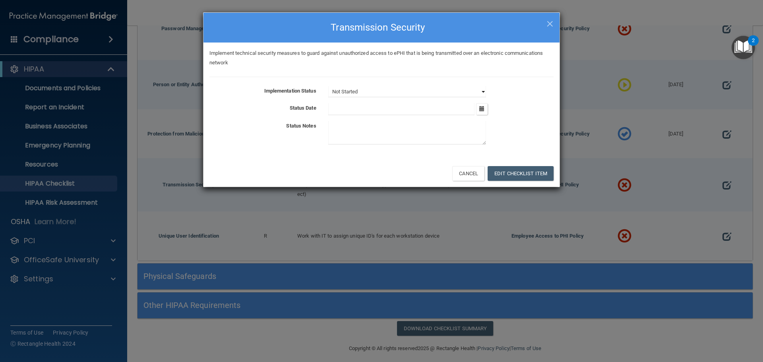
drag, startPoint x: 476, startPoint y: 94, endPoint x: 470, endPoint y: 94, distance: 6.4
click at [474, 93] on select "Not Started In Progress Completed" at bounding box center [407, 91] width 158 height 11
click at [328, 86] on select "Not Started In Progress Completed" at bounding box center [407, 91] width 158 height 11
click at [412, 97] on select "Not Started In Progress Completed" at bounding box center [407, 91] width 158 height 11
select select "completed"
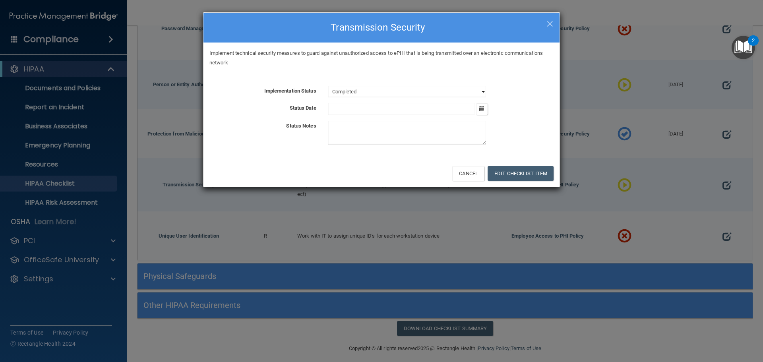
click at [328, 86] on select "Not Started In Progress Completed" at bounding box center [407, 91] width 158 height 11
click at [485, 112] on button "button" at bounding box center [482, 109] width 12 height 12
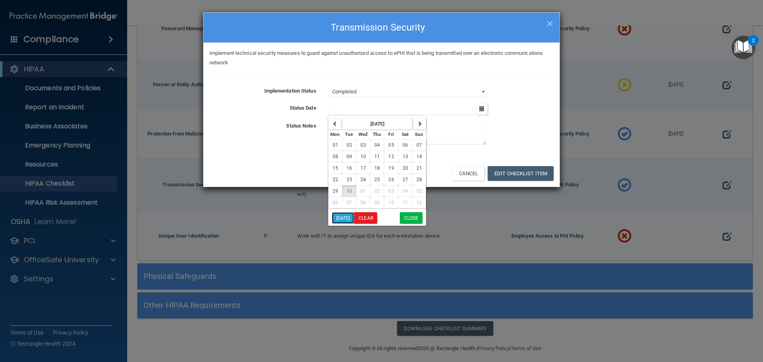
click at [344, 216] on button "[DATE]" at bounding box center [343, 218] width 23 height 12
type input "[DATE]"
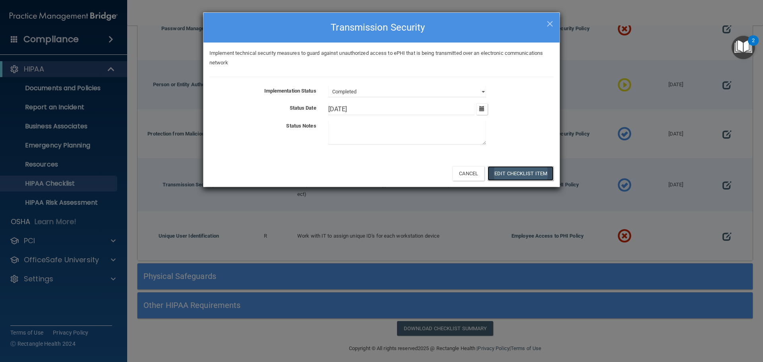
click at [523, 172] on button "Edit Checklist Item" at bounding box center [520, 173] width 66 height 15
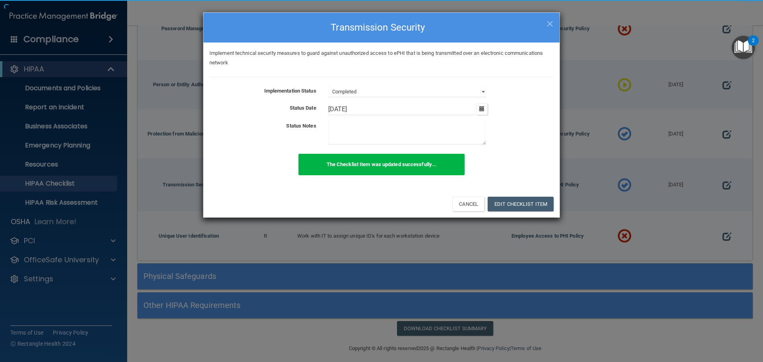
click at [547, 25] on span "×" at bounding box center [549, 23] width 7 height 16
select select "not_started"
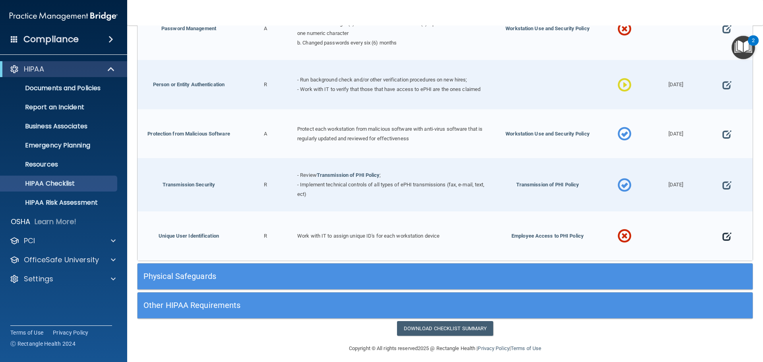
click at [722, 232] on span at bounding box center [726, 236] width 9 height 25
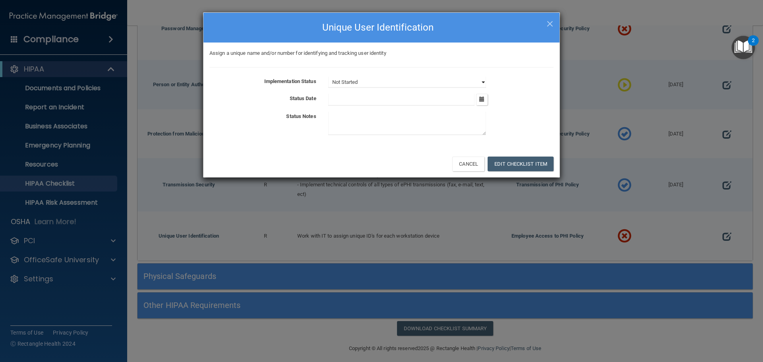
click at [435, 83] on select "Not Started In Progress Completed" at bounding box center [407, 82] width 158 height 11
select select "completed"
click at [328, 77] on select "Not Started In Progress Completed" at bounding box center [407, 82] width 158 height 11
click at [476, 100] on button "button" at bounding box center [482, 100] width 12 height 12
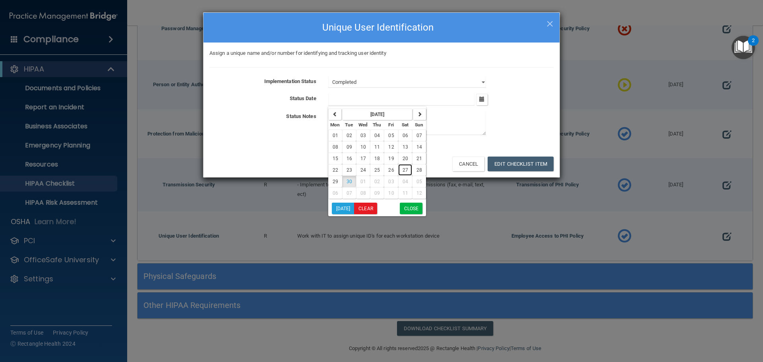
click at [402, 169] on span "27" at bounding box center [405, 170] width 6 height 6
type input "[DATE]"
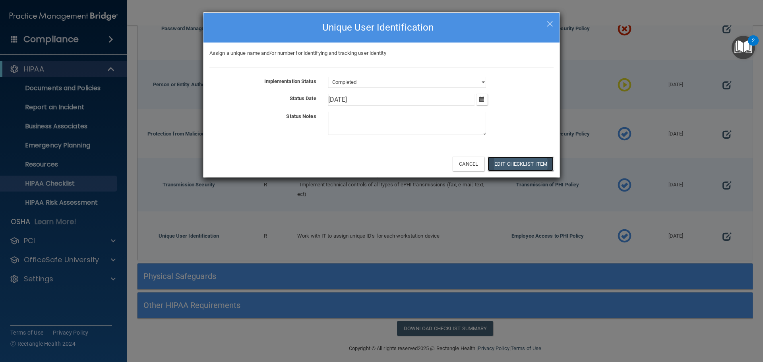
drag, startPoint x: 521, startPoint y: 166, endPoint x: 561, endPoint y: 100, distance: 77.3
click at [522, 166] on button "Edit Checklist Item" at bounding box center [520, 164] width 66 height 15
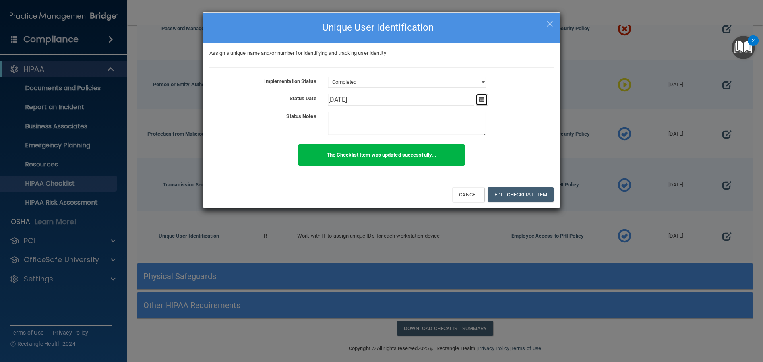
click at [486, 98] on button "button" at bounding box center [482, 100] width 12 height 12
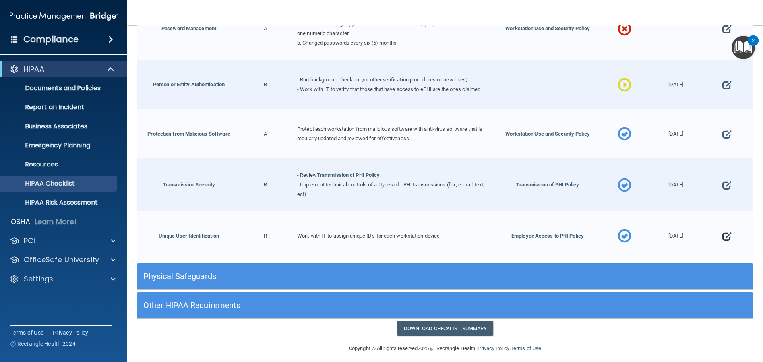
click at [722, 230] on span at bounding box center [726, 236] width 9 height 25
select select "completed"
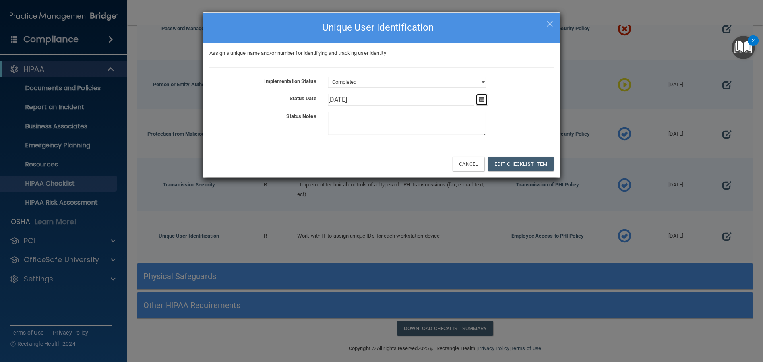
click at [478, 96] on button "button" at bounding box center [482, 100] width 12 height 12
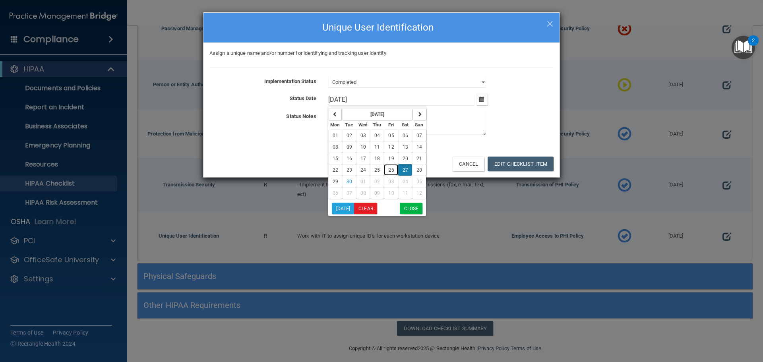
click at [393, 167] on button "26" at bounding box center [391, 170] width 14 height 12
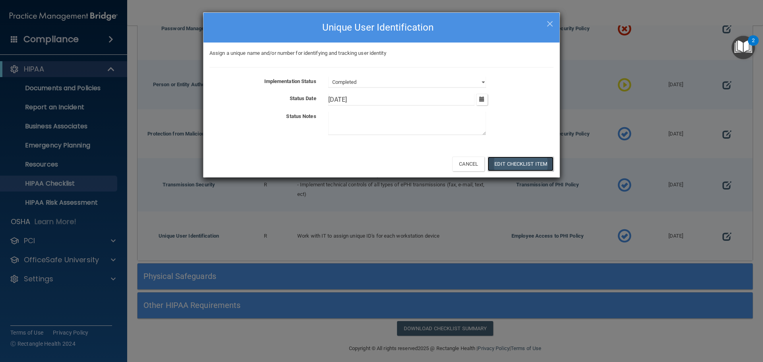
drag, startPoint x: 543, startPoint y: 161, endPoint x: 545, endPoint y: 166, distance: 5.8
click at [544, 166] on button "Edit Checklist Item" at bounding box center [520, 164] width 66 height 15
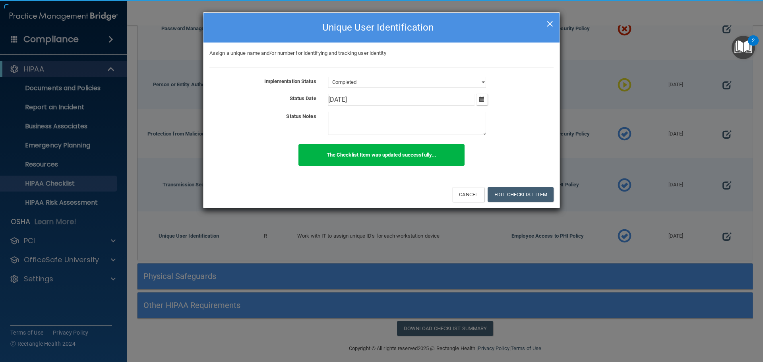
click at [551, 17] on span "×" at bounding box center [549, 23] width 7 height 16
type input "[DATE]"
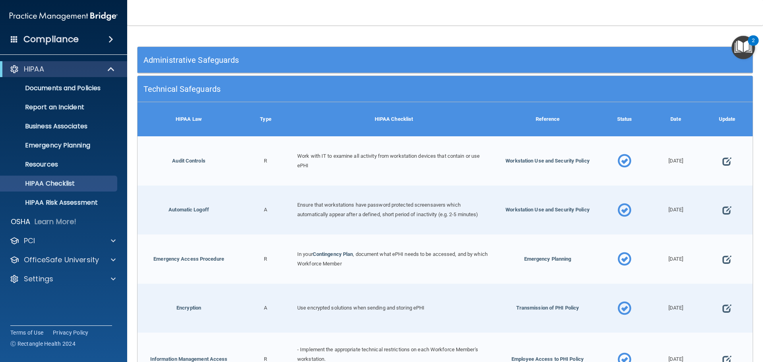
scroll to position [0, 0]
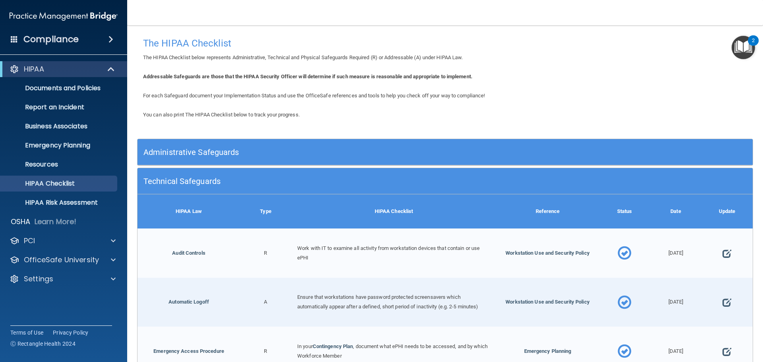
click at [244, 176] on div "Technical Safeguards" at bounding box center [367, 181] width 461 height 18
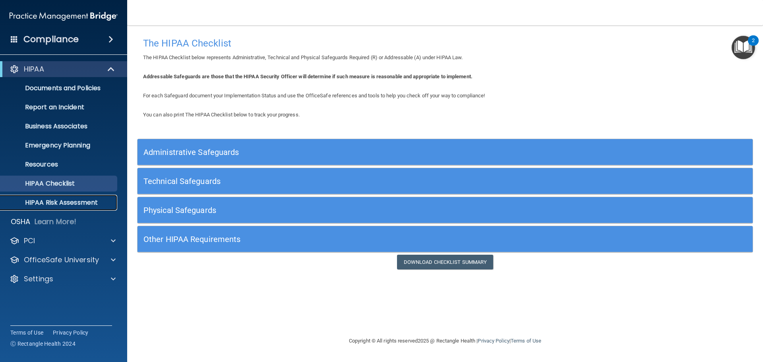
click at [62, 200] on p "HIPAA Risk Assessment" at bounding box center [59, 203] width 108 height 8
